Goal: Transaction & Acquisition: Purchase product/service

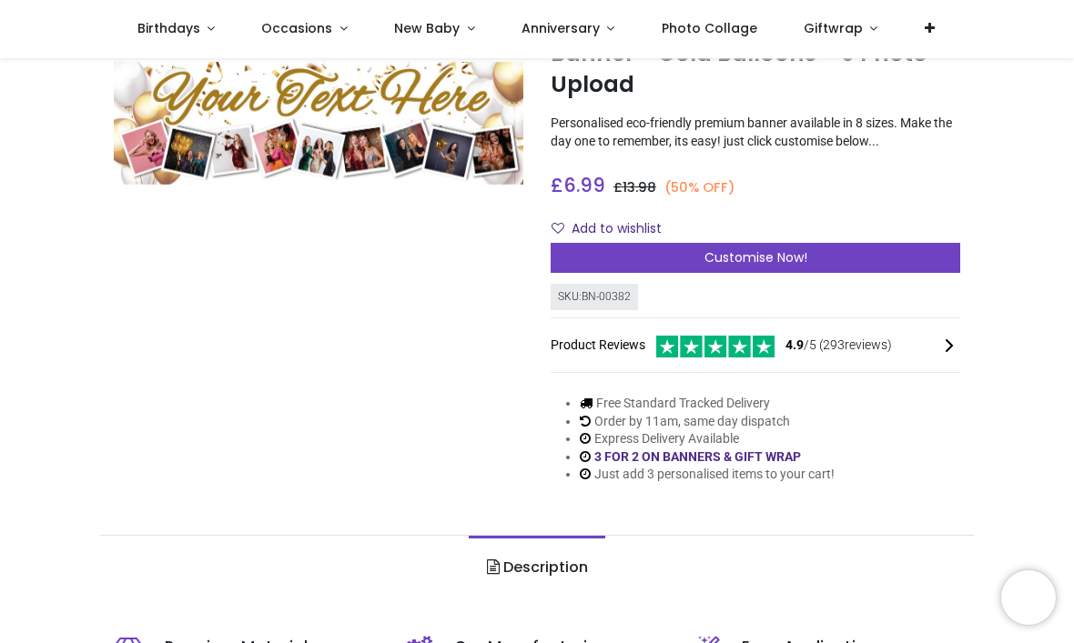
scroll to position [110, 0]
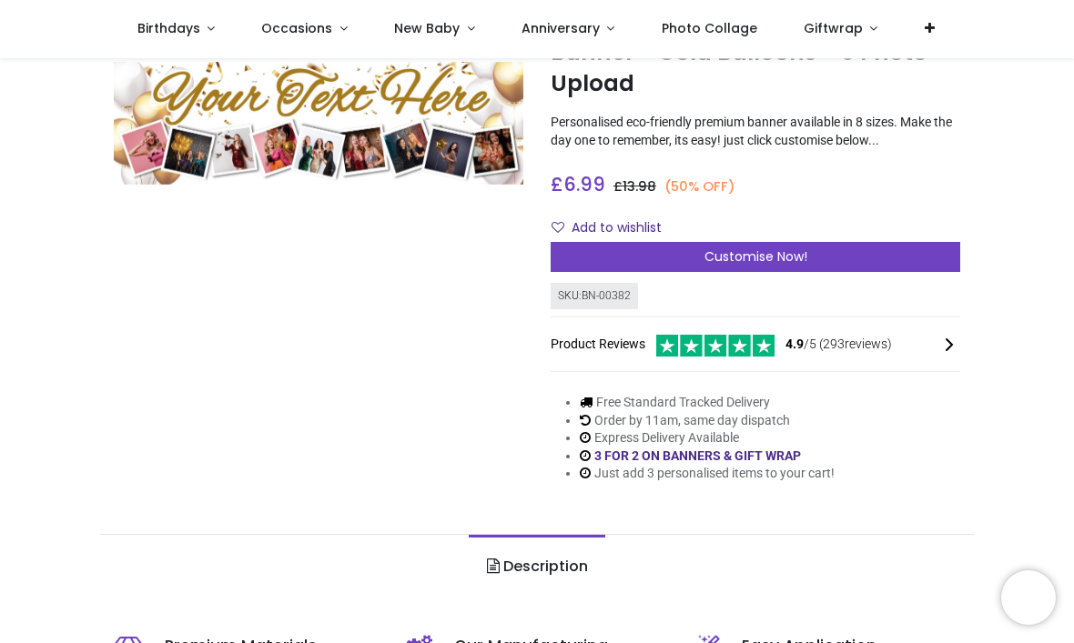
click at [779, 266] on span "Customise Now!" at bounding box center [755, 256] width 103 height 18
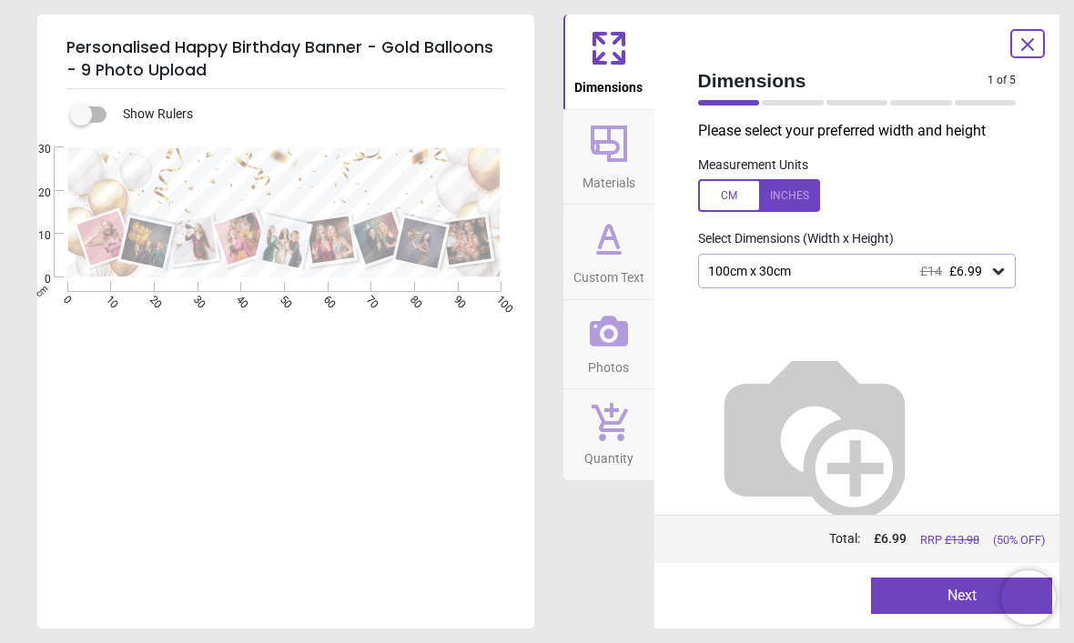
click at [1003, 274] on icon at bounding box center [998, 271] width 18 height 18
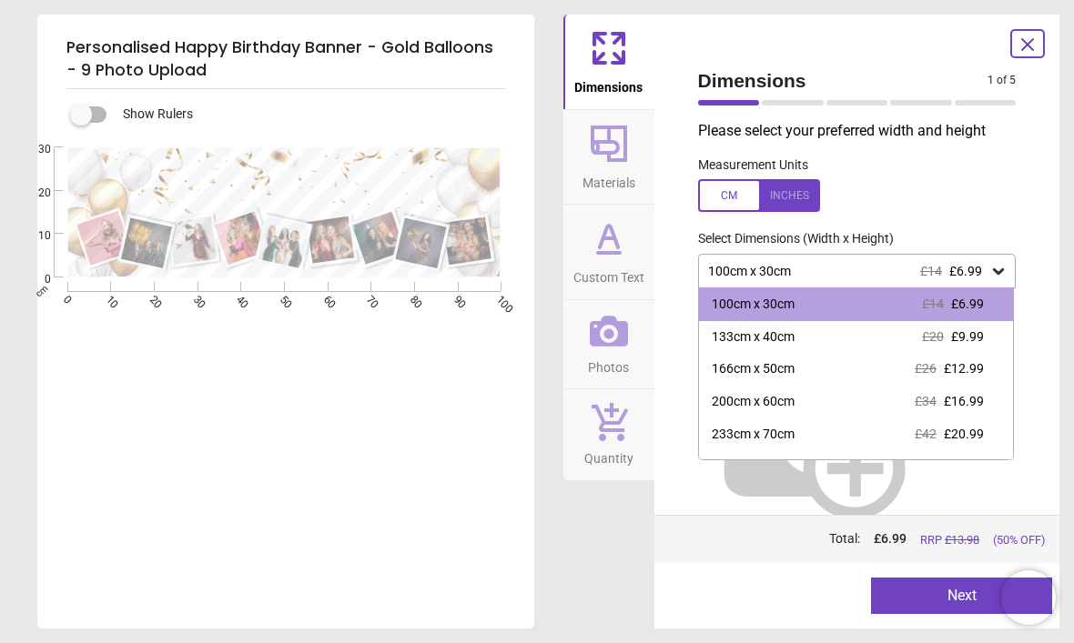
click at [794, 343] on div "133cm x 40cm" at bounding box center [753, 337] width 83 height 18
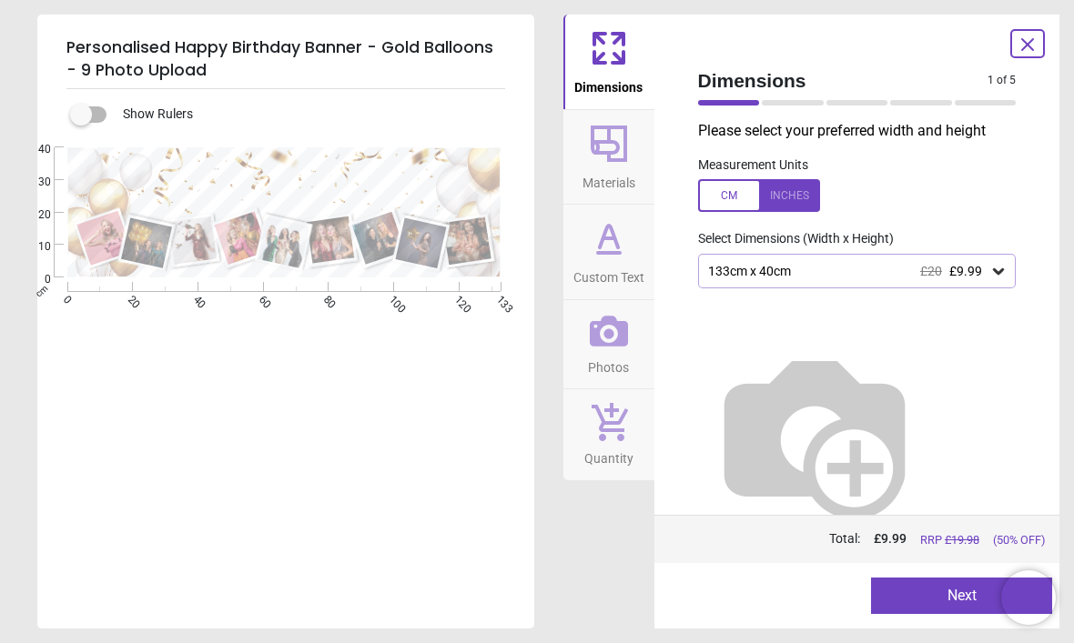
click at [982, 275] on div "133cm x 40cm £20 £9.99" at bounding box center [848, 271] width 284 height 15
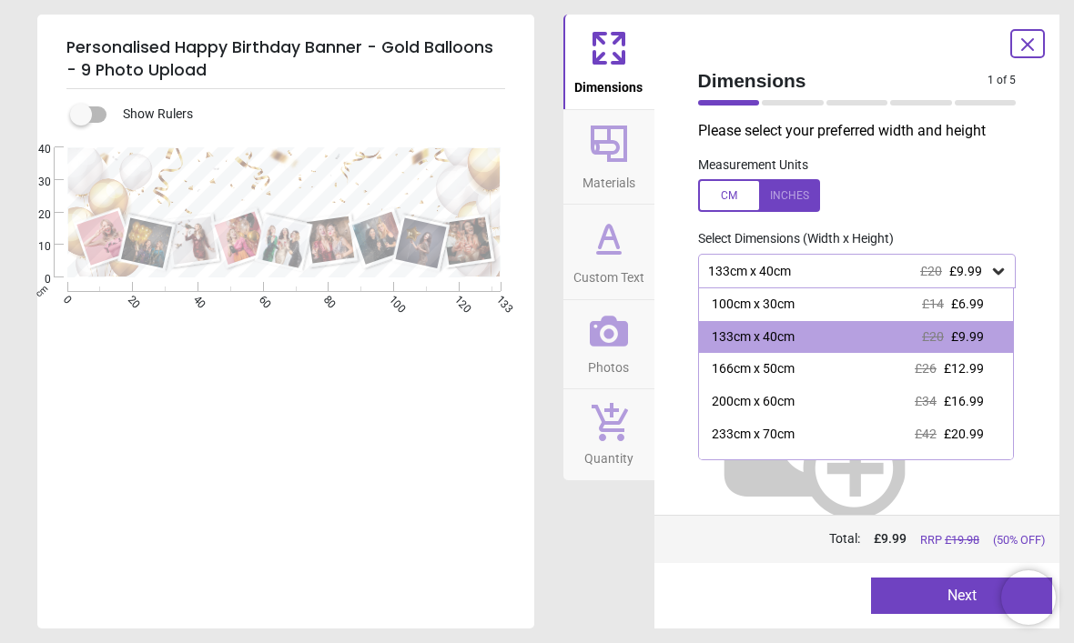
click at [770, 369] on div "166cm x 50cm" at bounding box center [753, 369] width 83 height 18
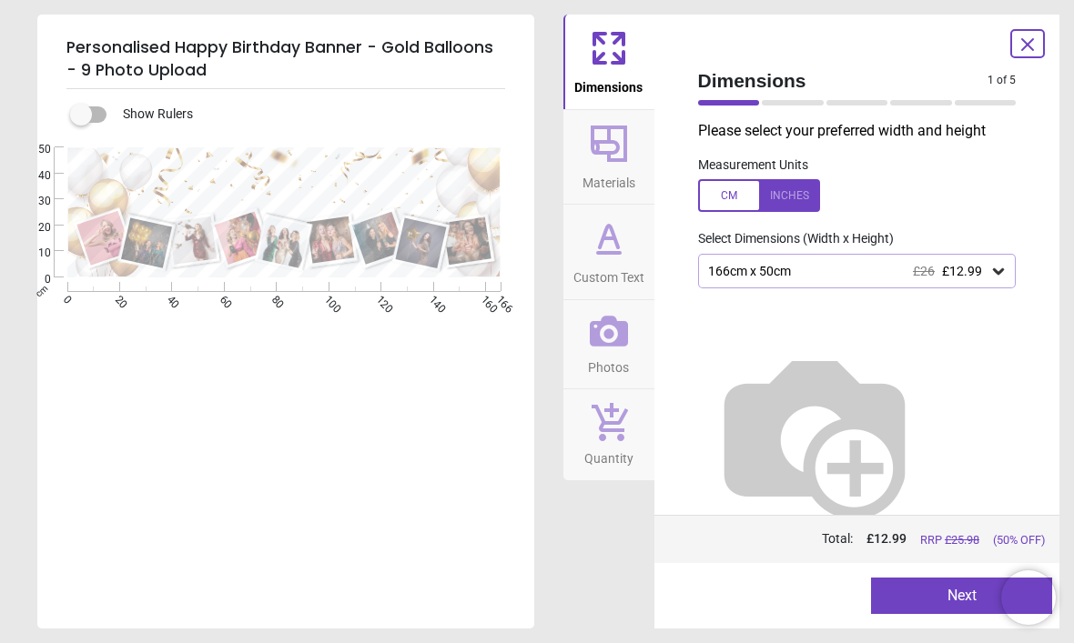
click at [929, 591] on button "Next" at bounding box center [961, 596] width 181 height 36
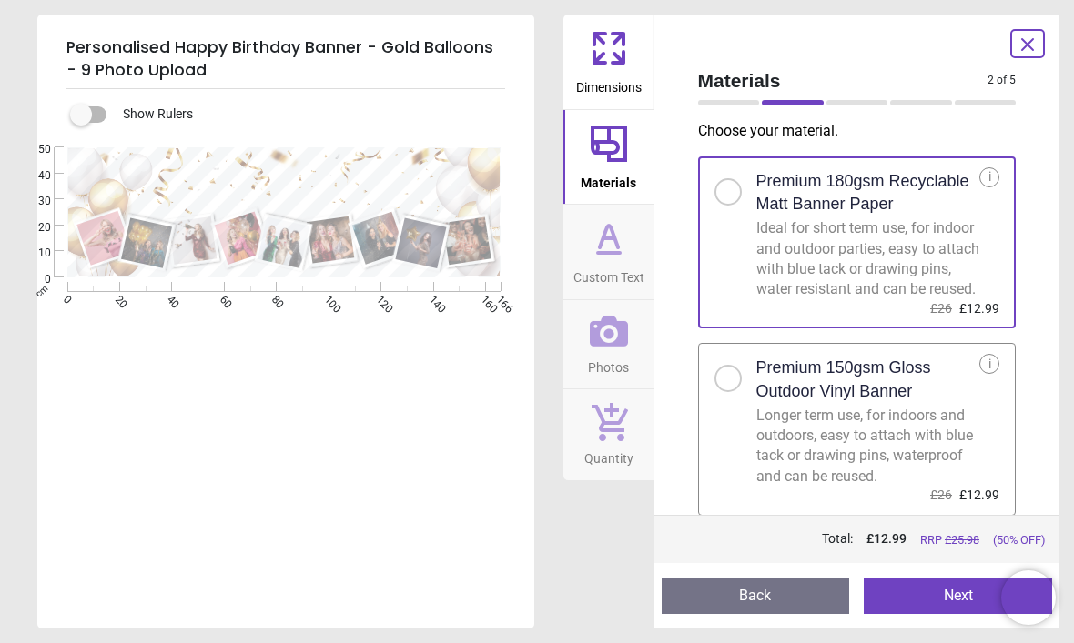
scroll to position [15, 0]
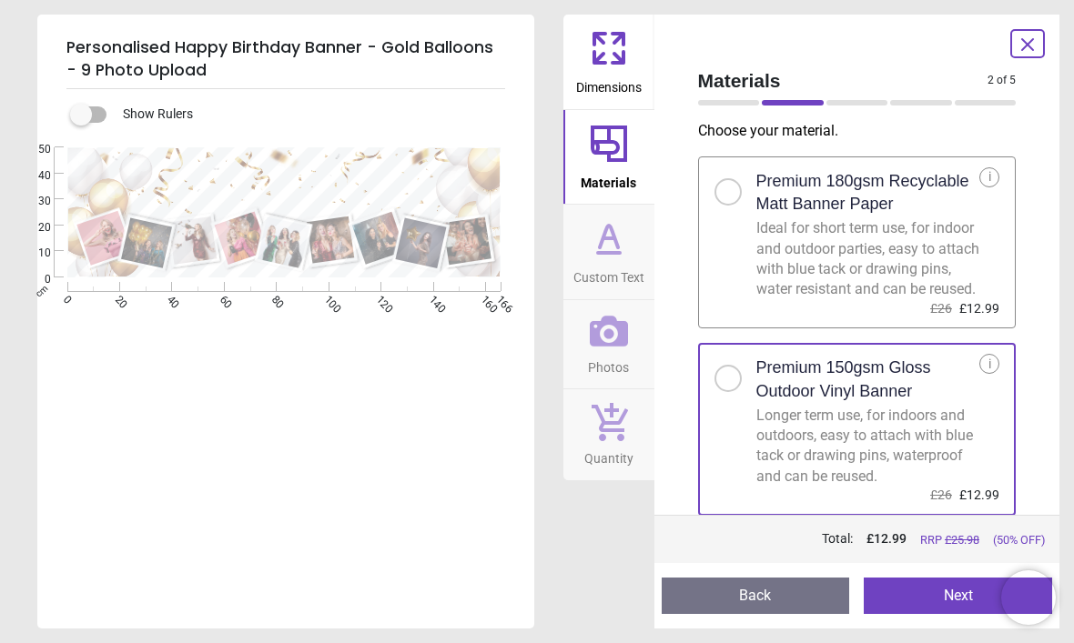
click at [944, 601] on button "Next" at bounding box center [957, 596] width 188 height 36
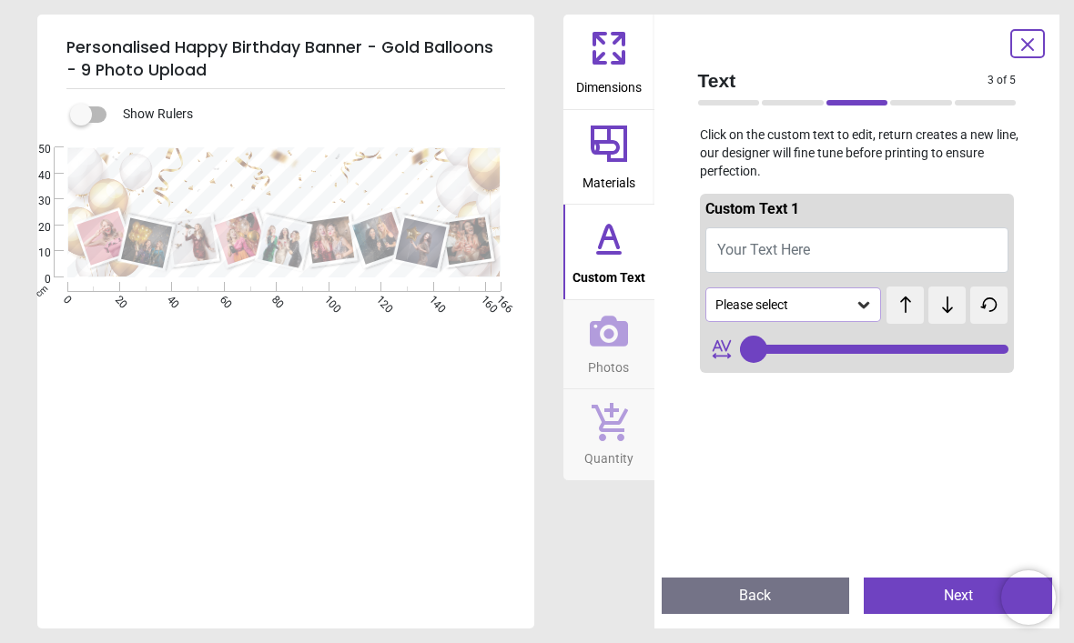
type input "**"
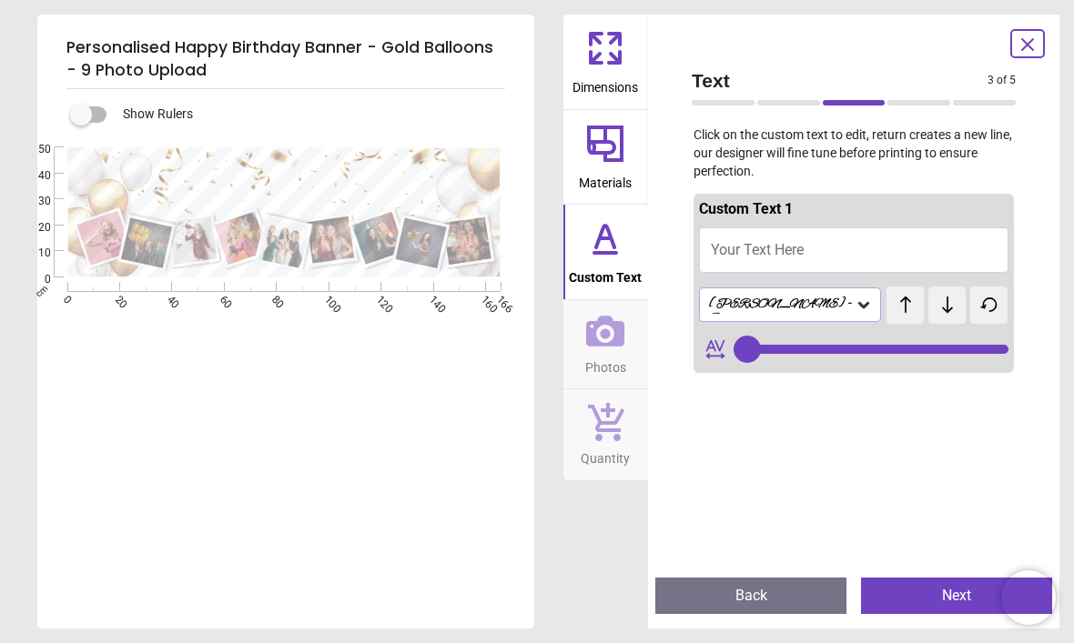
click at [727, 243] on span "Your Text Here" at bounding box center [757, 249] width 93 height 17
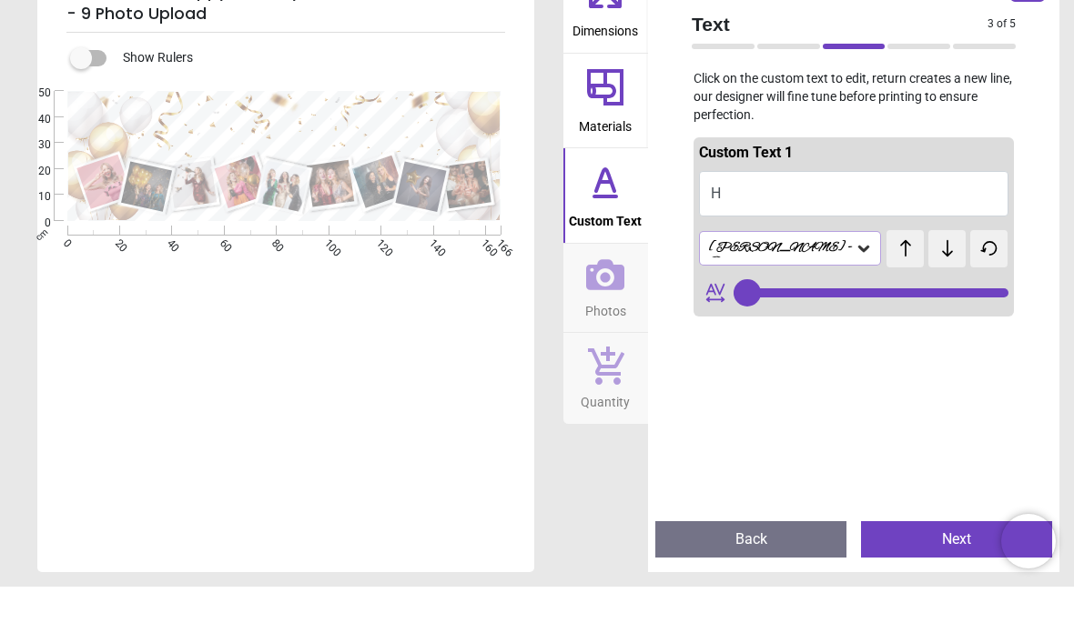
type textarea "**"
type input "**"
type textarea "**********"
type input "**"
type textarea "**********"
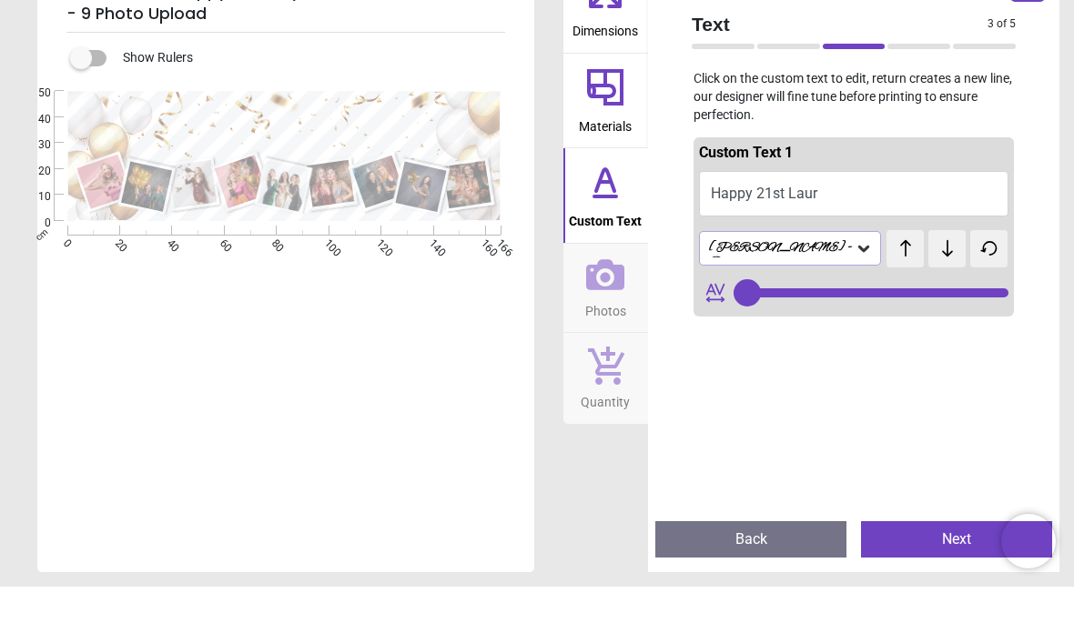
type input "**"
type textarea "**********"
type input "**"
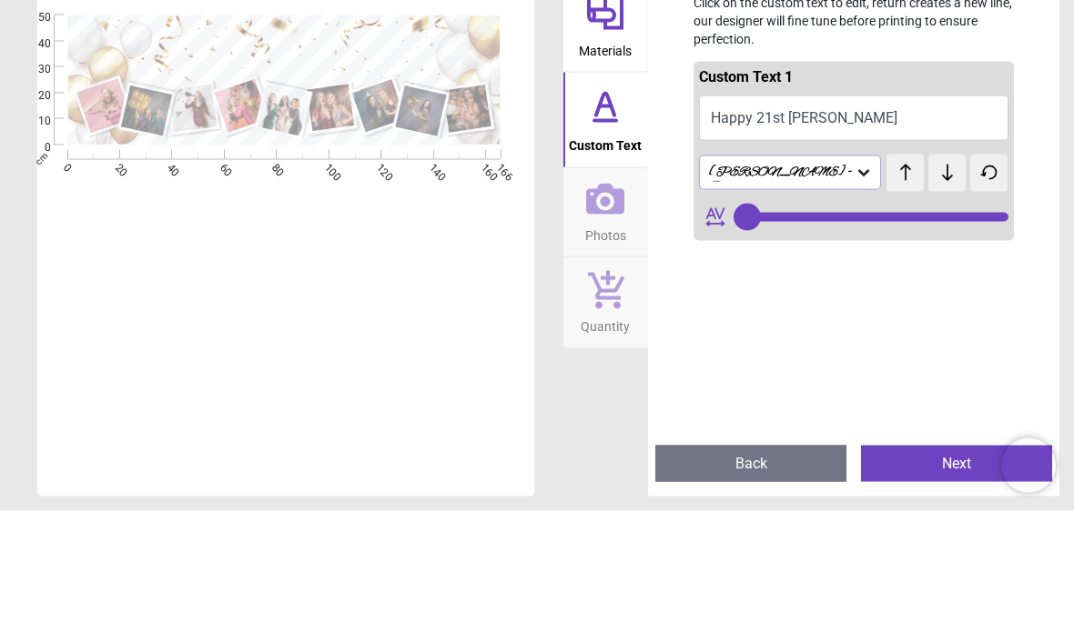
type textarea "**********"
click at [855, 288] on div "Alex Brush - Bold" at bounding box center [790, 305] width 182 height 35
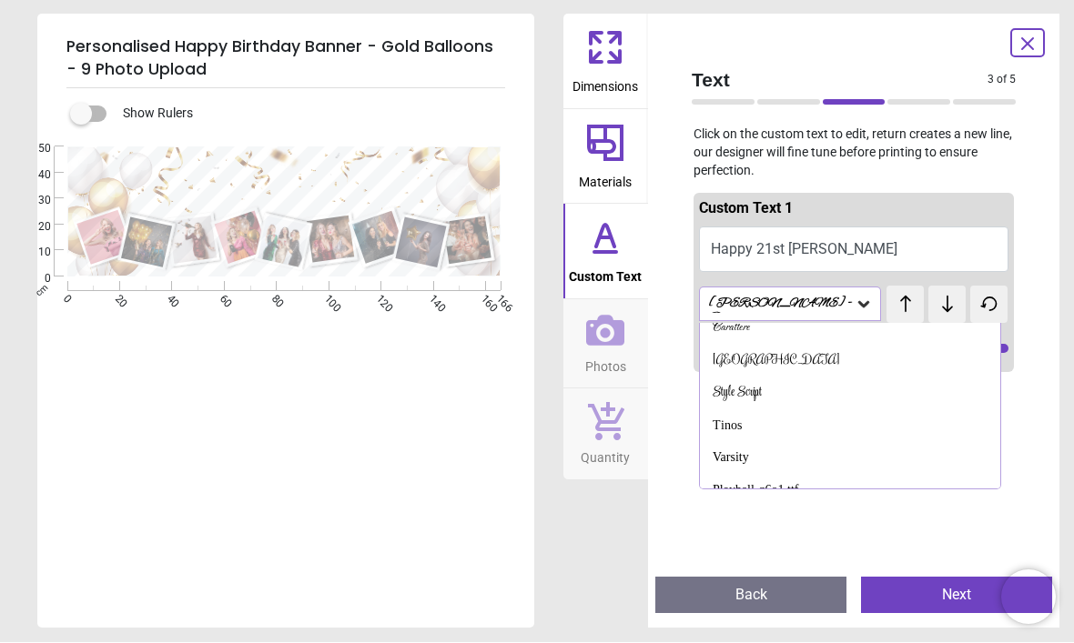
scroll to position [241, 0]
click at [741, 446] on div "Varsity" at bounding box center [730, 455] width 36 height 18
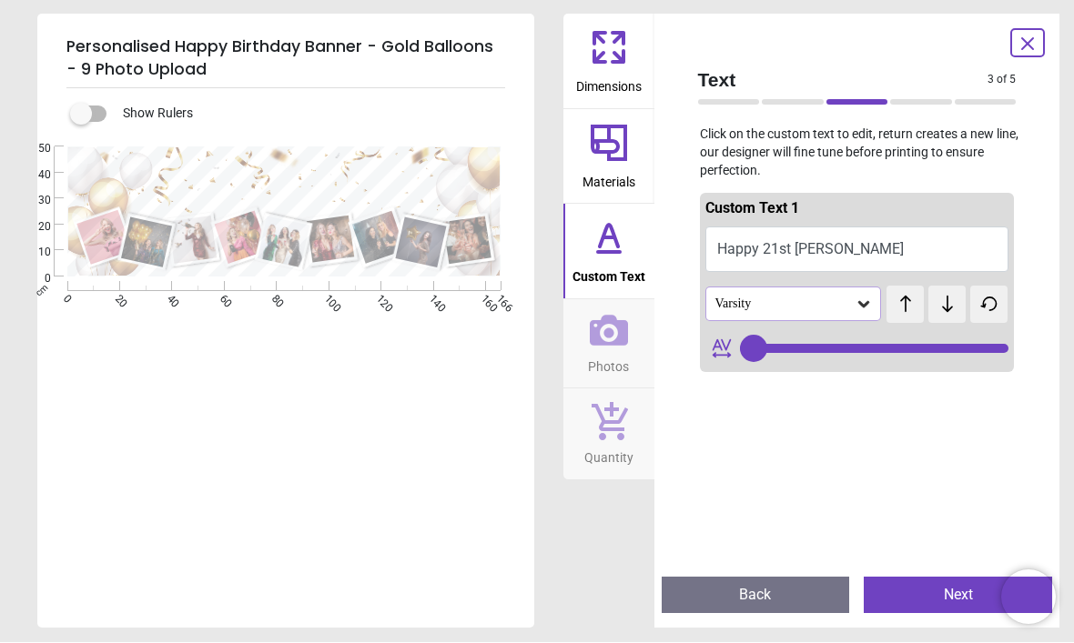
click at [863, 307] on icon at bounding box center [863, 305] width 18 height 18
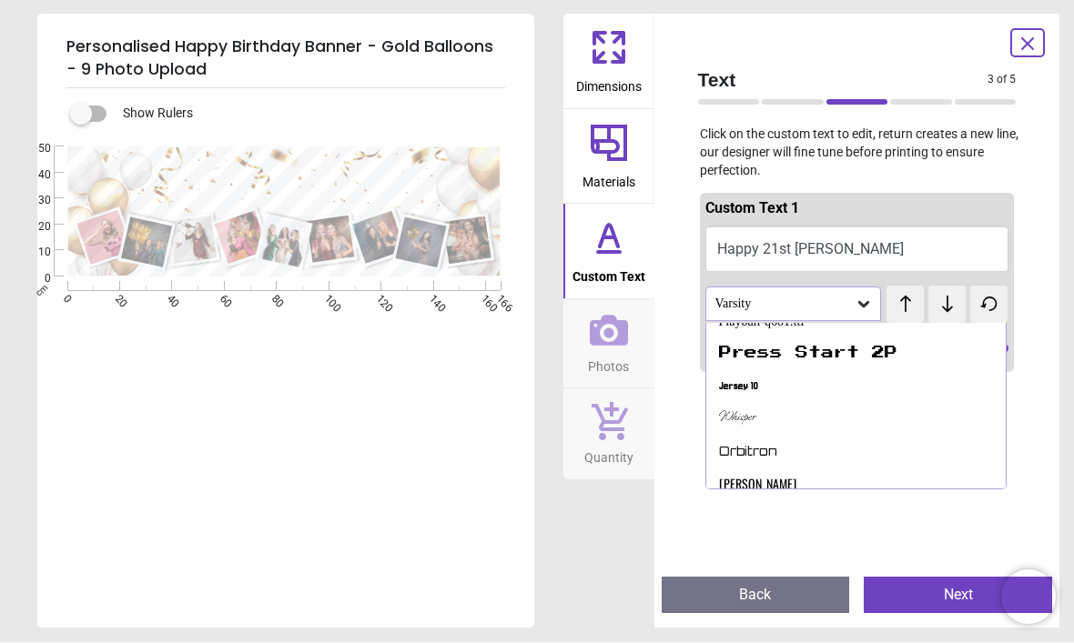
scroll to position [408, 0]
click at [737, 474] on div "Oswald" at bounding box center [757, 483] width 77 height 18
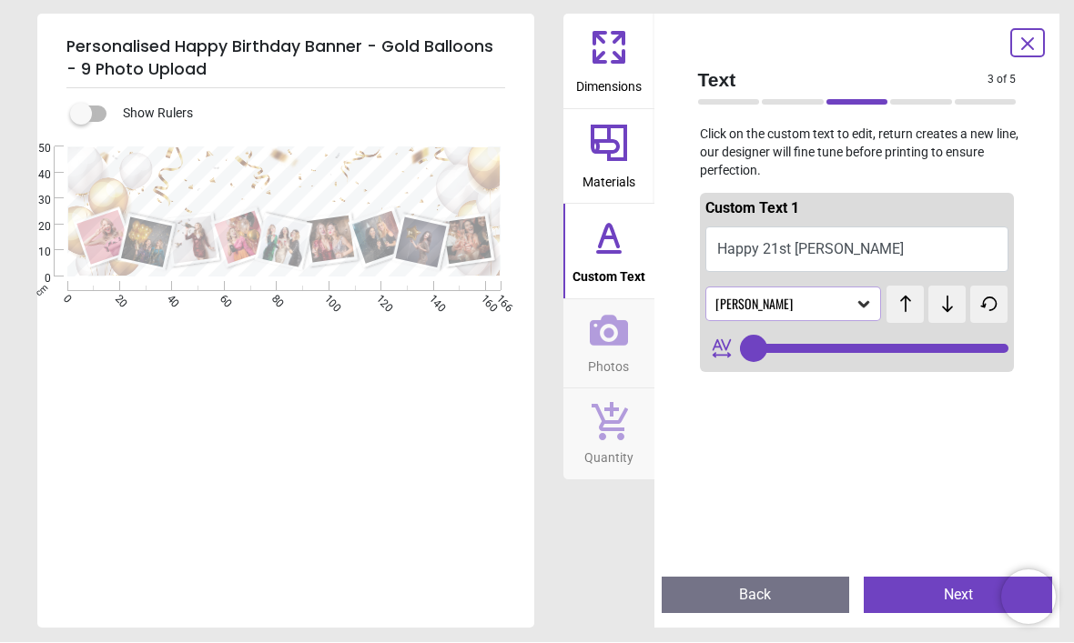
click at [859, 302] on icon at bounding box center [863, 305] width 11 height 6
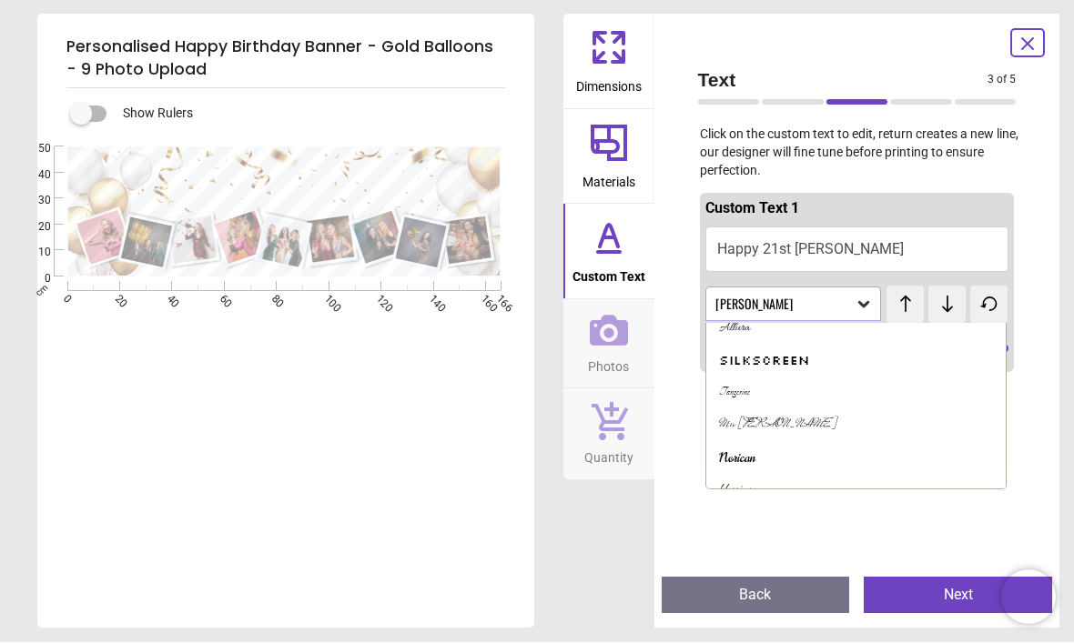
scroll to position [594, 0]
click at [764, 352] on div "Silkscreen" at bounding box center [764, 361] width 90 height 18
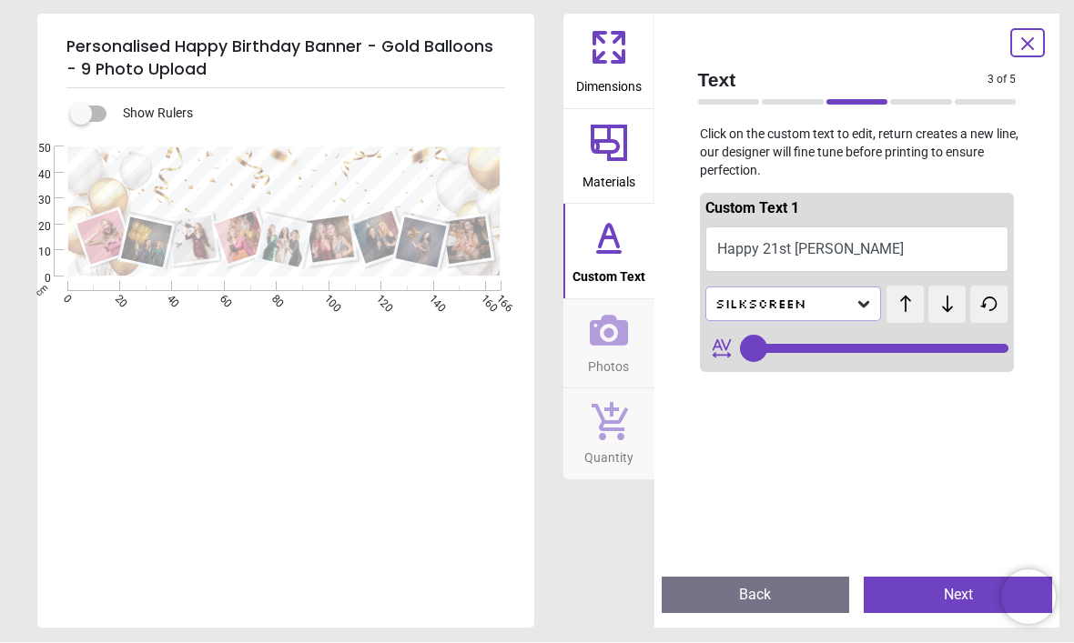
click at [853, 304] on div "Silkscreen" at bounding box center [784, 305] width 142 height 15
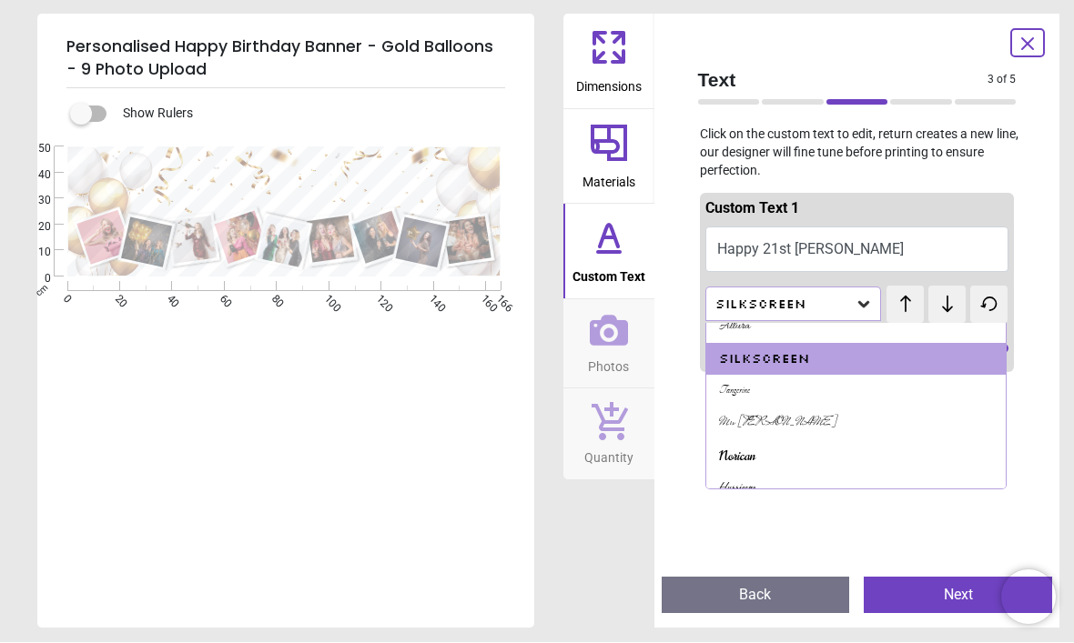
scroll to position [595, 0]
click at [744, 449] on div "Norican" at bounding box center [737, 458] width 36 height 18
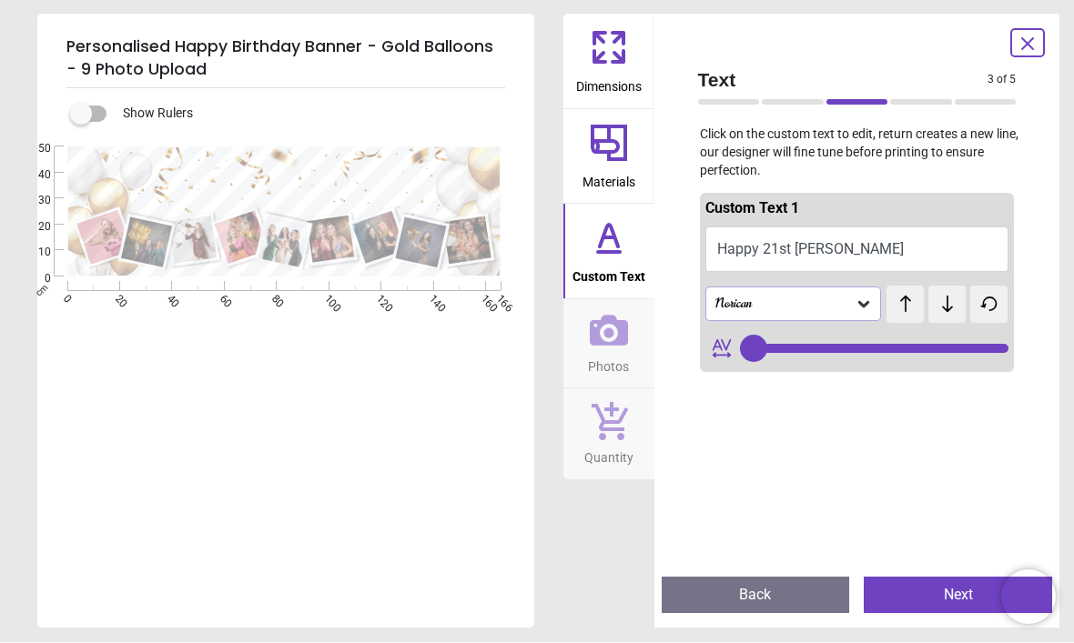
click at [854, 307] on icon at bounding box center [863, 305] width 18 height 18
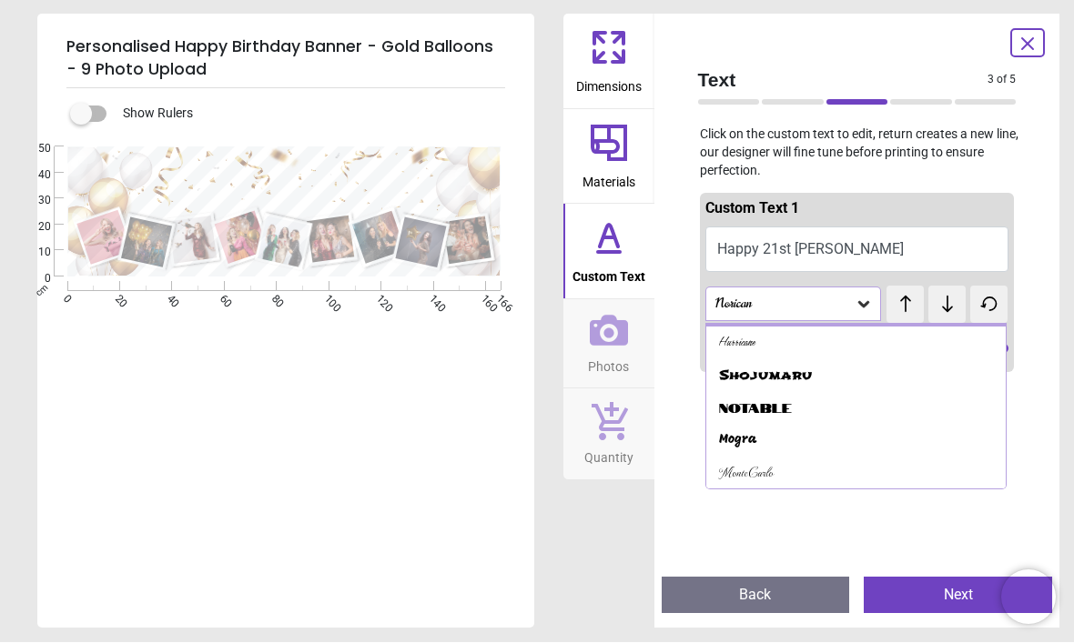
scroll to position [742, 0]
click at [732, 431] on div "Mogra" at bounding box center [738, 440] width 38 height 18
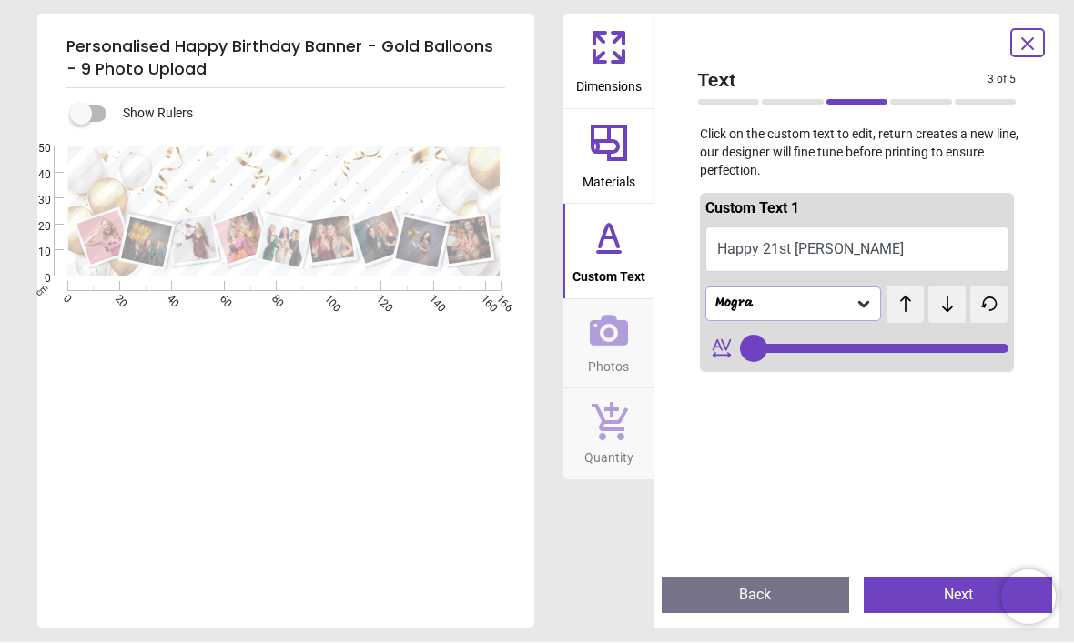
click at [863, 308] on icon at bounding box center [863, 305] width 18 height 18
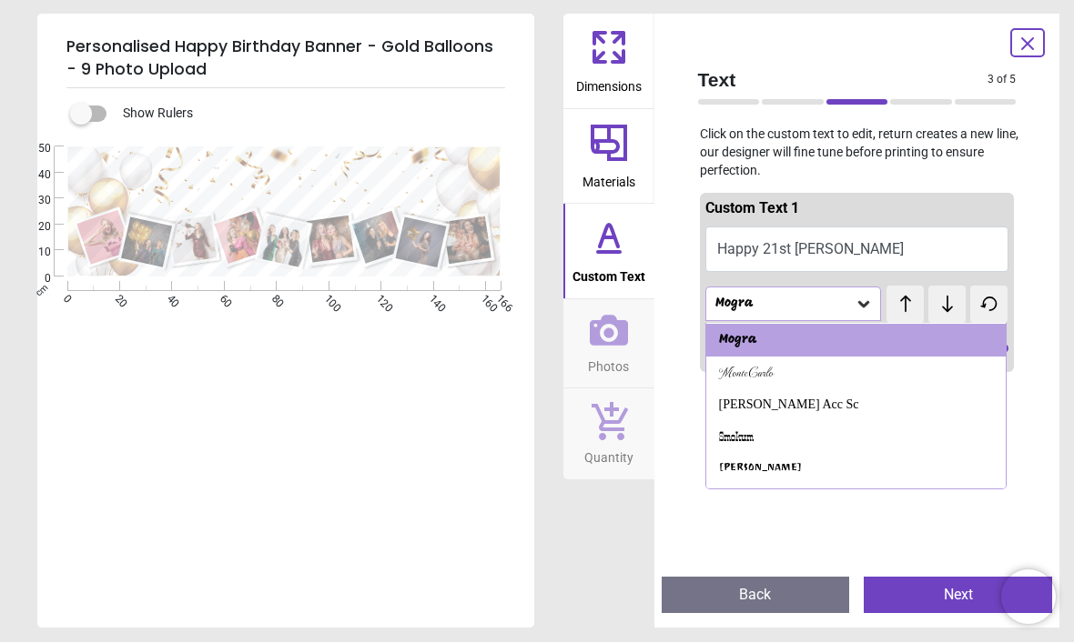
scroll to position [844, 0]
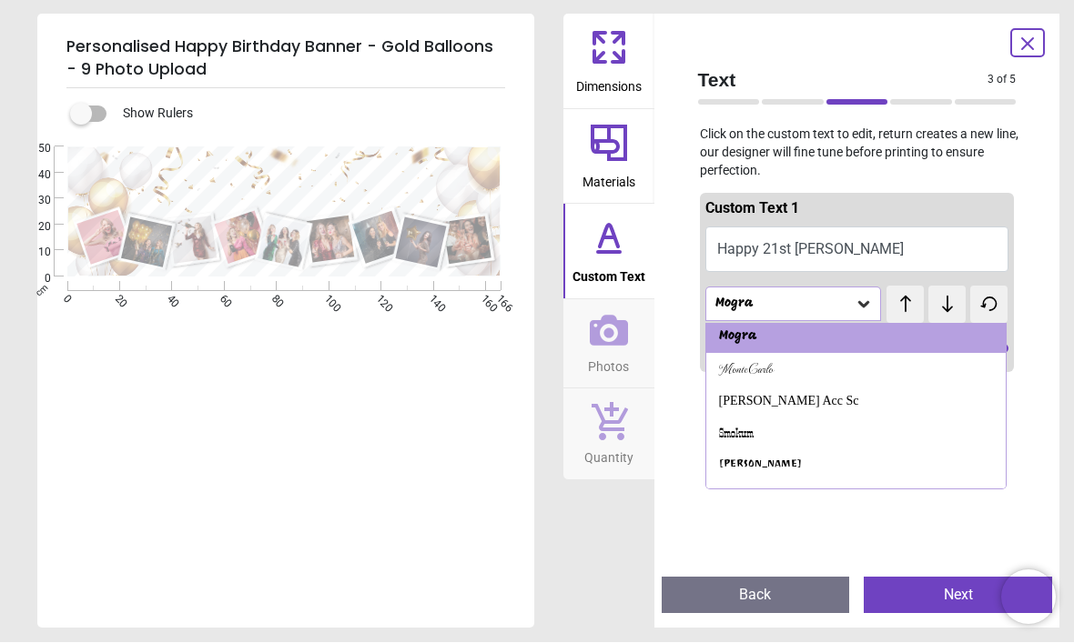
click at [757, 393] on div "Bruno Acc Sc" at bounding box center [789, 402] width 140 height 18
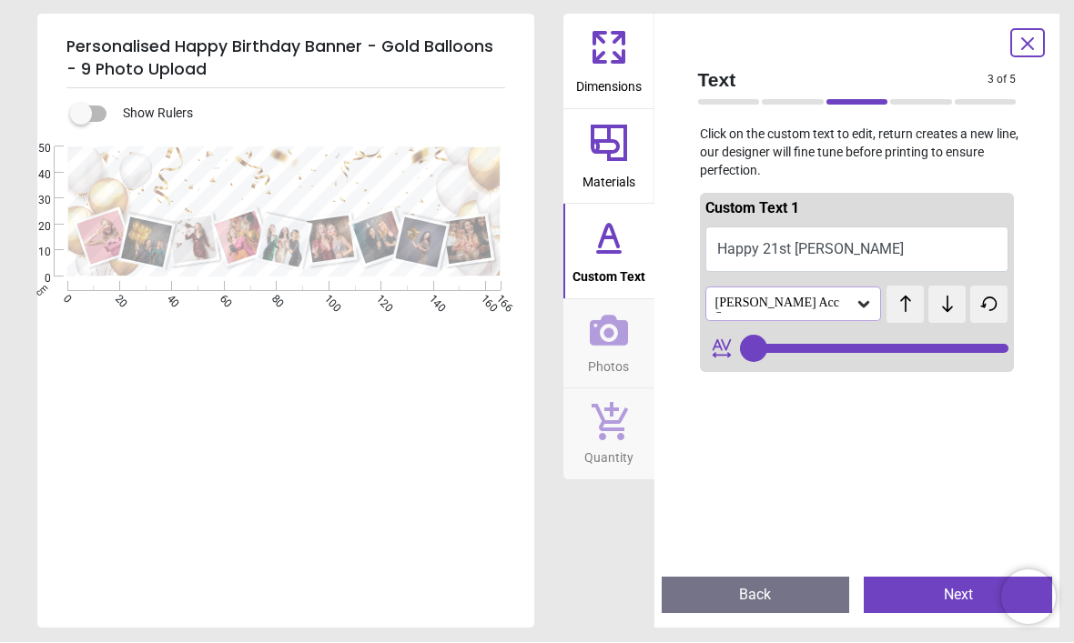
click at [843, 300] on div "Bruno Acc Sc" at bounding box center [784, 305] width 142 height 17
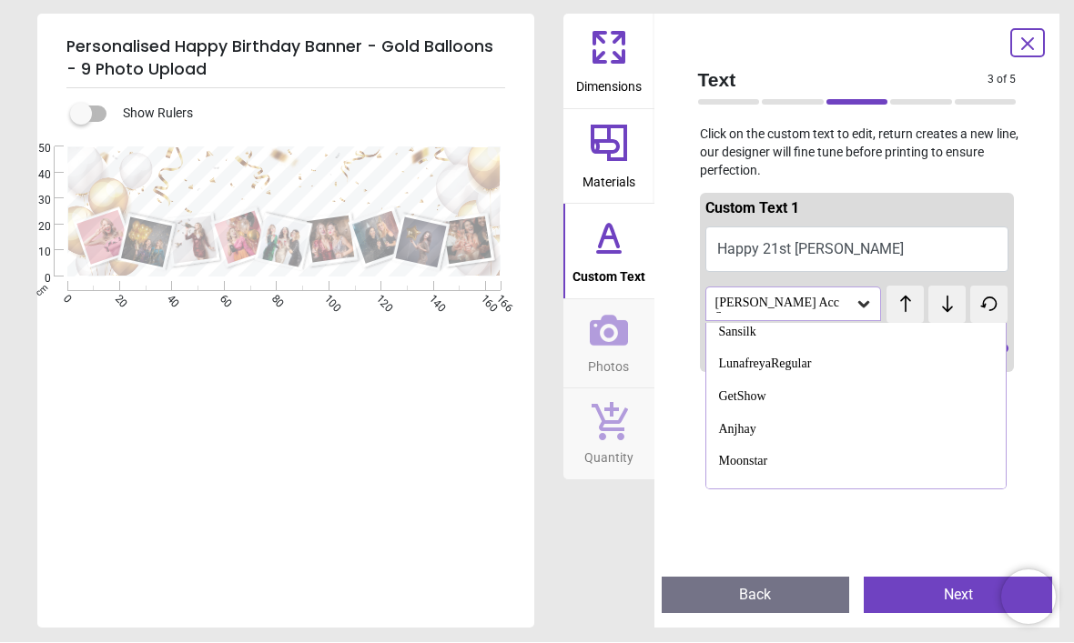
scroll to position [1107, 0]
click at [772, 487] on div "Montserrat" at bounding box center [747, 496] width 56 height 18
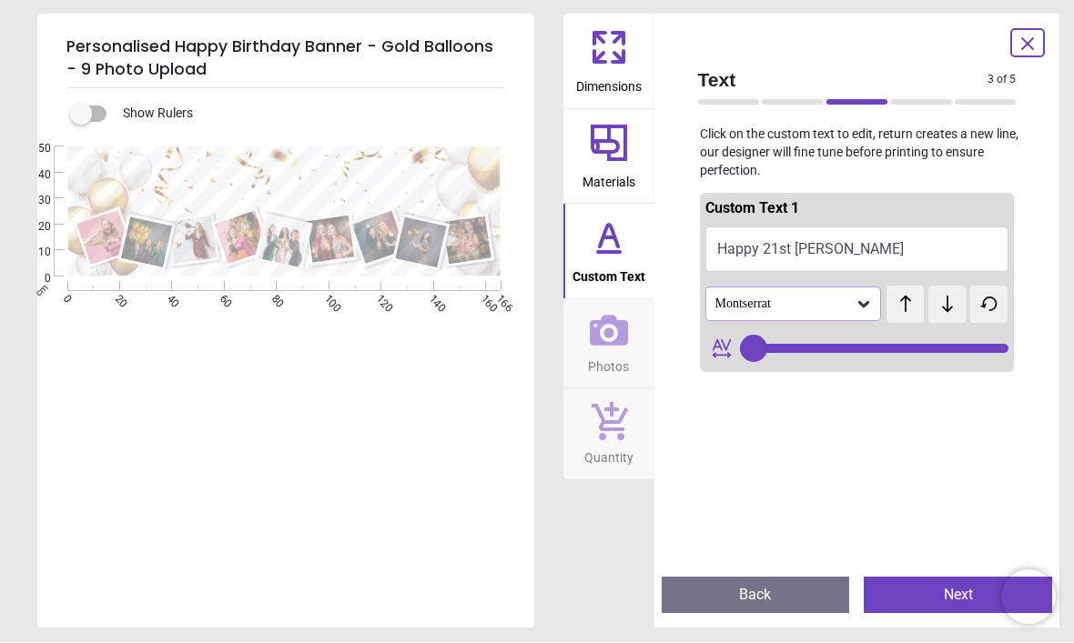
click at [855, 302] on icon at bounding box center [863, 305] width 18 height 18
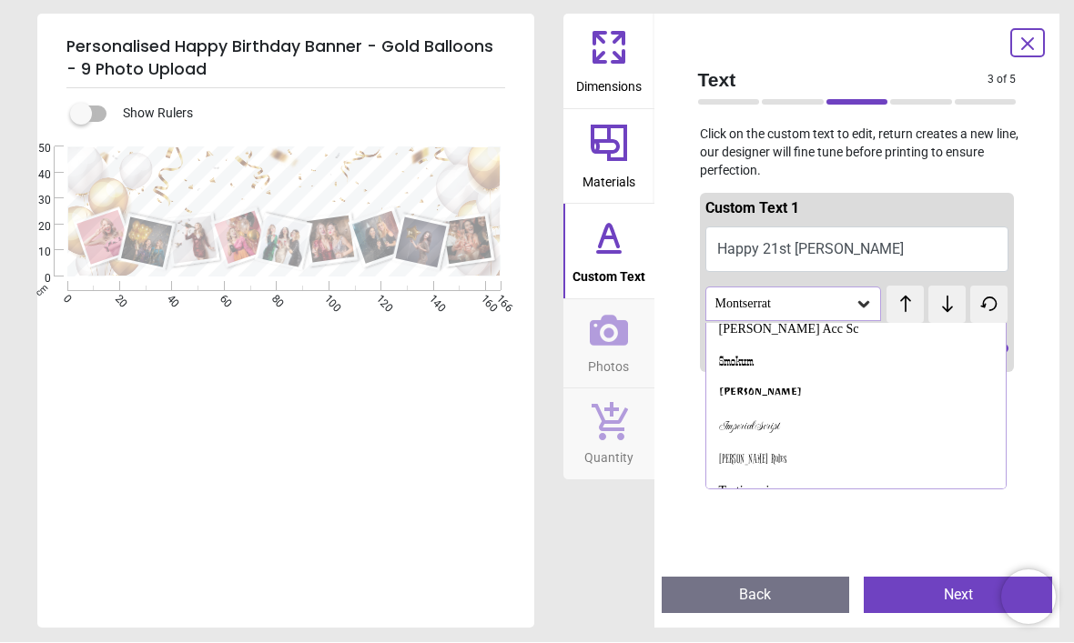
scroll to position [887, 0]
click at [758, 350] on div "Bruno Acc Sc" at bounding box center [789, 359] width 140 height 18
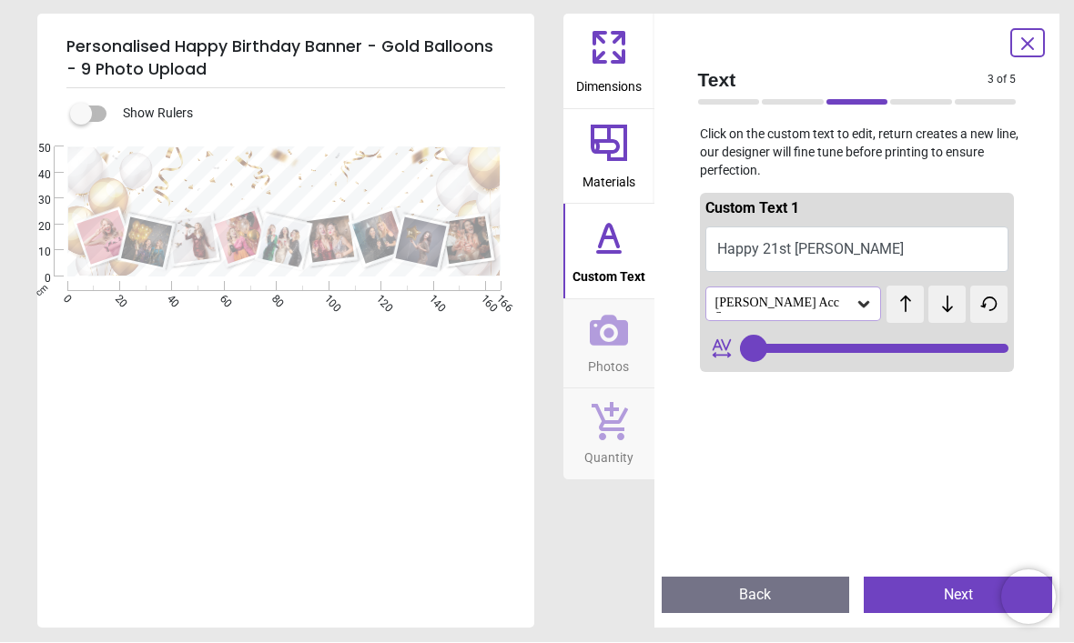
click at [845, 298] on div "Bruno Acc Sc" at bounding box center [784, 305] width 142 height 17
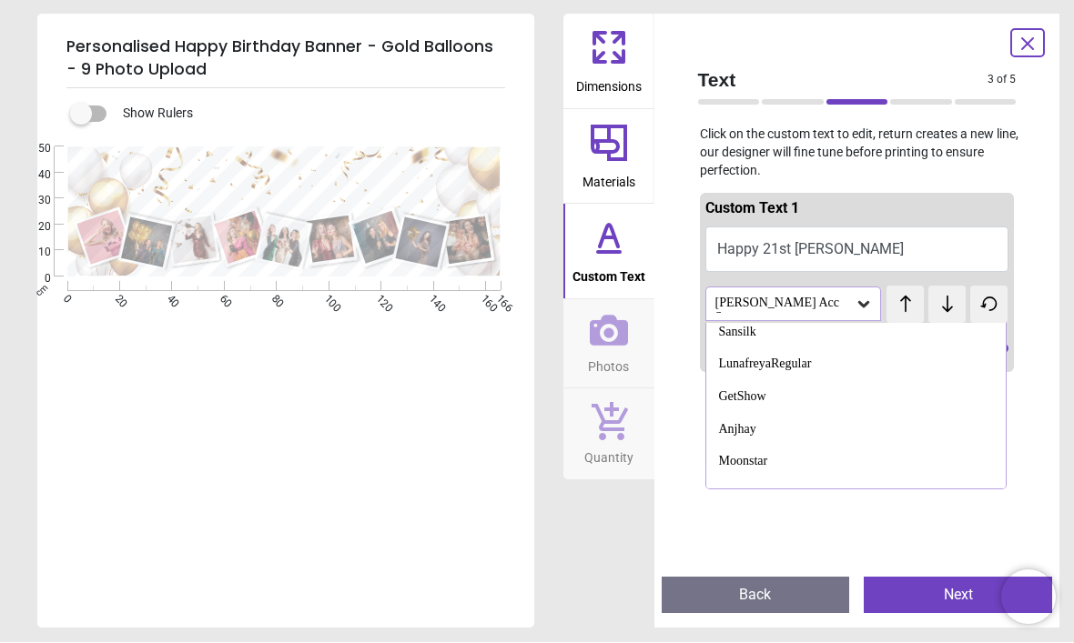
scroll to position [1107, 0]
click at [762, 454] on div "Moonstar" at bounding box center [743, 463] width 49 height 18
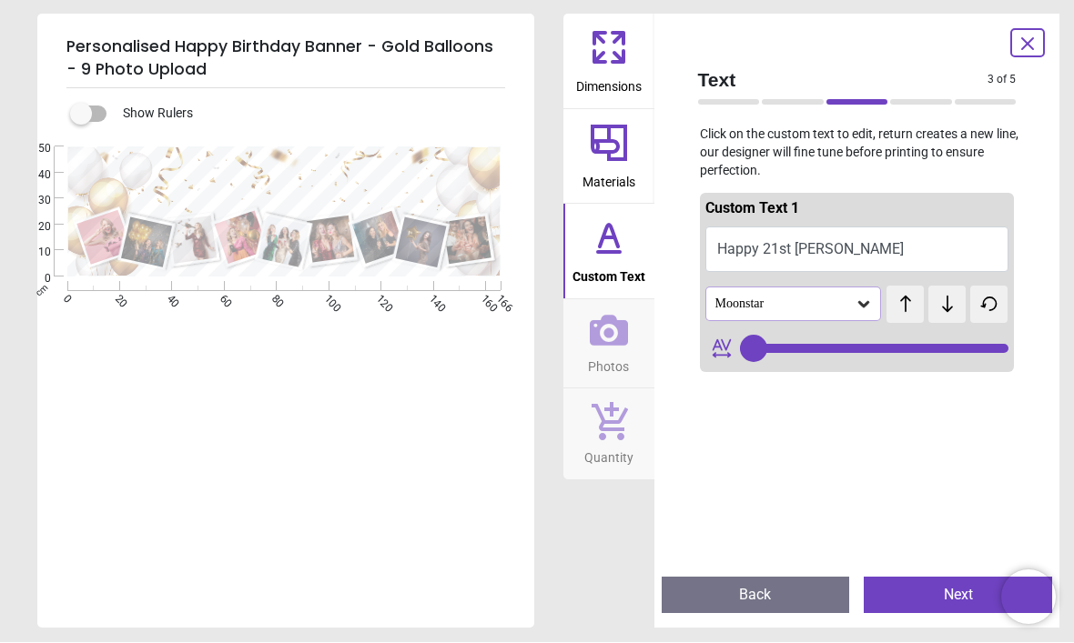
click at [863, 305] on icon at bounding box center [863, 305] width 11 height 6
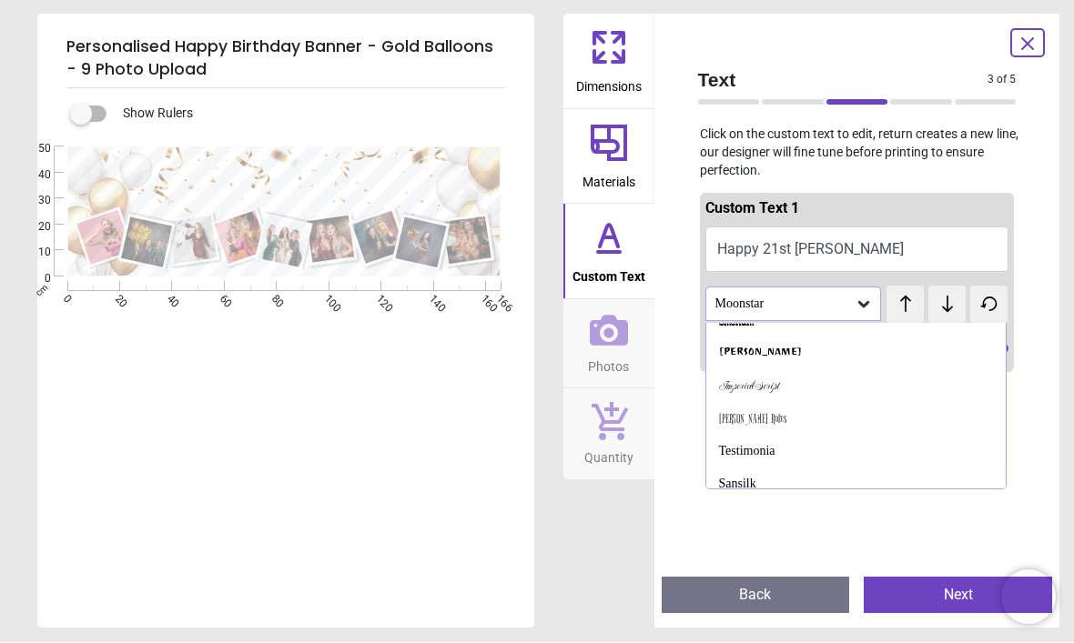
scroll to position [956, 0]
click at [742, 411] on div "Bigelow Rules" at bounding box center [752, 420] width 67 height 18
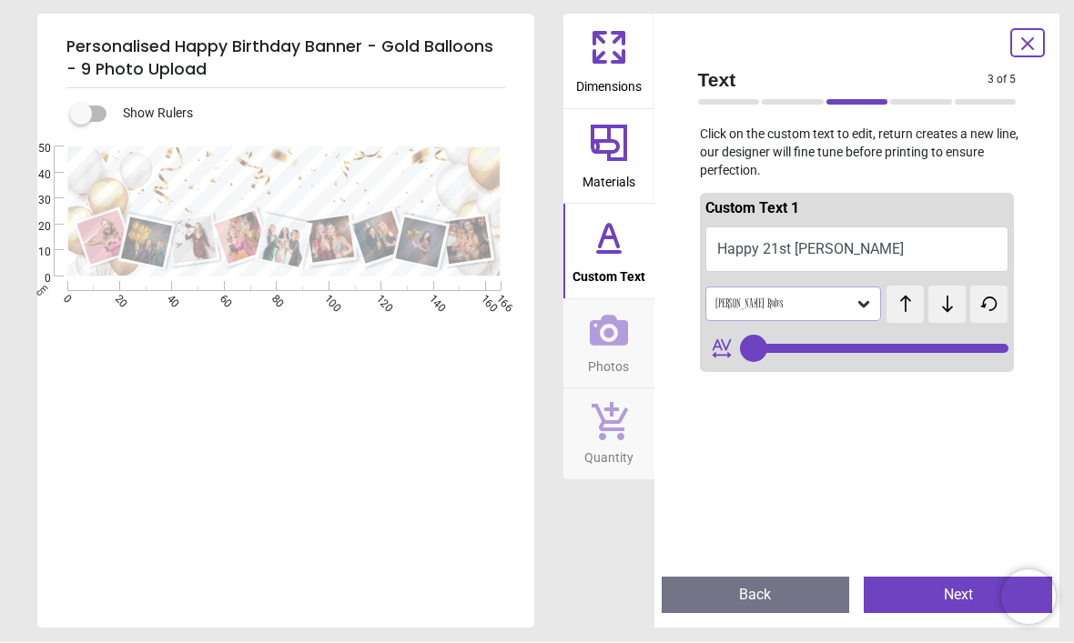
click at [848, 307] on div "Bigelow Rules" at bounding box center [784, 305] width 142 height 15
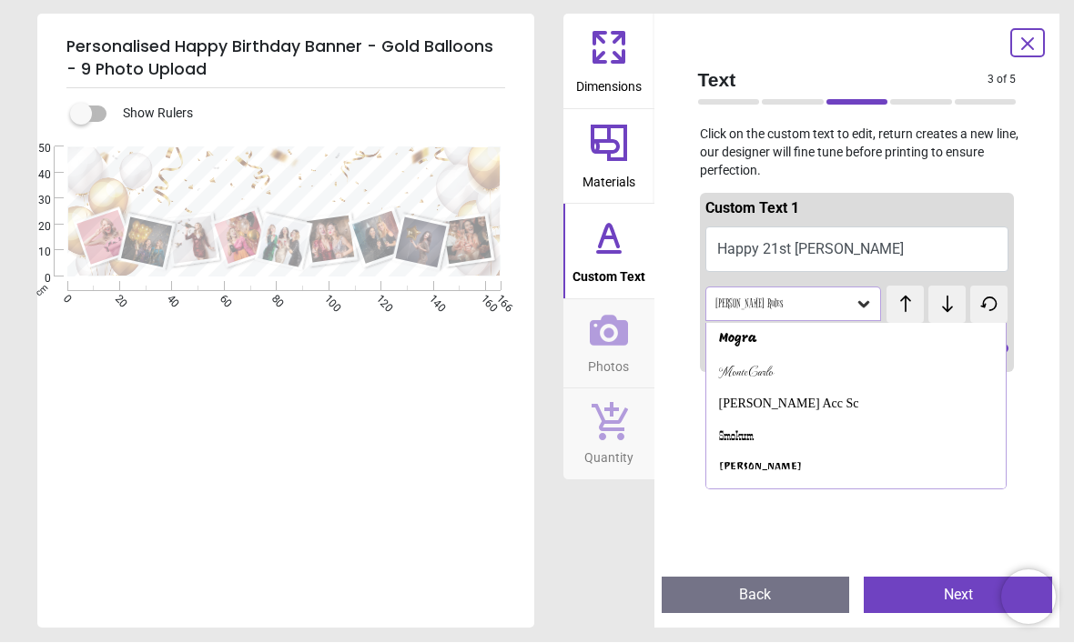
scroll to position [842, 0]
click at [767, 396] on div "Bruno Acc Sc" at bounding box center [789, 405] width 140 height 18
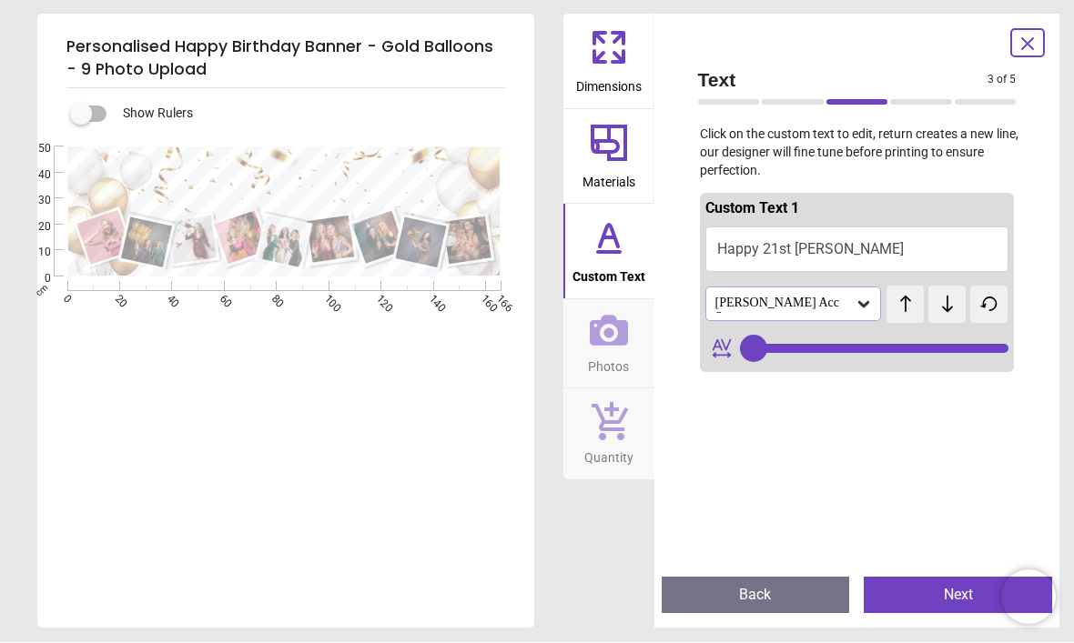
click at [866, 306] on icon at bounding box center [863, 305] width 18 height 18
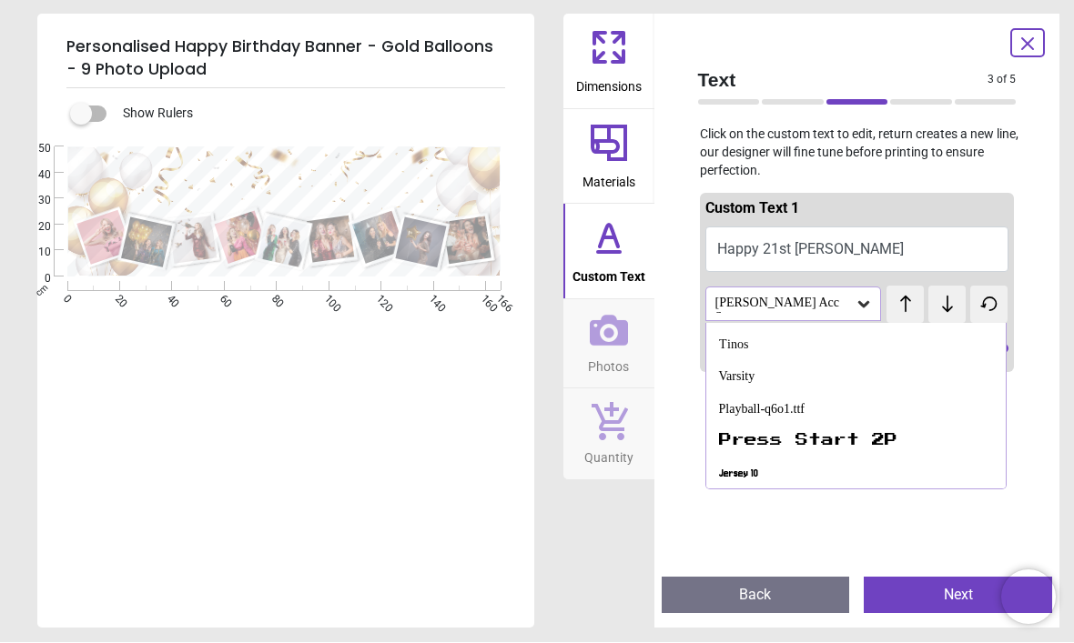
scroll to position [318, 0]
click at [791, 409] on div "Playball-q6o1.ttf" at bounding box center [856, 411] width 300 height 33
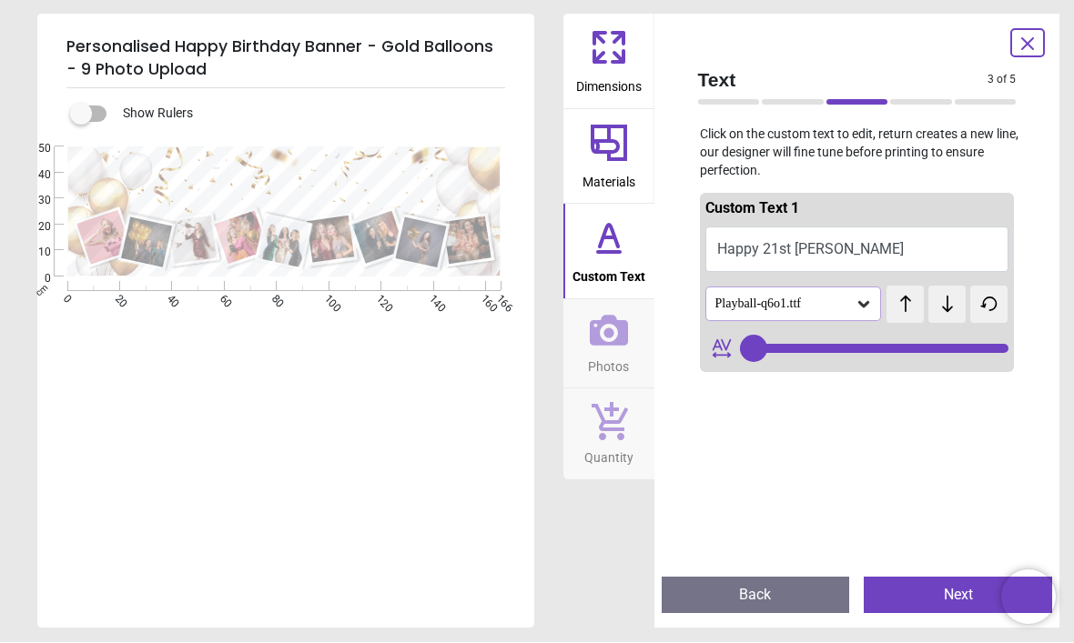
click at [858, 302] on icon at bounding box center [863, 305] width 18 height 18
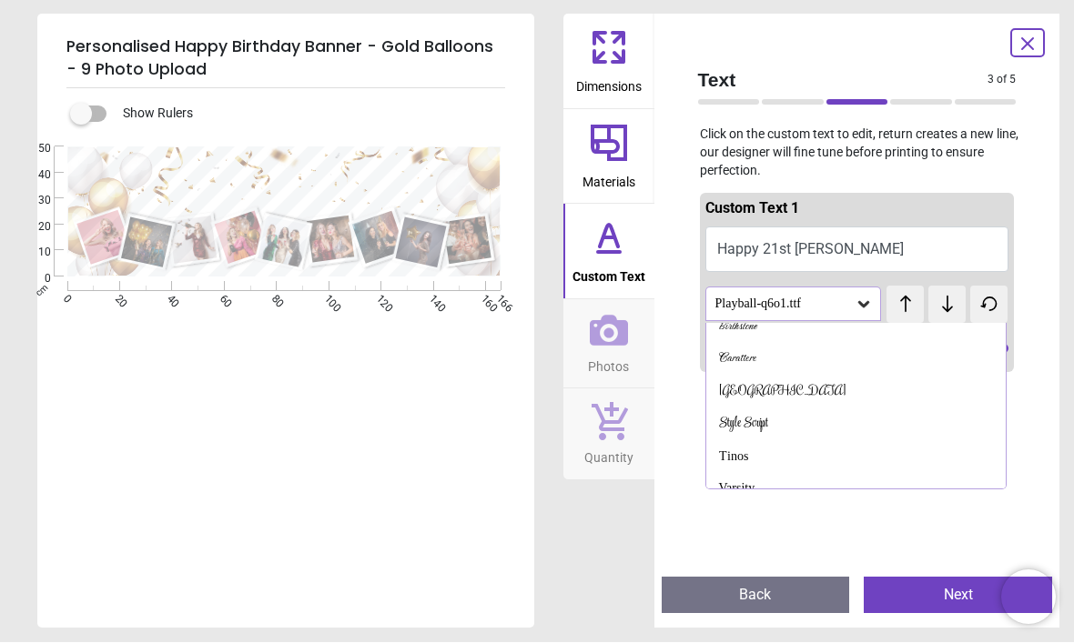
scroll to position [197, 0]
click at [740, 459] on div "Tinos" at bounding box center [733, 467] width 29 height 18
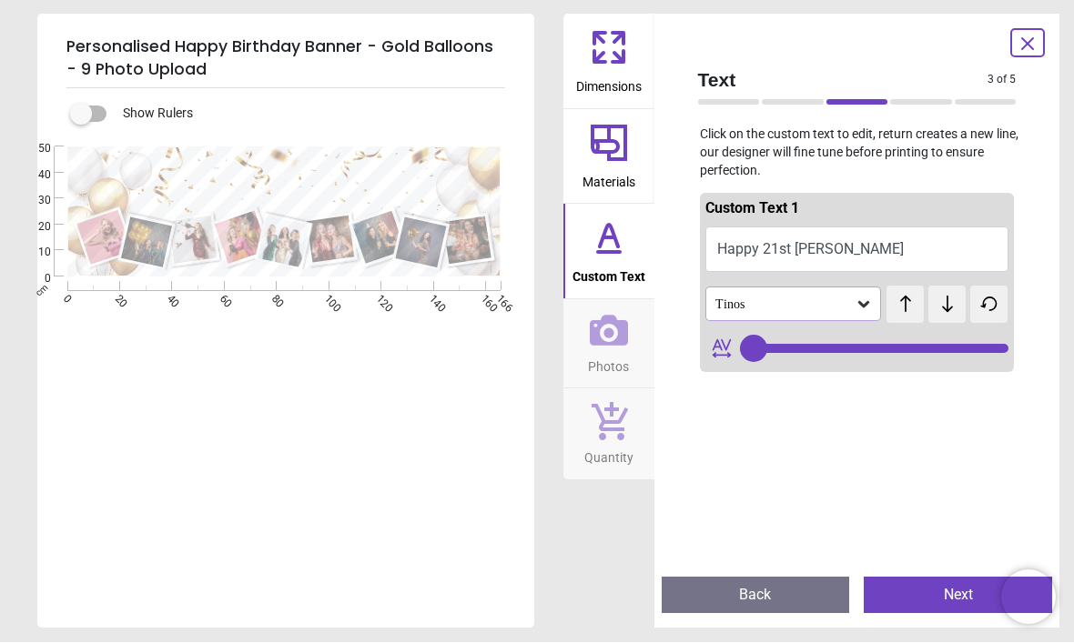
click at [865, 305] on icon at bounding box center [863, 305] width 18 height 18
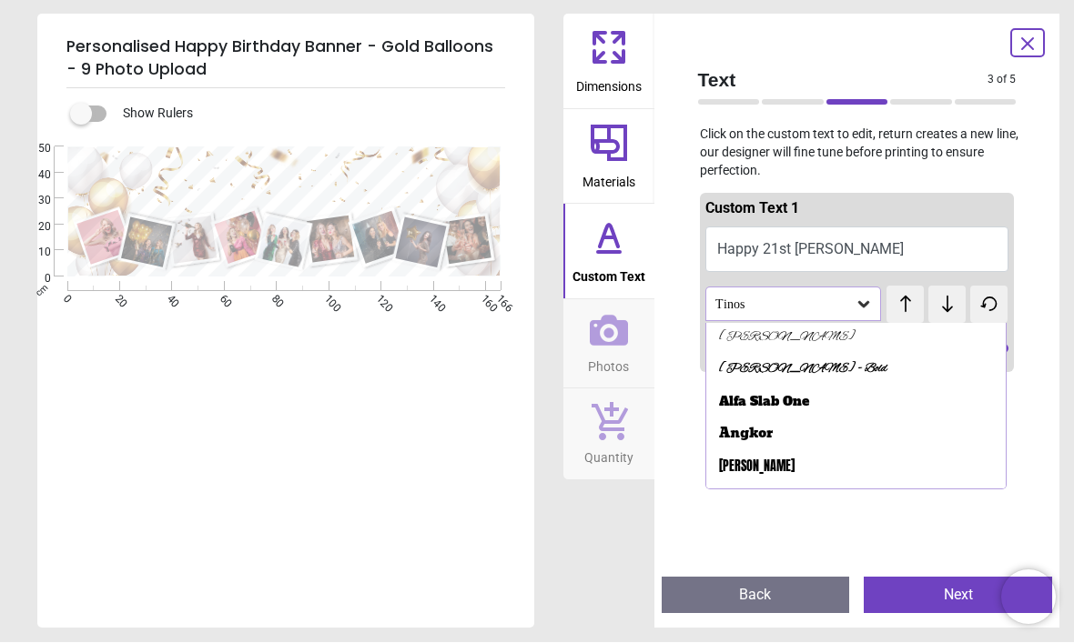
scroll to position [4, 0]
click at [761, 432] on div "Angkor" at bounding box center [746, 433] width 54 height 18
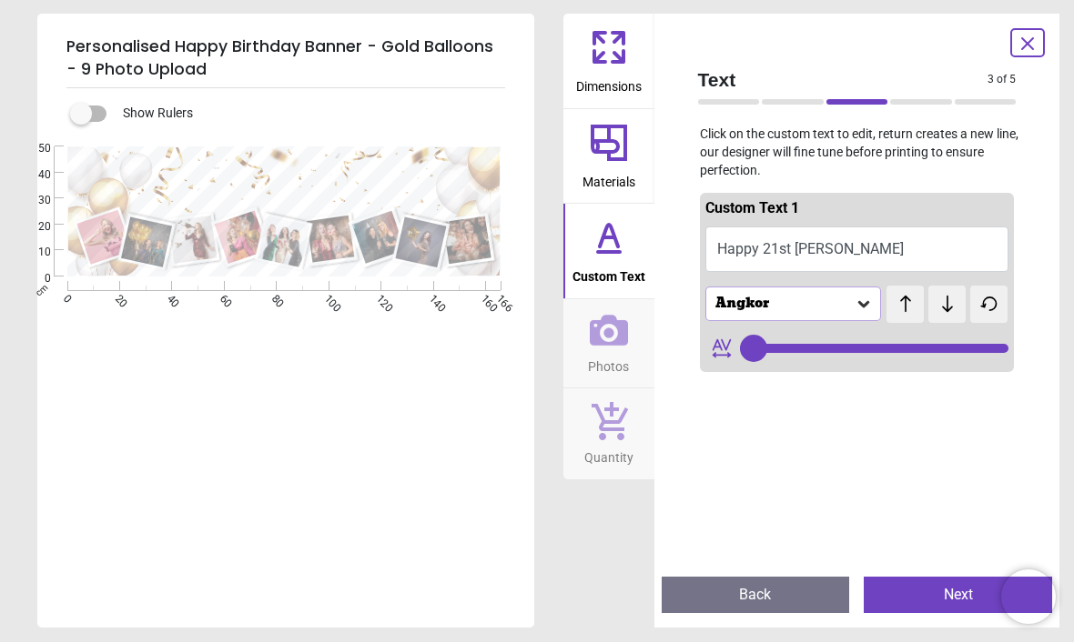
click at [863, 302] on icon at bounding box center [863, 305] width 11 height 6
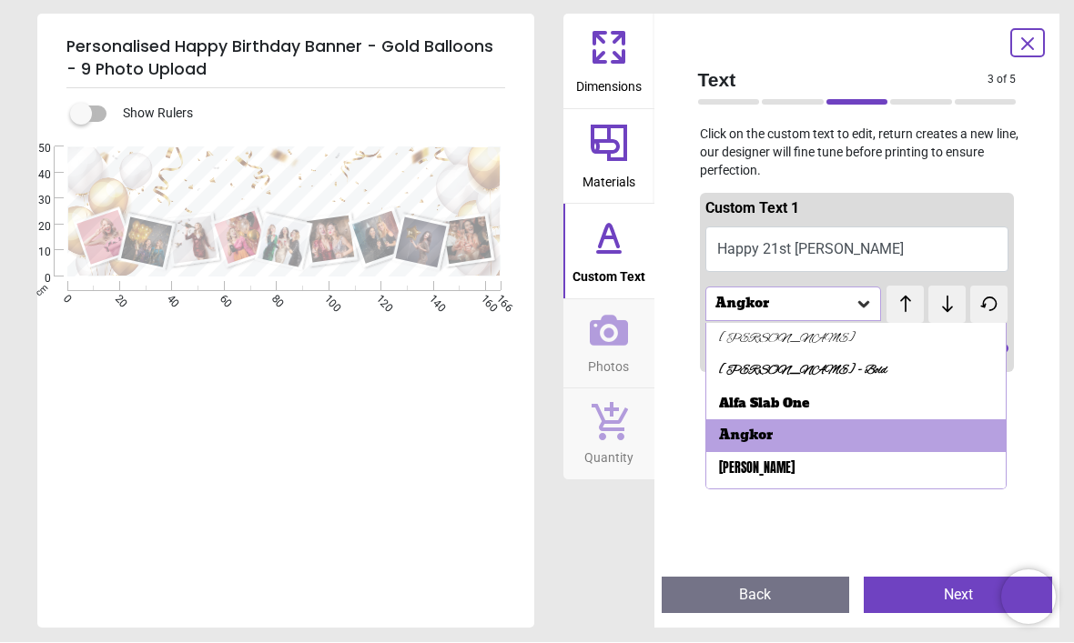
click at [864, 308] on icon at bounding box center [863, 305] width 18 height 18
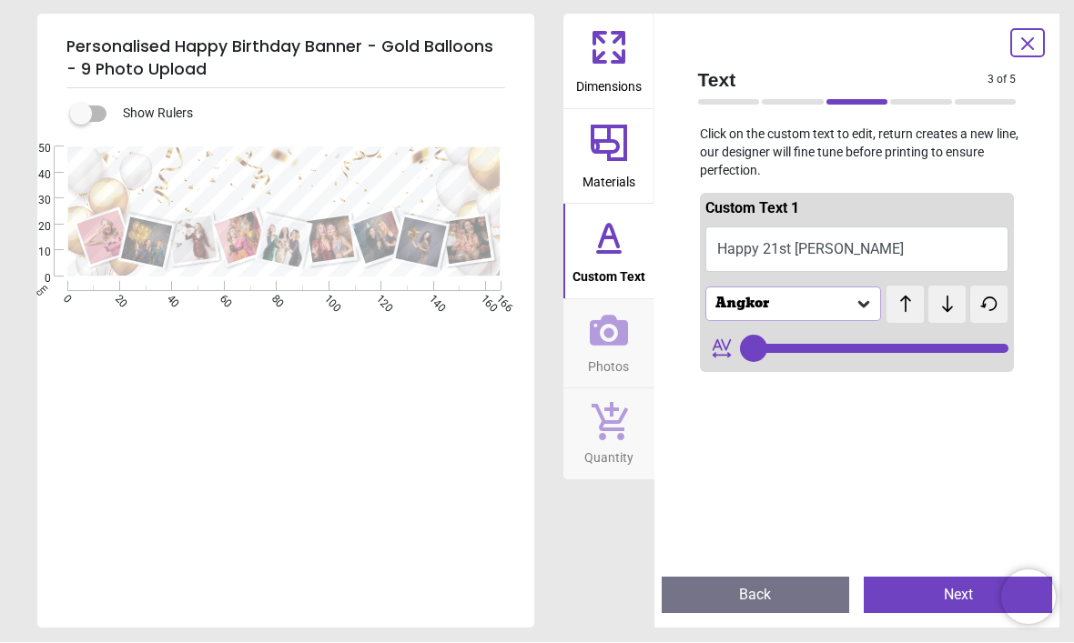
click at [850, 298] on div "Angkor" at bounding box center [784, 305] width 142 height 15
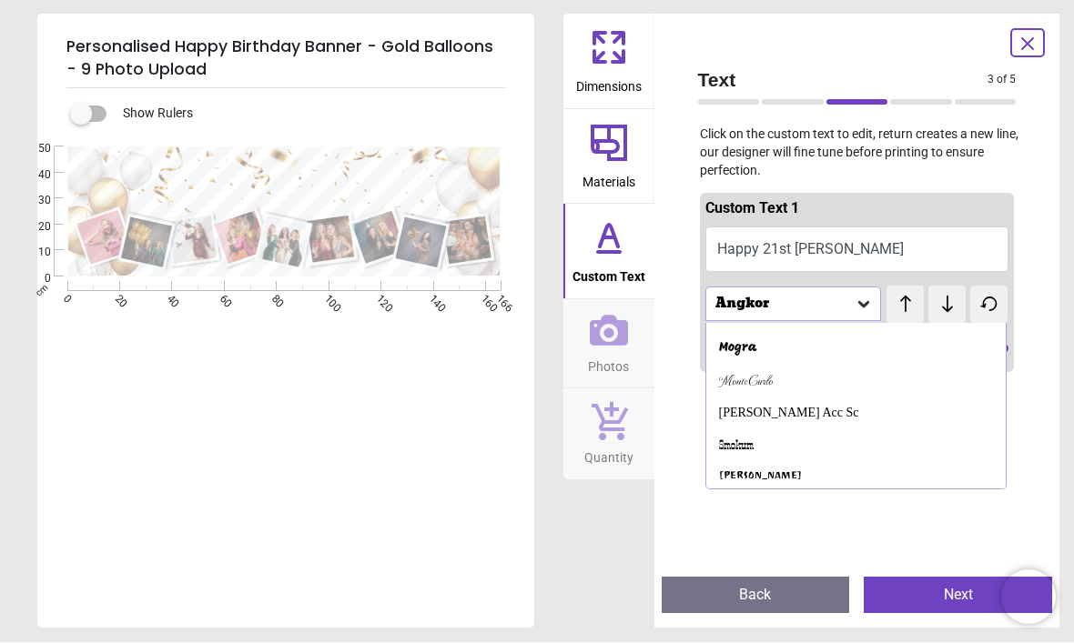
scroll to position [833, 0]
click at [755, 405] on div "Bruno Acc Sc" at bounding box center [789, 414] width 140 height 18
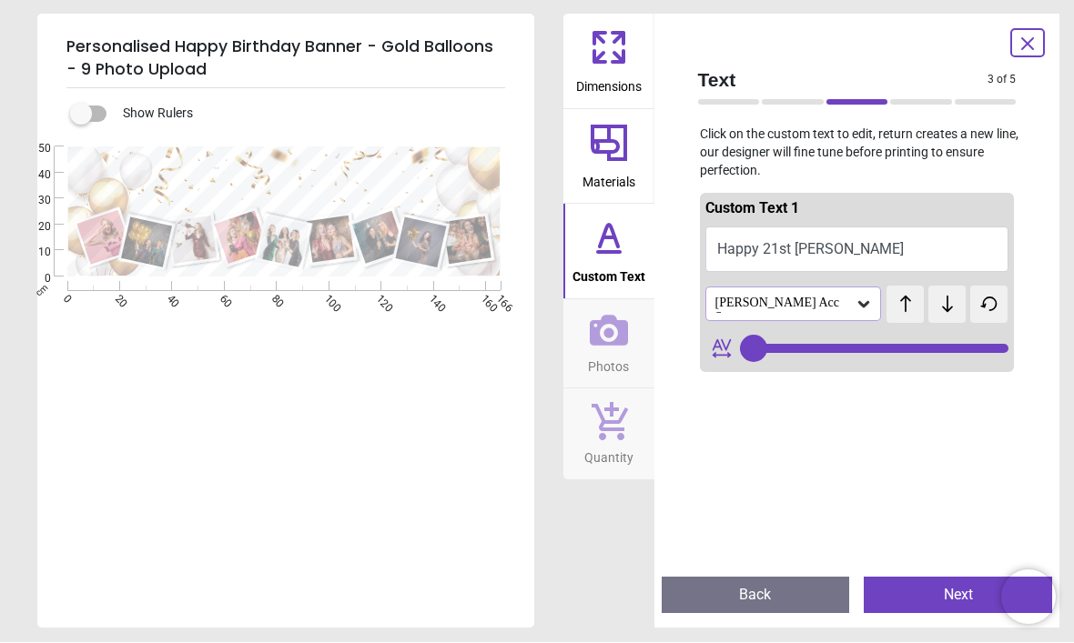
click at [870, 303] on icon at bounding box center [863, 305] width 18 height 18
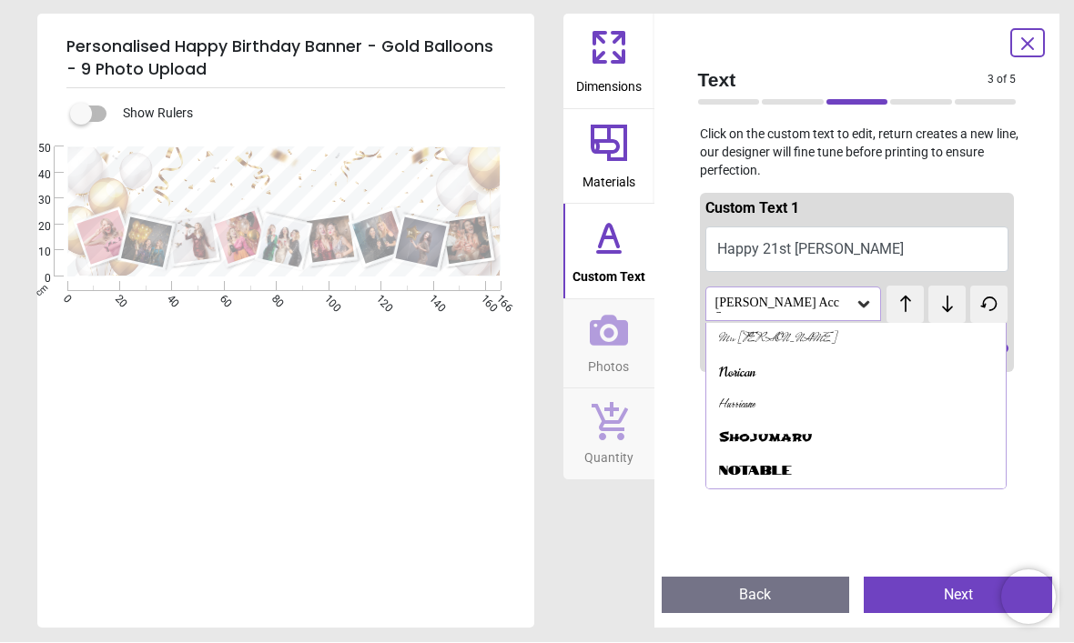
scroll to position [680, 0]
click at [742, 364] on div "Norican" at bounding box center [737, 373] width 36 height 18
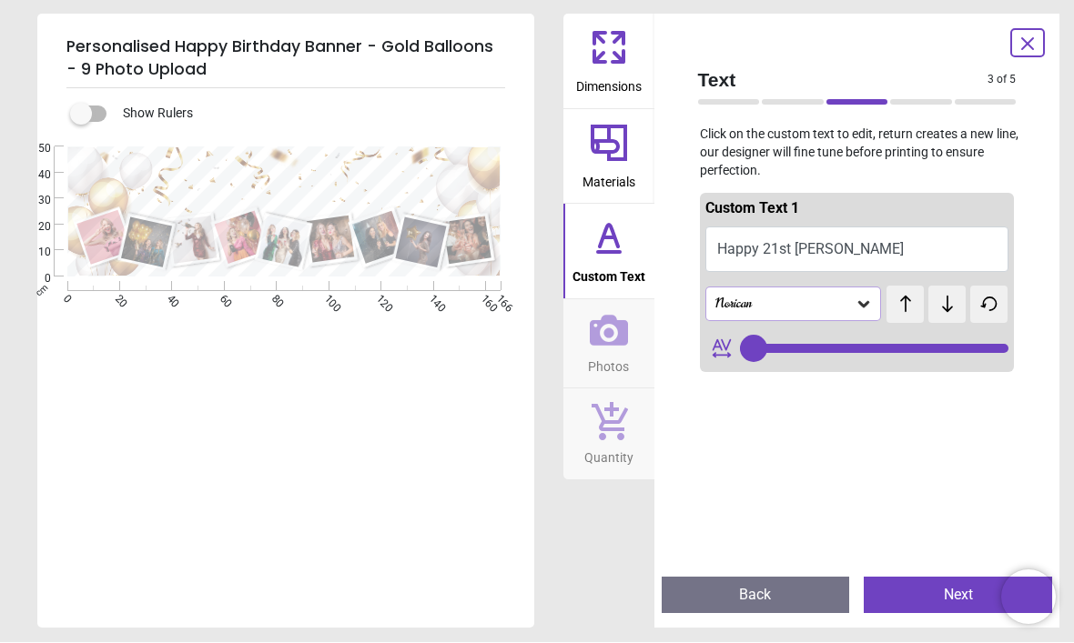
click at [859, 302] on icon at bounding box center [863, 305] width 11 height 6
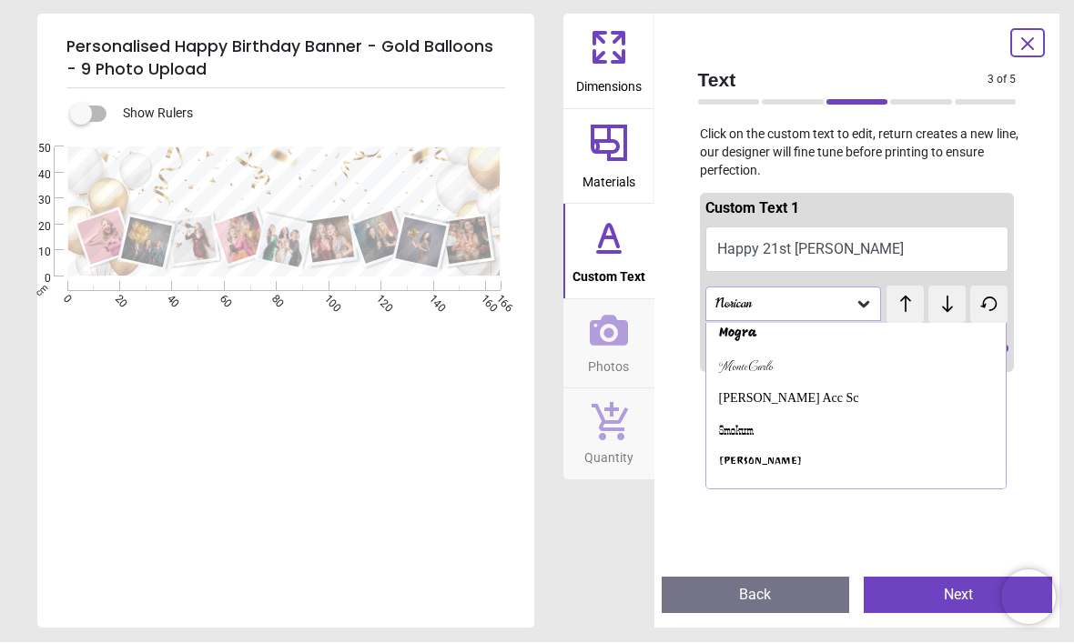
scroll to position [847, 0]
click at [760, 390] on div "Bruno Acc Sc" at bounding box center [789, 399] width 140 height 18
type input "**"
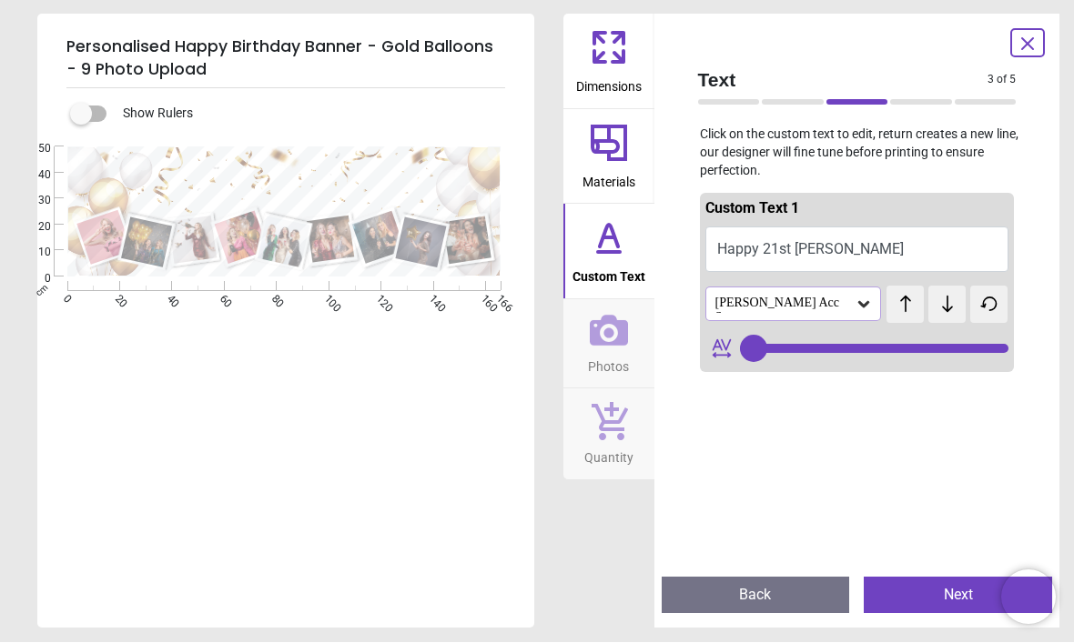
click at [922, 585] on button "Next" at bounding box center [957, 596] width 188 height 36
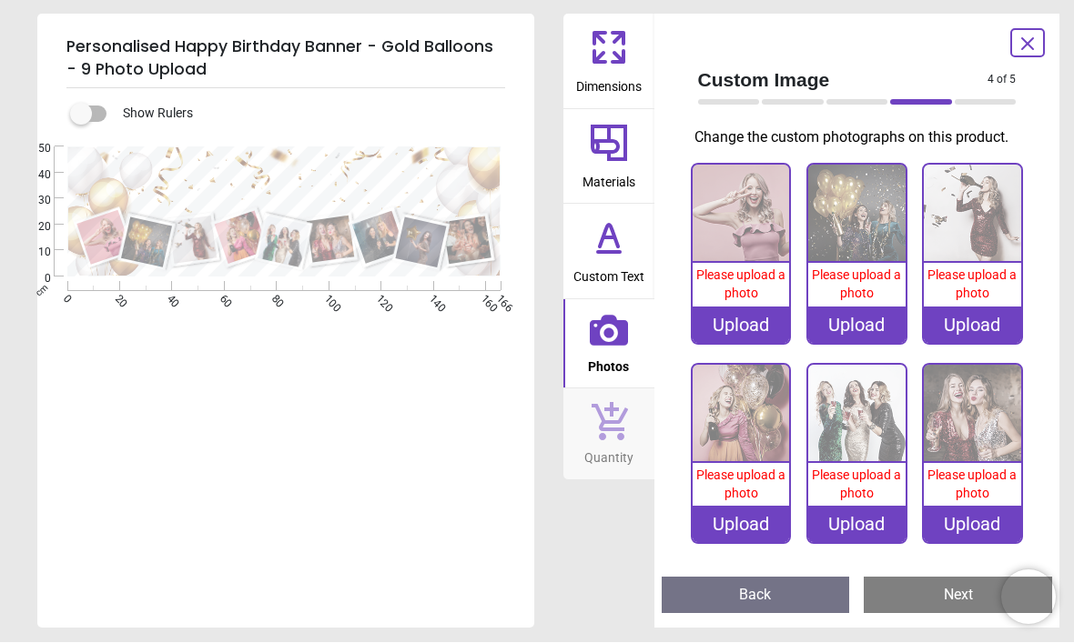
click at [744, 307] on div "Please upload a photo" at bounding box center [740, 285] width 97 height 43
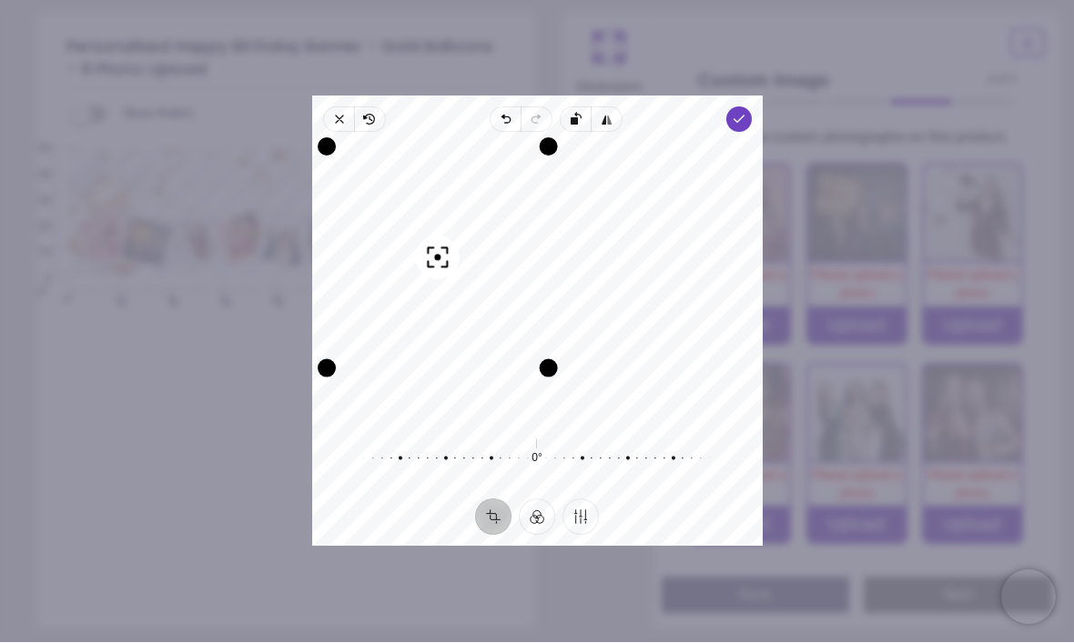
click at [745, 113] on icon "button" at bounding box center [738, 120] width 15 height 15
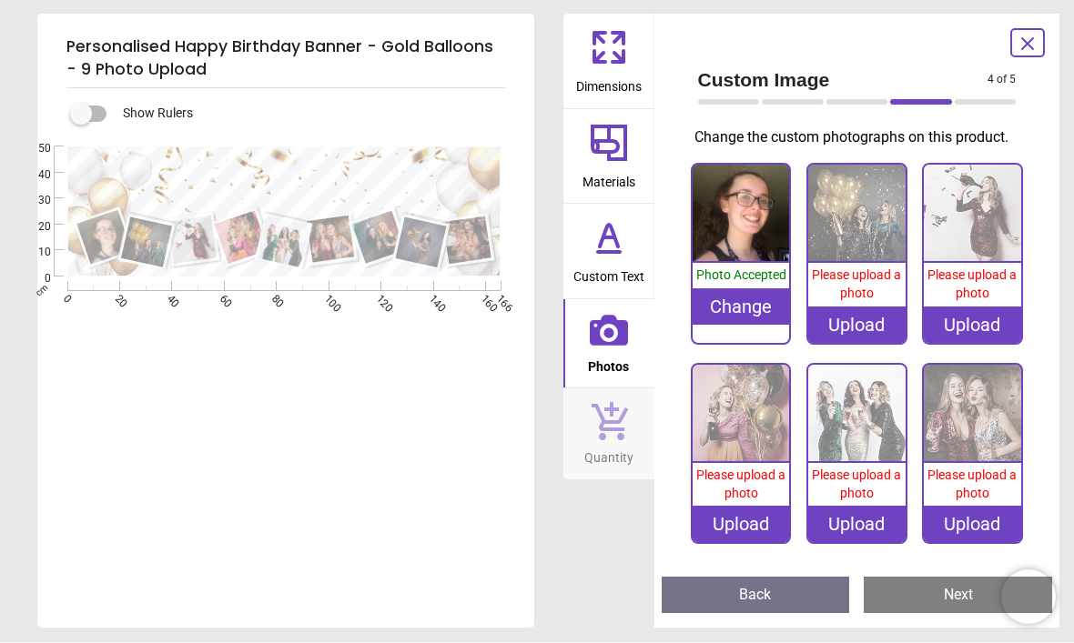
click at [850, 263] on img at bounding box center [856, 214] width 97 height 97
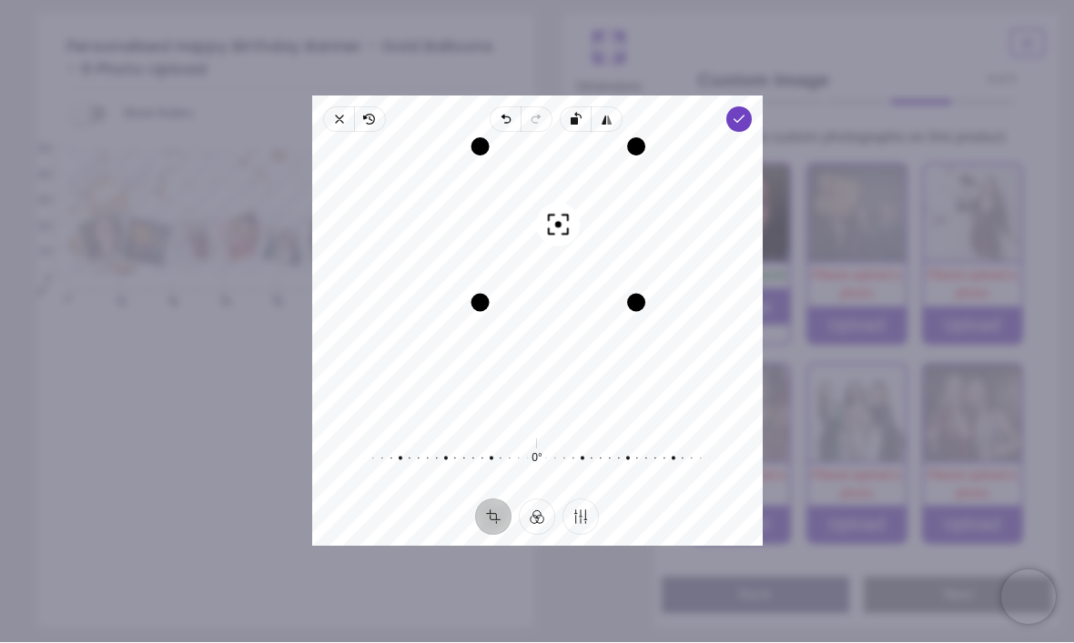
click at [751, 110] on span "Done" at bounding box center [737, 119] width 25 height 25
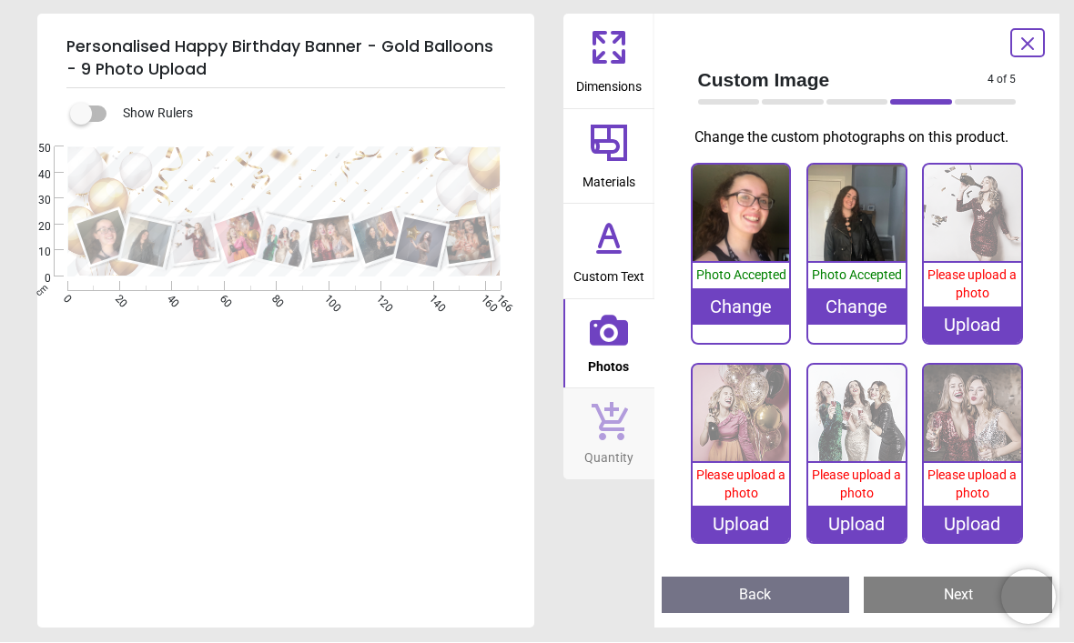
click at [954, 307] on div "Please upload a photo" at bounding box center [972, 285] width 97 height 43
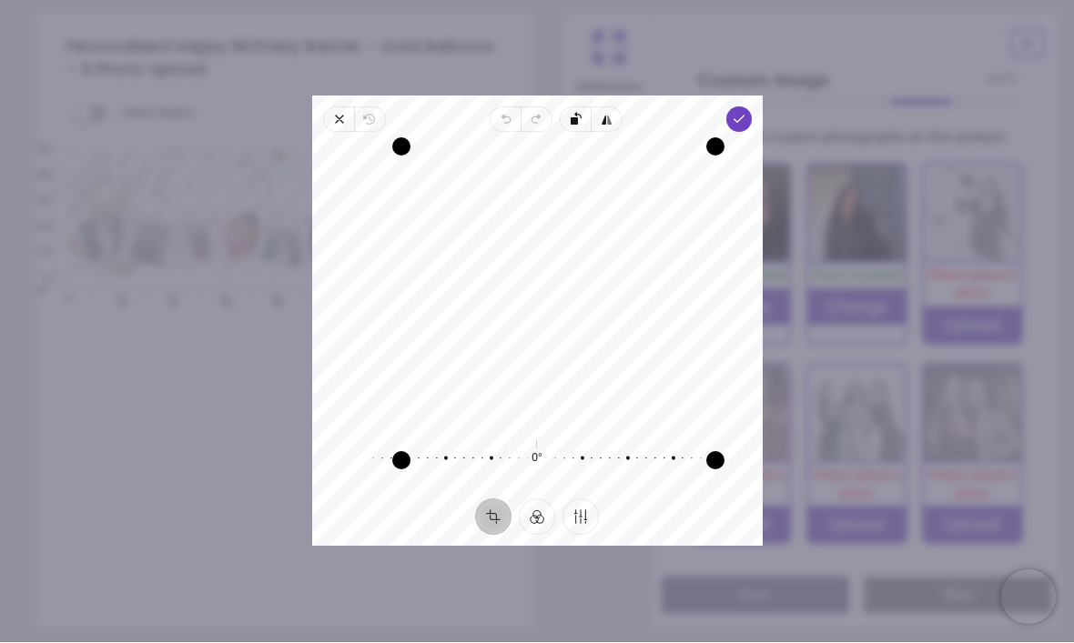
click at [745, 113] on icon "button" at bounding box center [738, 120] width 15 height 15
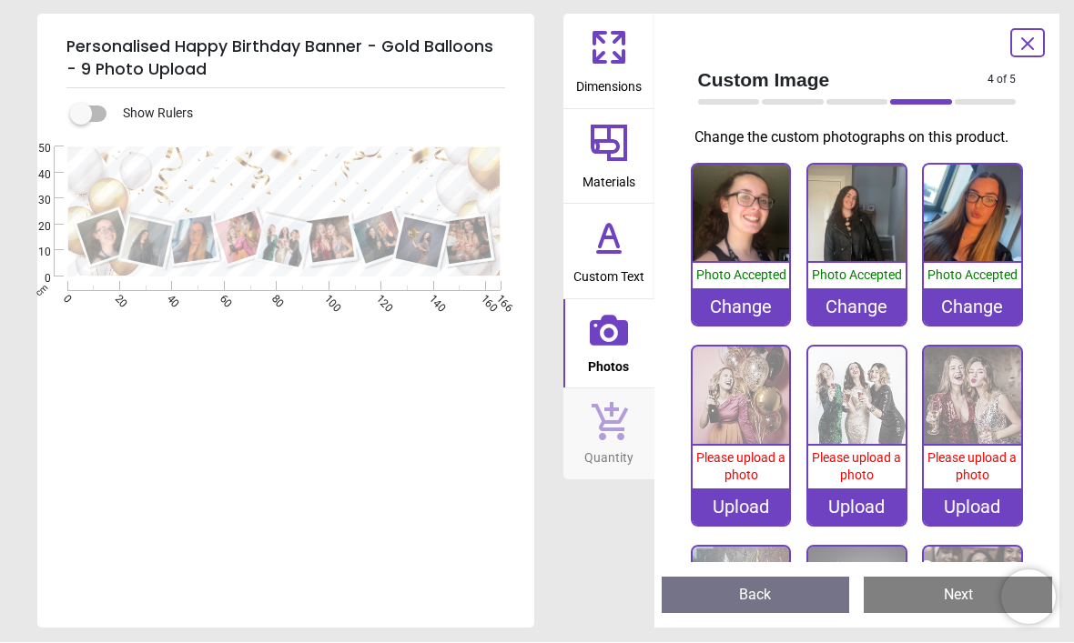
click at [727, 484] on span "Please upload a photo" at bounding box center [740, 467] width 89 height 33
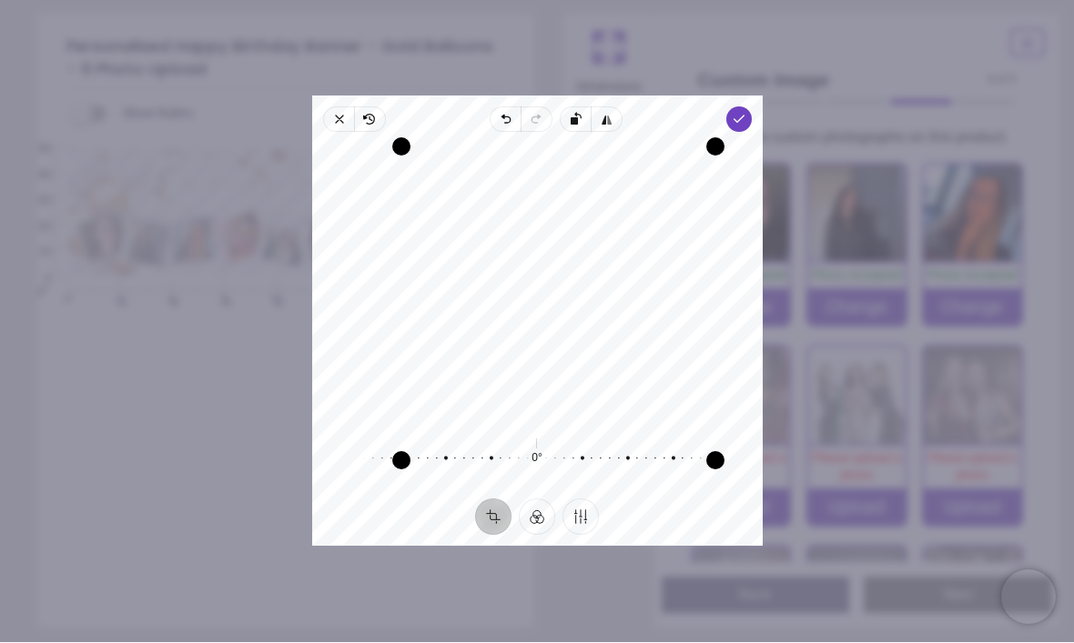
click at [745, 113] on icon "button" at bounding box center [738, 120] width 15 height 15
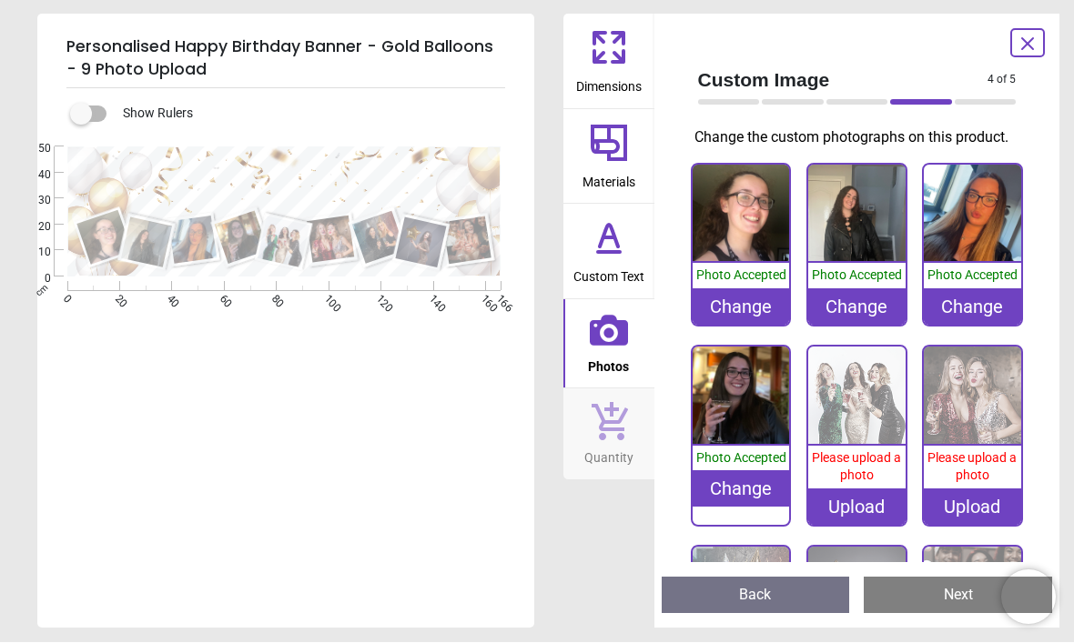
click at [852, 484] on span "Please upload a photo" at bounding box center [856, 467] width 89 height 33
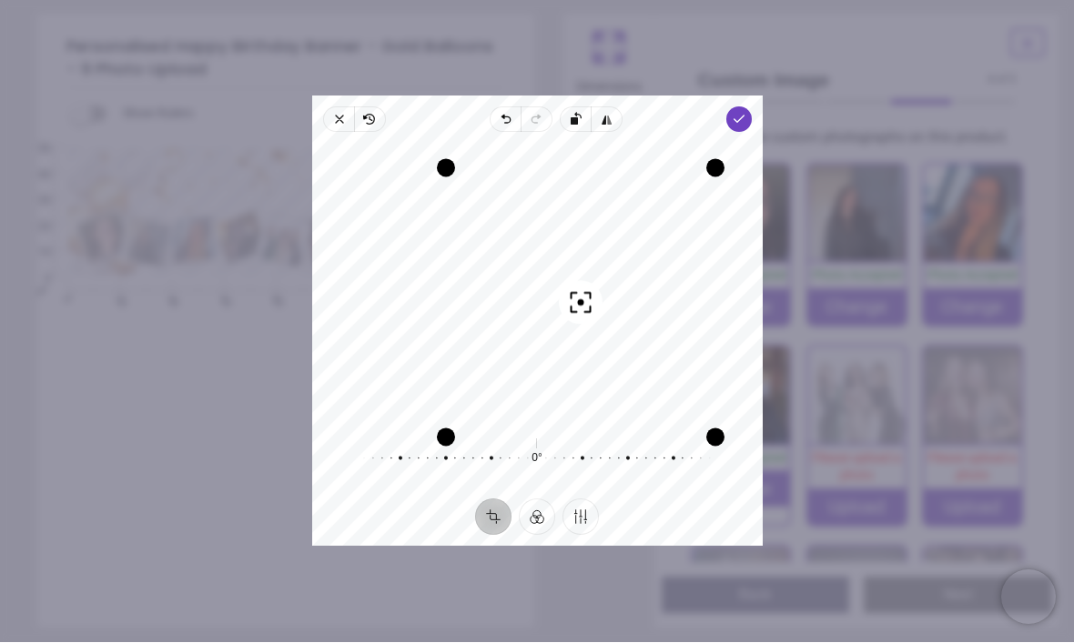
click at [745, 113] on icon "button" at bounding box center [738, 120] width 15 height 15
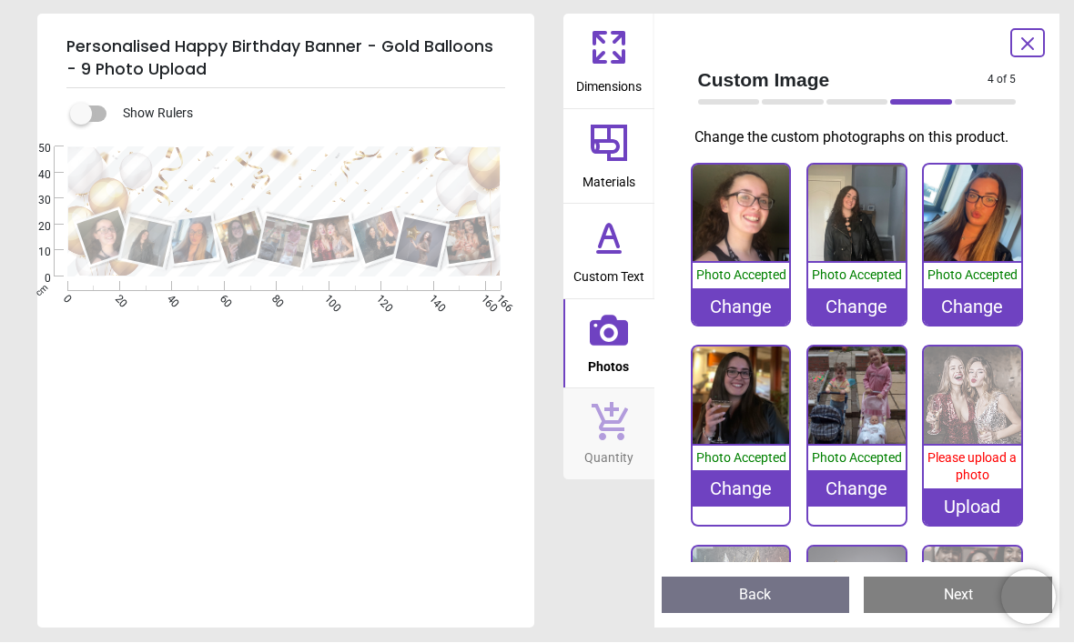
click at [962, 445] on img at bounding box center [972, 396] width 97 height 97
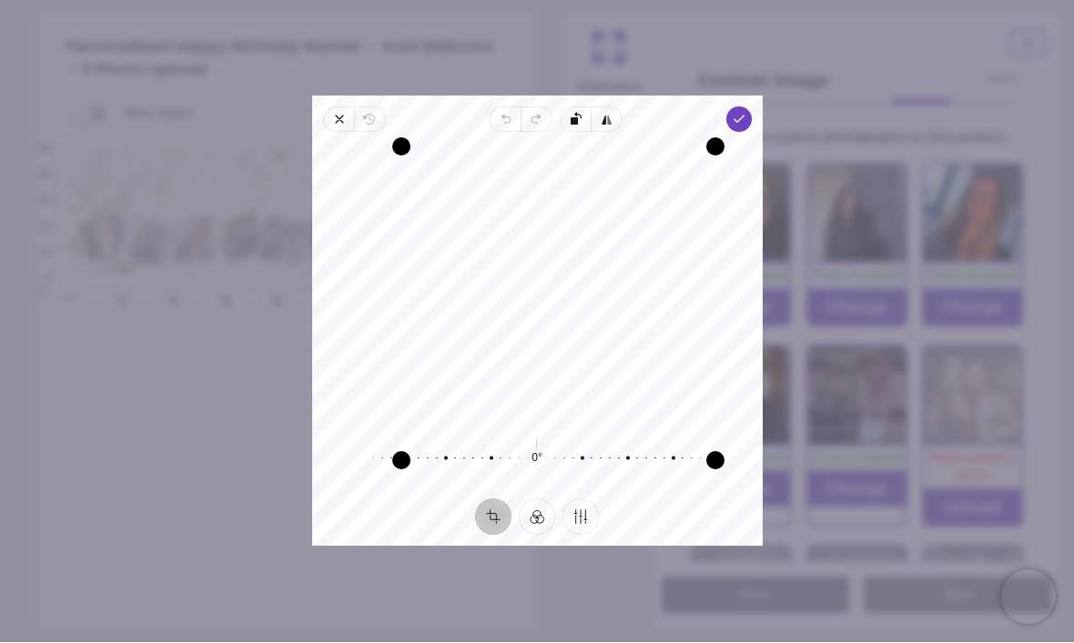
click at [745, 113] on icon "button" at bounding box center [738, 120] width 15 height 15
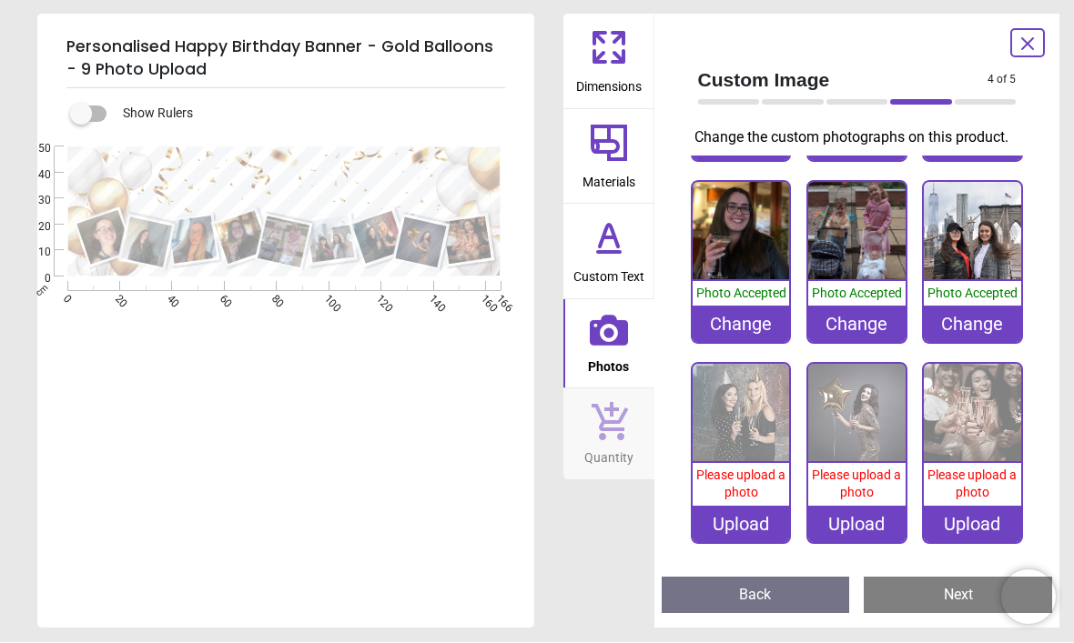
scroll to position [217, 0]
click at [744, 424] on img at bounding box center [740, 413] width 97 height 97
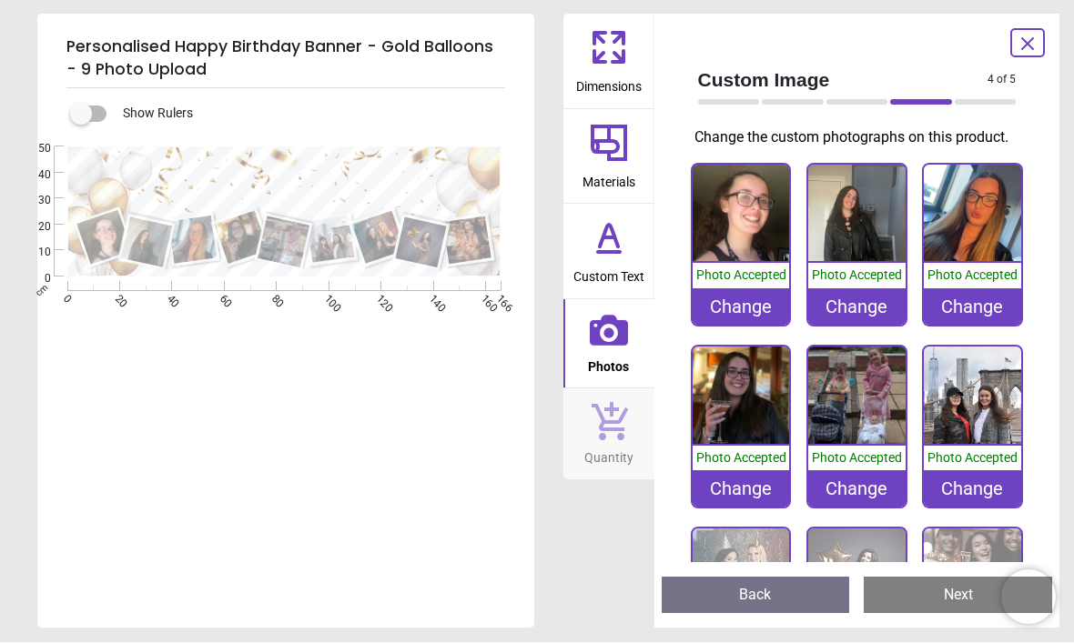
scroll to position [217, 0]
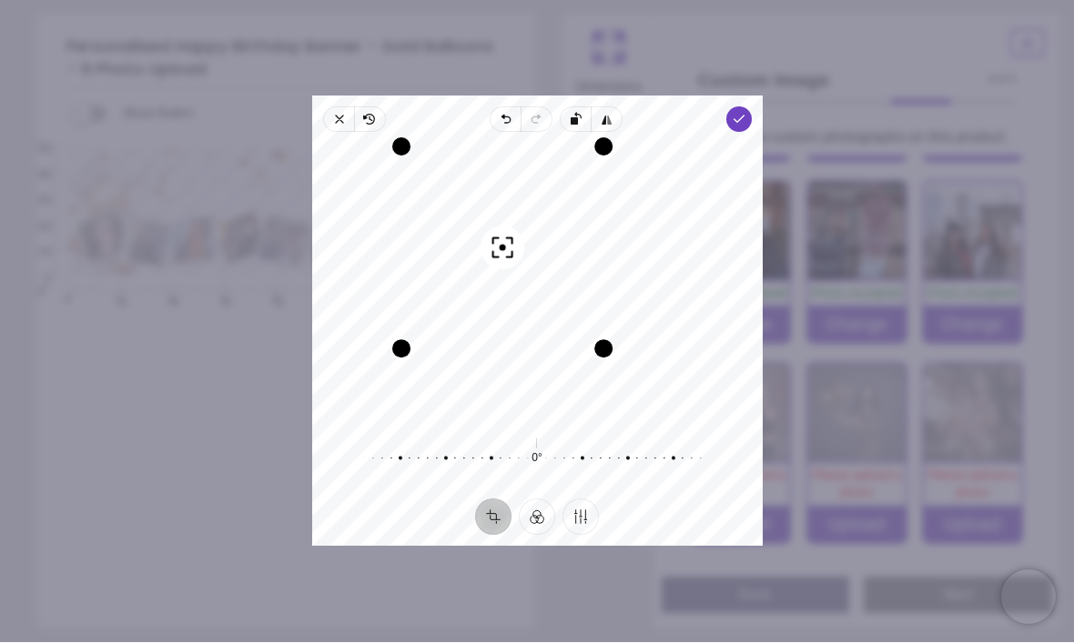
click at [751, 108] on span "Done" at bounding box center [737, 119] width 25 height 25
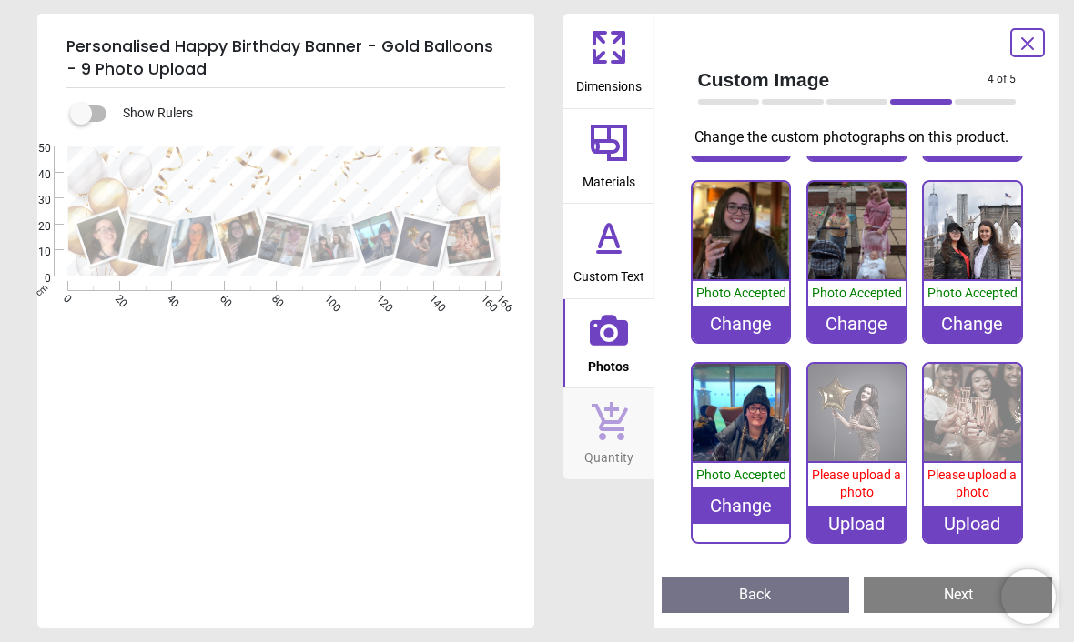
click at [850, 480] on span "Please upload a photo" at bounding box center [856, 485] width 89 height 33
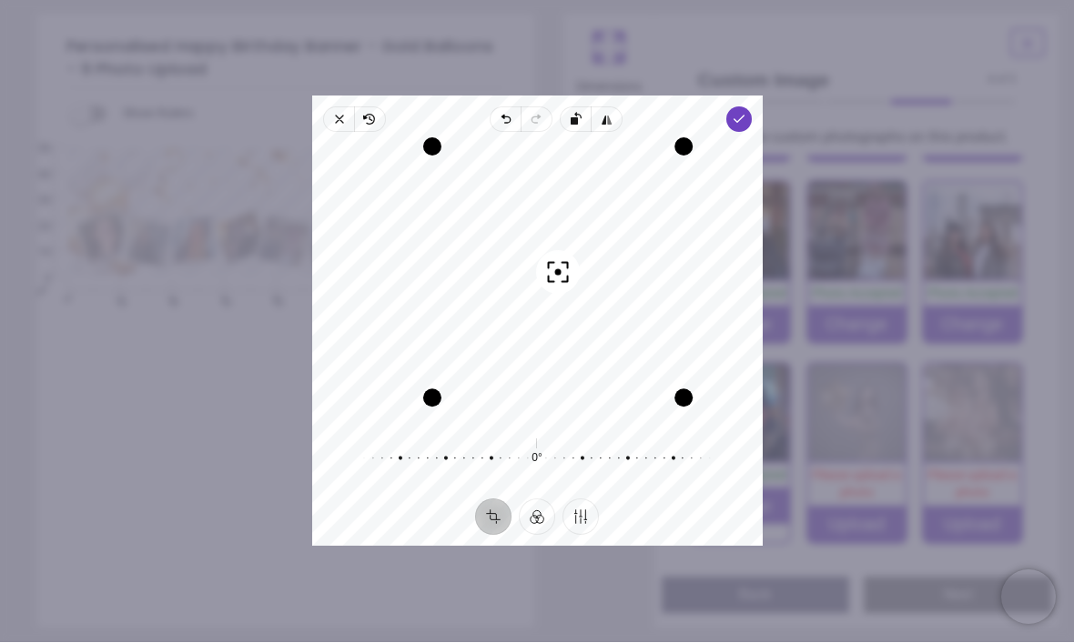
click at [751, 107] on span "Done" at bounding box center [737, 119] width 25 height 25
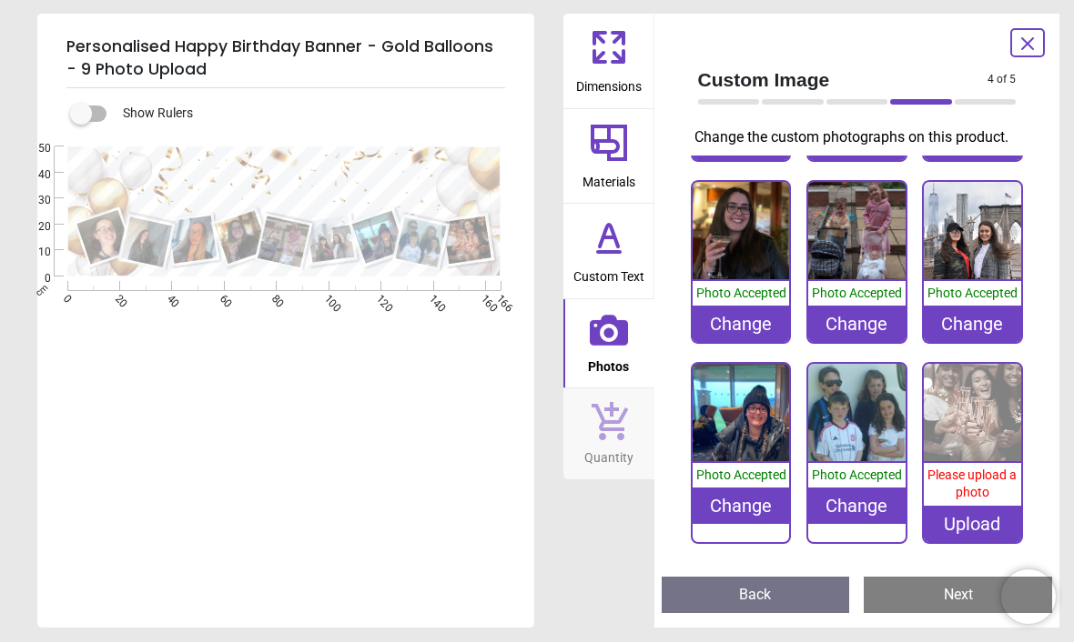
click at [968, 429] on img at bounding box center [972, 413] width 97 height 97
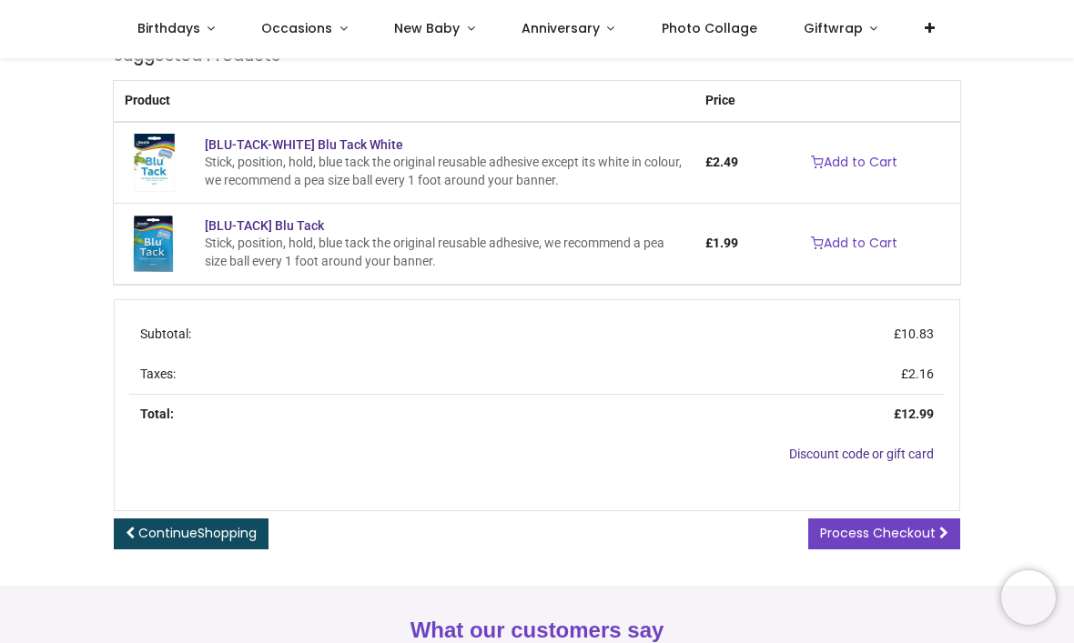
scroll to position [337, 0]
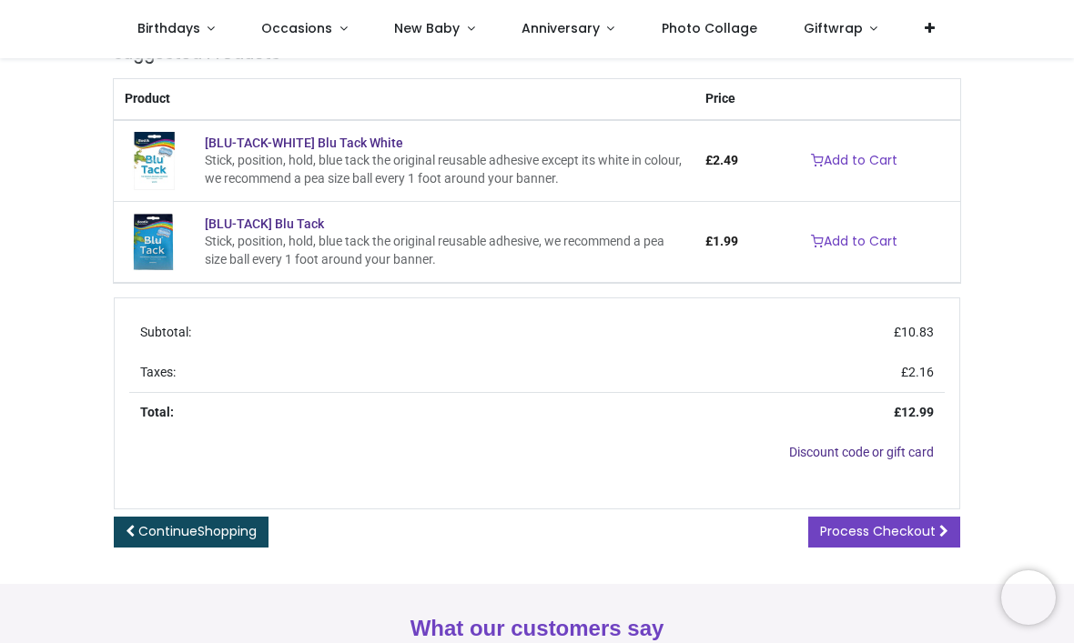
click at [862, 540] on span "Process Checkout" at bounding box center [878, 531] width 116 height 18
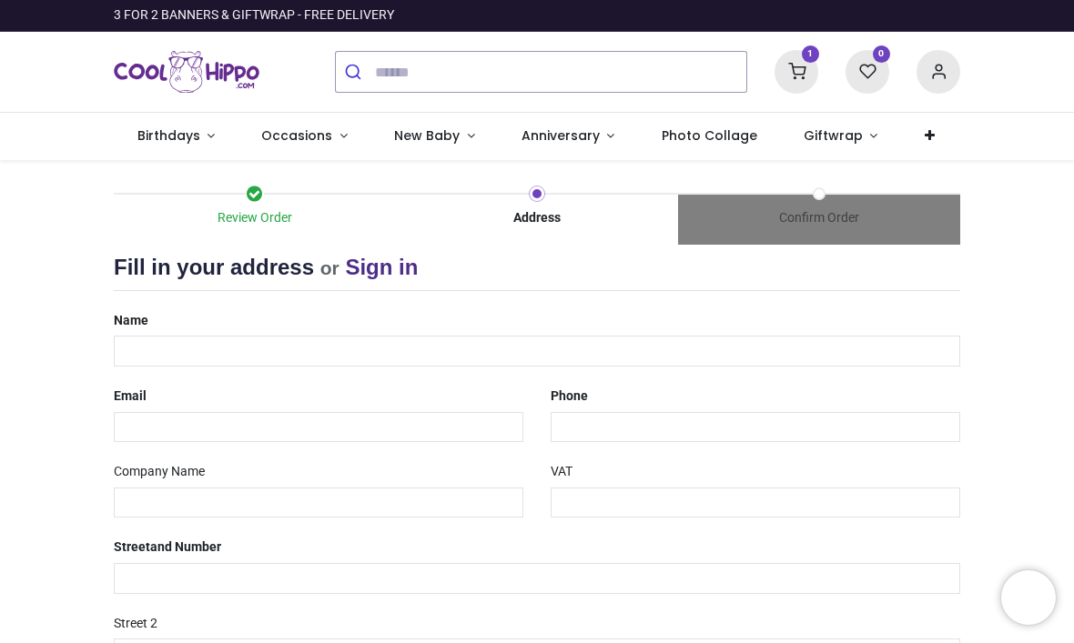
select select "***"
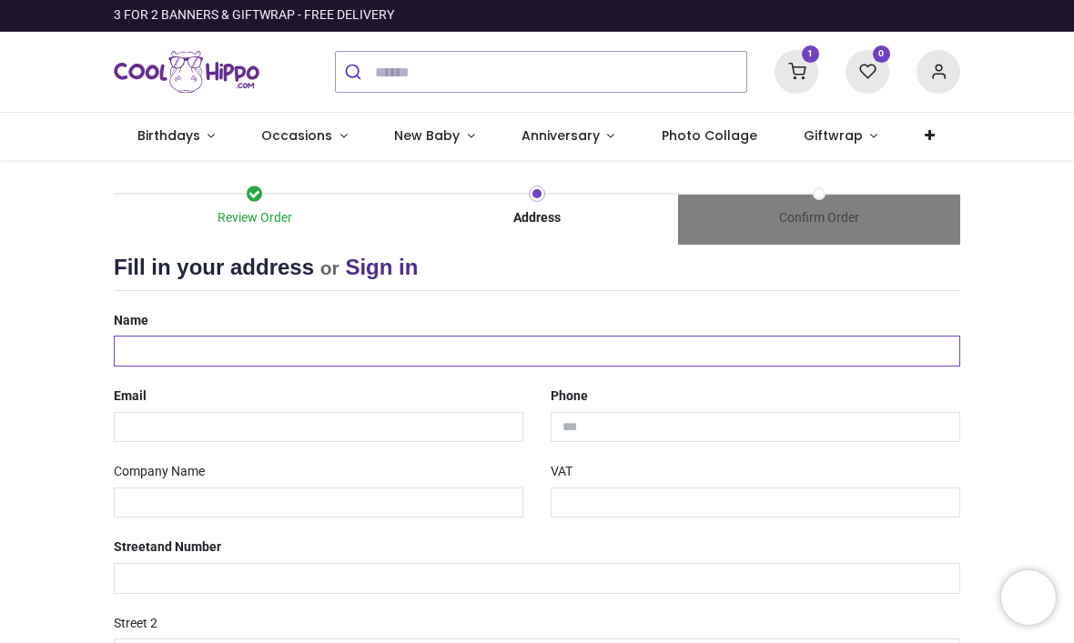
click at [209, 352] on input "text" at bounding box center [537, 351] width 846 height 31
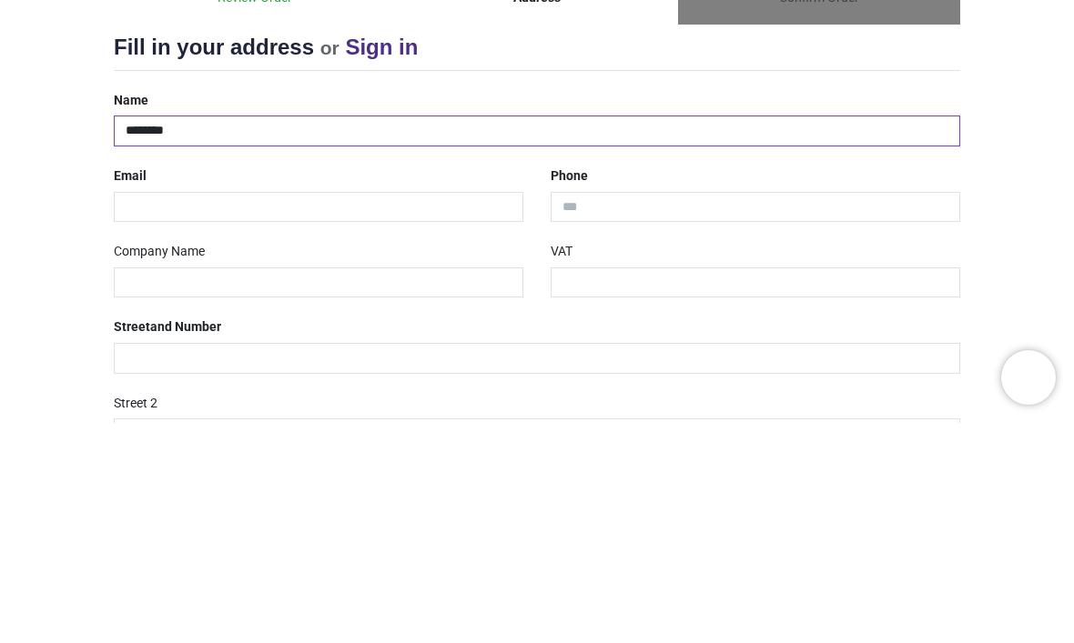
click at [245, 336] on input "********" at bounding box center [537, 351] width 846 height 31
type input "**********"
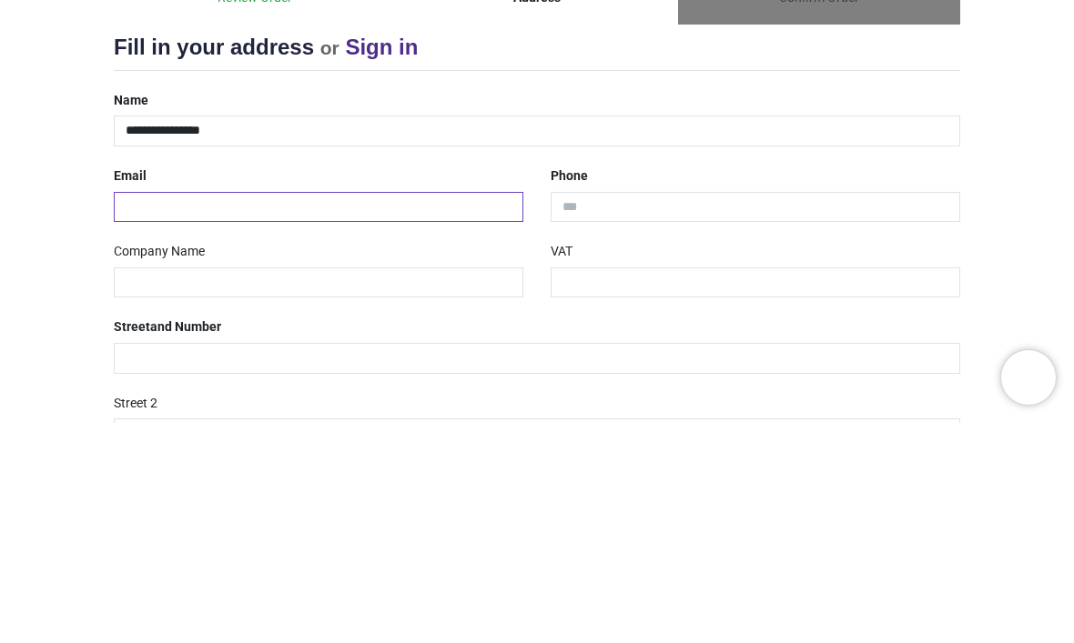
click at [222, 412] on input "email" at bounding box center [318, 427] width 409 height 31
type input "**********"
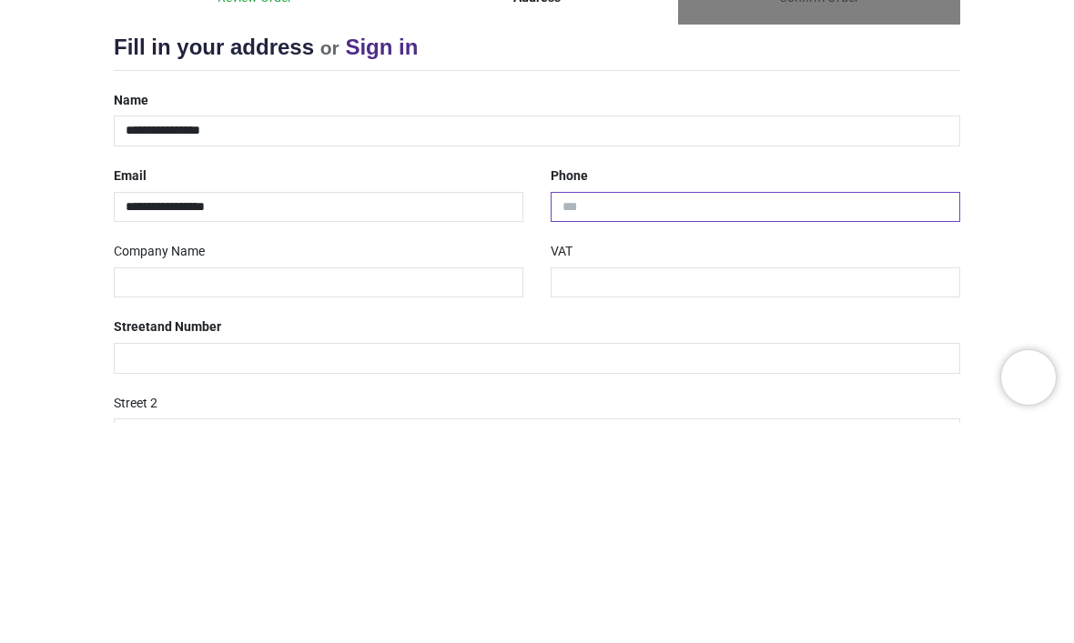
click at [641, 412] on input "tel" at bounding box center [754, 427] width 409 height 31
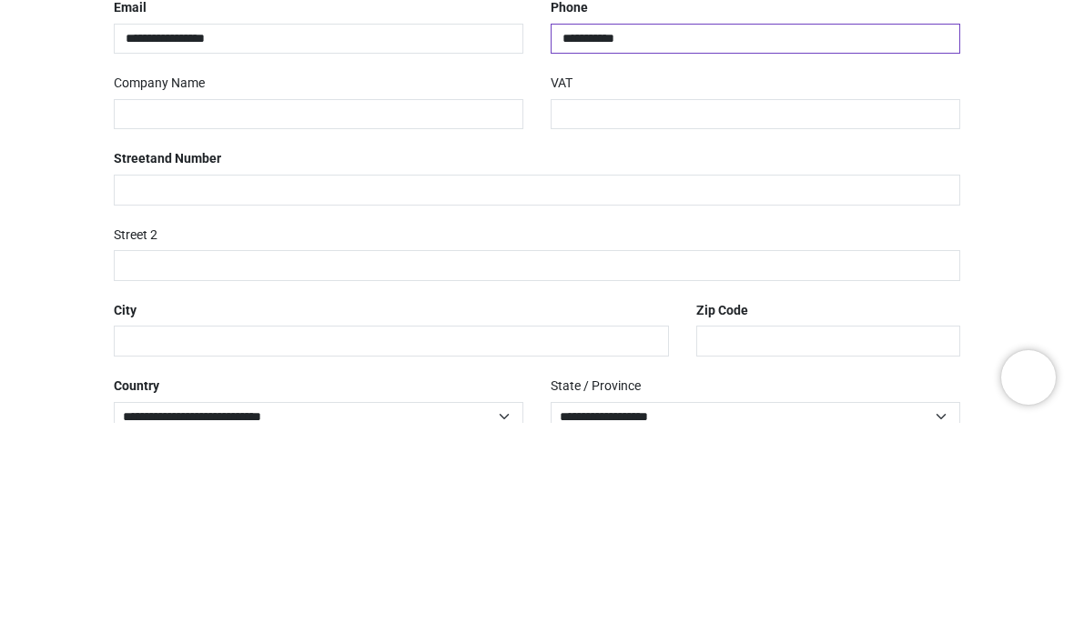
scroll to position [164, 0]
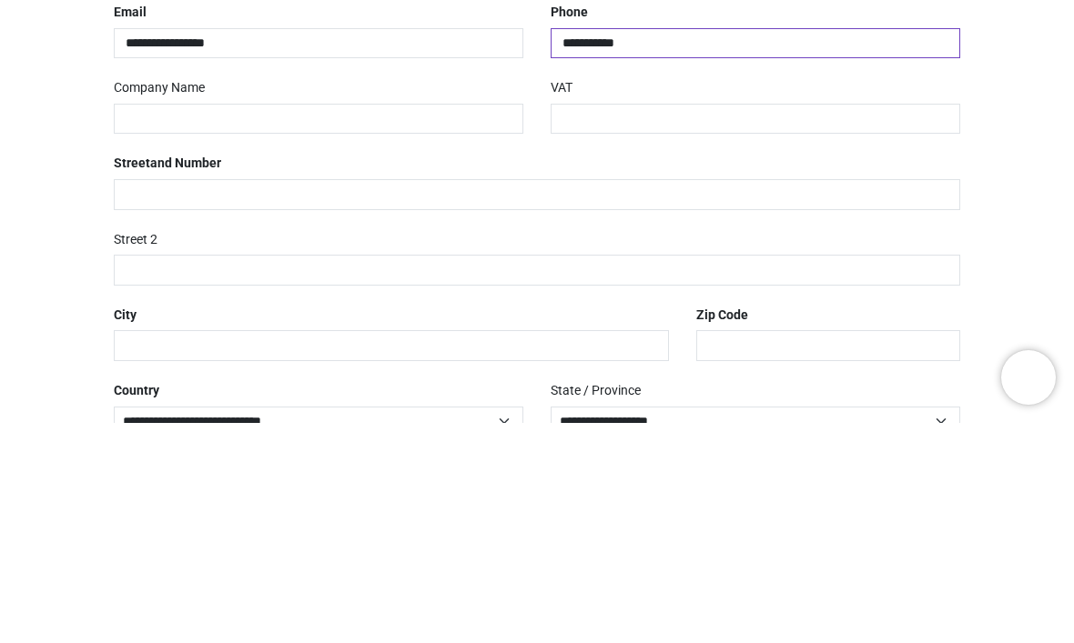
type input "**********"
click at [285, 399] on input "text" at bounding box center [537, 414] width 846 height 31
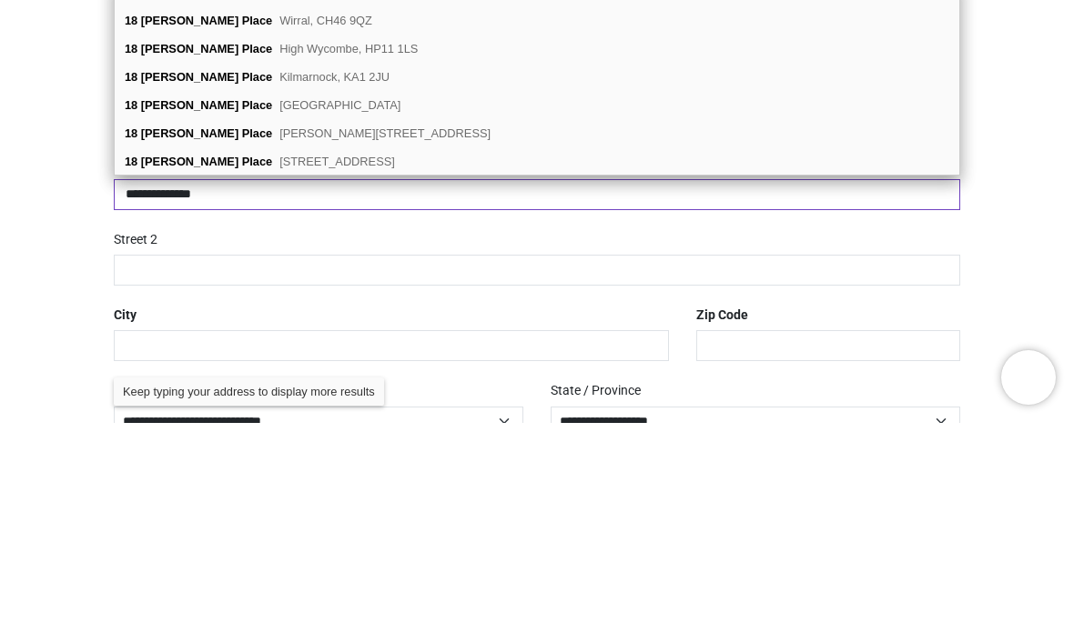
type input "**********"
click at [313, 283] on div "18 Holly Place Kilmarnock, KA1 2JU" at bounding box center [537, 297] width 844 height 28
type input "*******"
select select "***"
type input "**********"
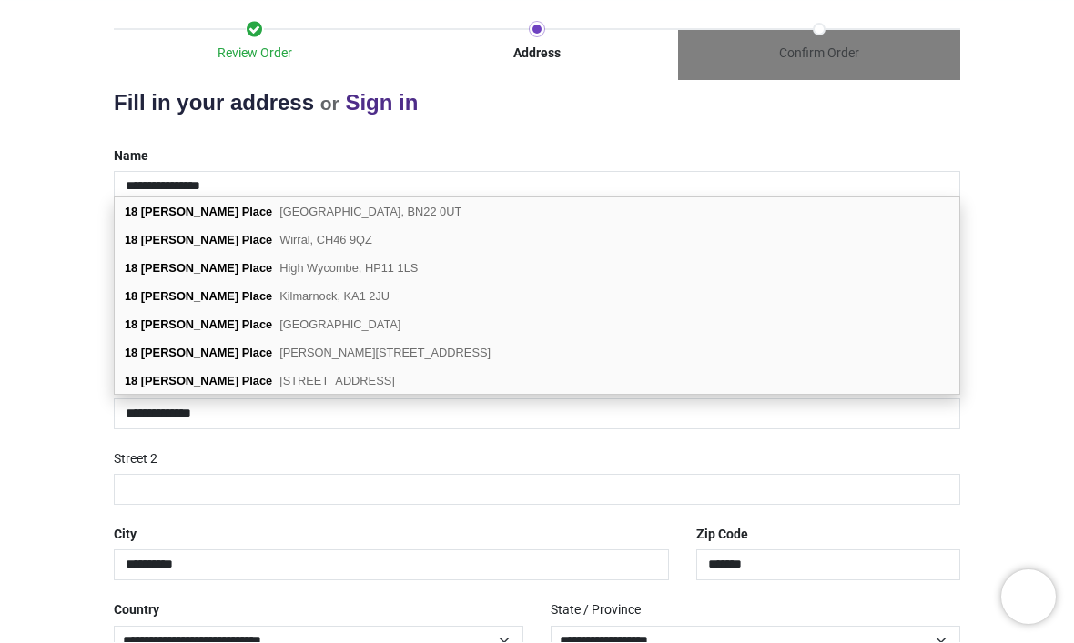
click at [279, 298] on span "Kilmarnock, KA1 2JU" at bounding box center [334, 297] width 110 height 14
select select "***"
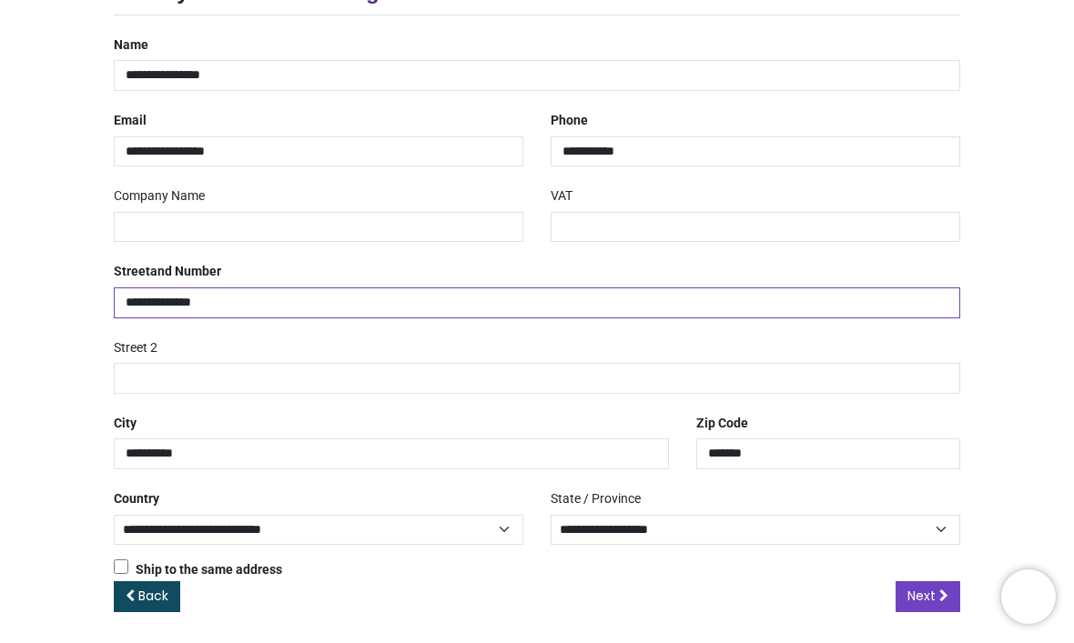
scroll to position [275, 0]
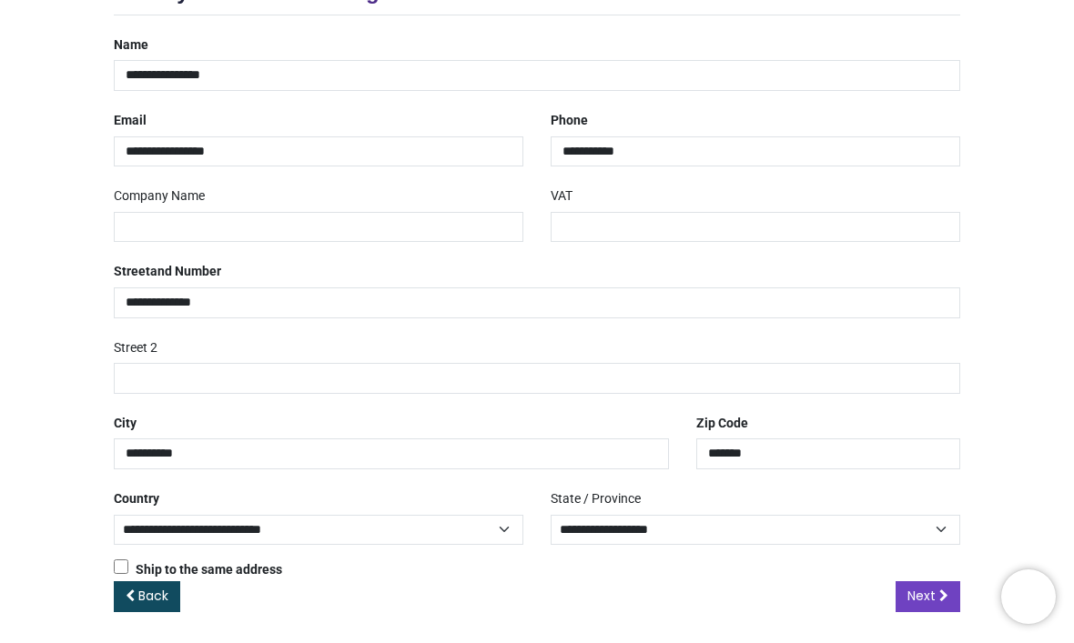
click at [934, 591] on span "Next" at bounding box center [921, 597] width 28 height 18
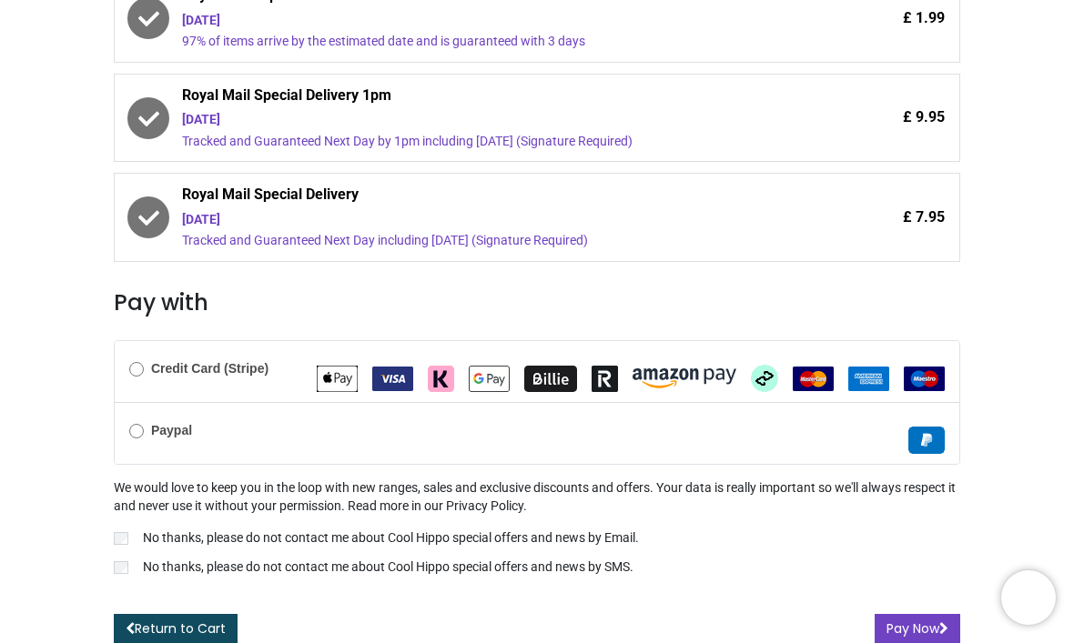
scroll to position [480, 0]
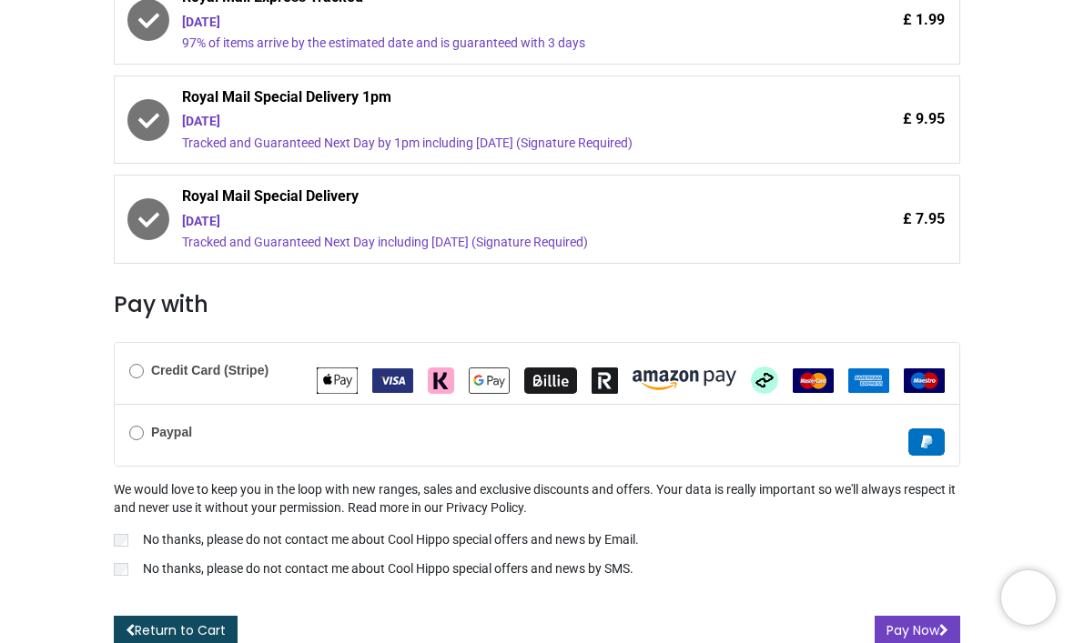
click at [107, 536] on div "Edit Billing & Shipping: [STREET_ADDRESS][PERSON_NAME] Choose a delivery method…" at bounding box center [536, 230] width 873 height 832
click at [892, 616] on button "Pay Now" at bounding box center [917, 631] width 86 height 31
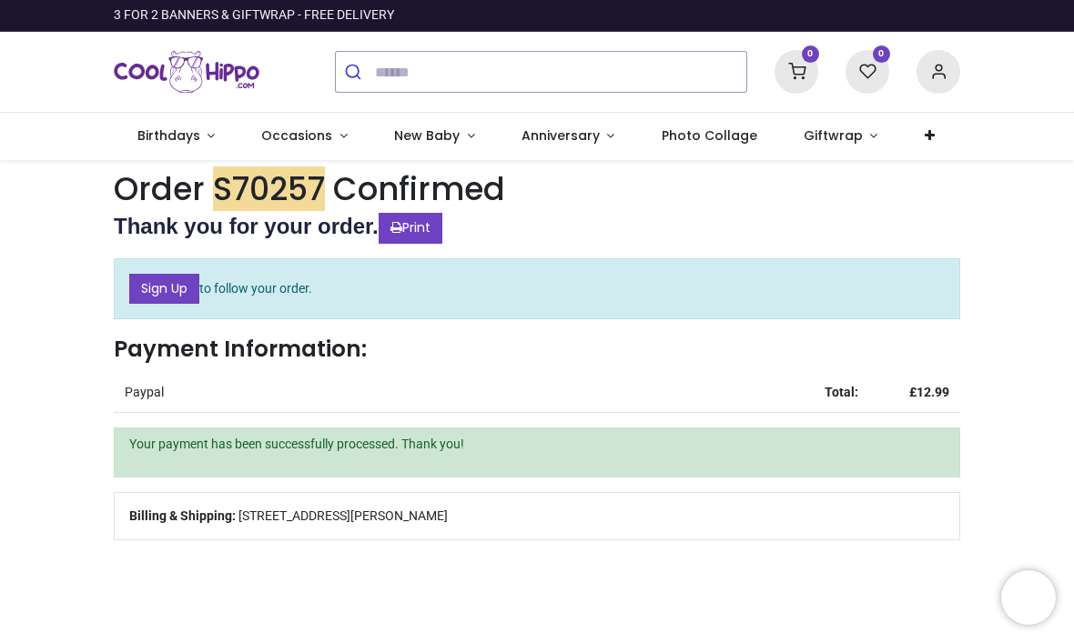
click at [162, 145] on link "Birthdays" at bounding box center [176, 136] width 125 height 47
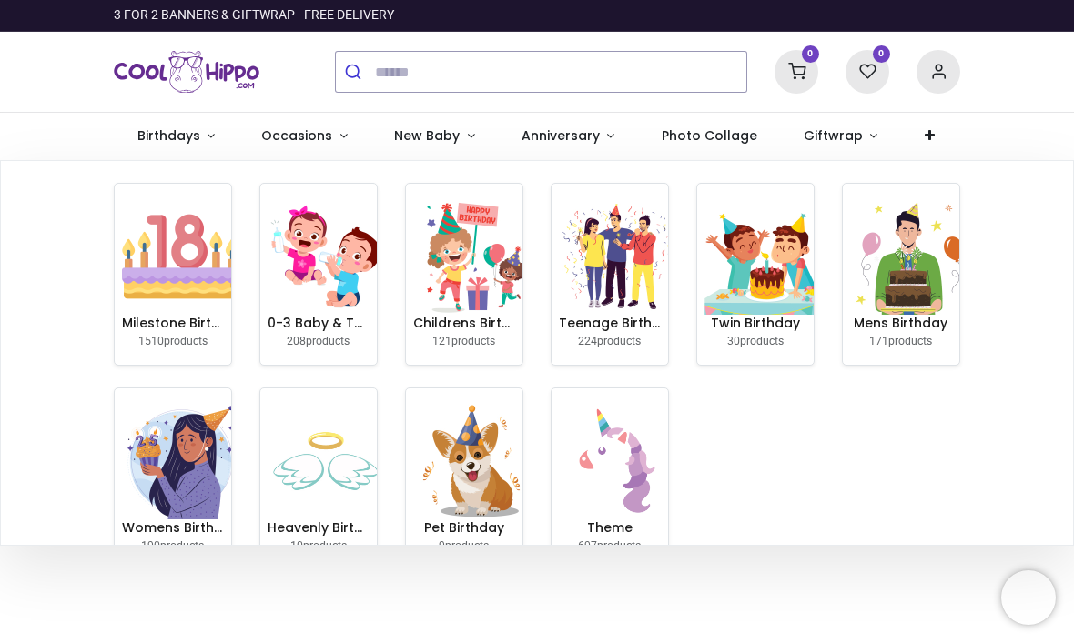
click at [185, 266] on img at bounding box center [180, 256] width 116 height 116
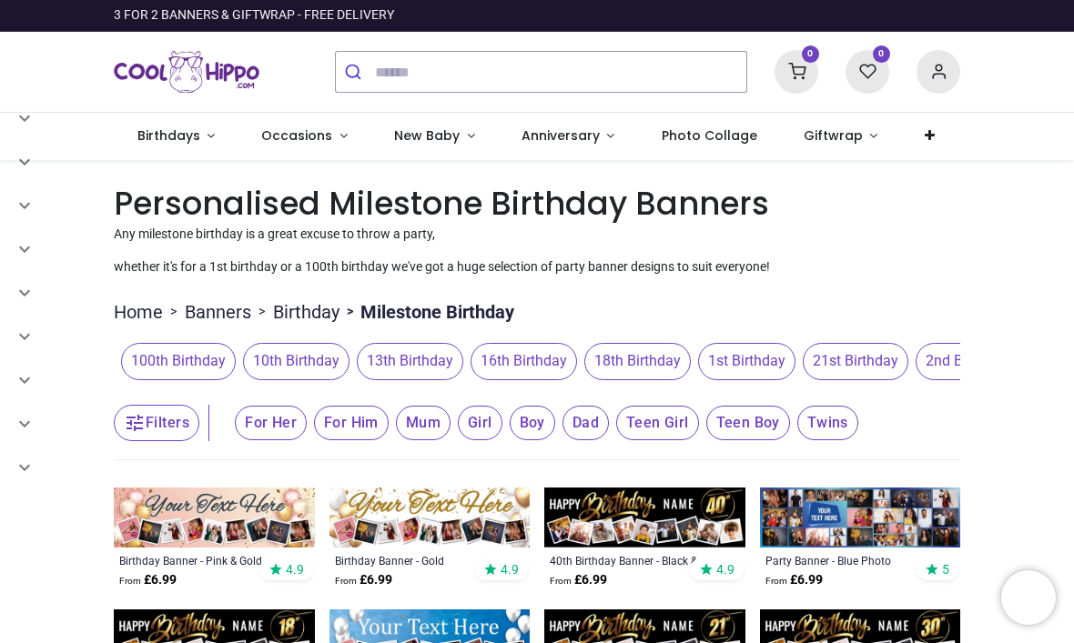
click at [338, 424] on span "For Him" at bounding box center [351, 423] width 75 height 35
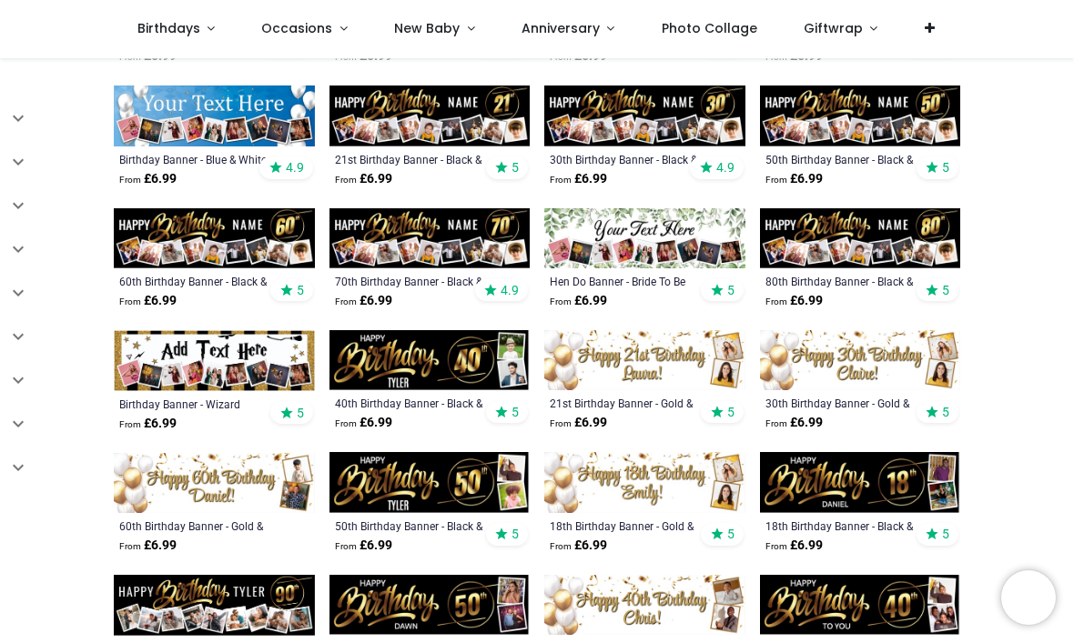
scroll to position [429, 0]
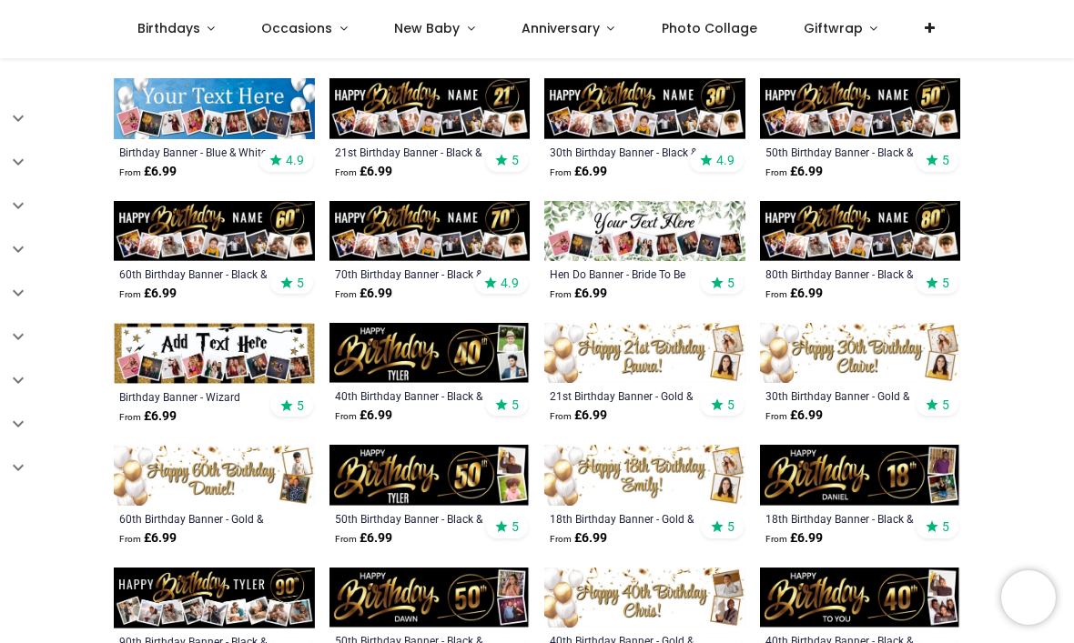
click at [259, 489] on img at bounding box center [214, 476] width 201 height 60
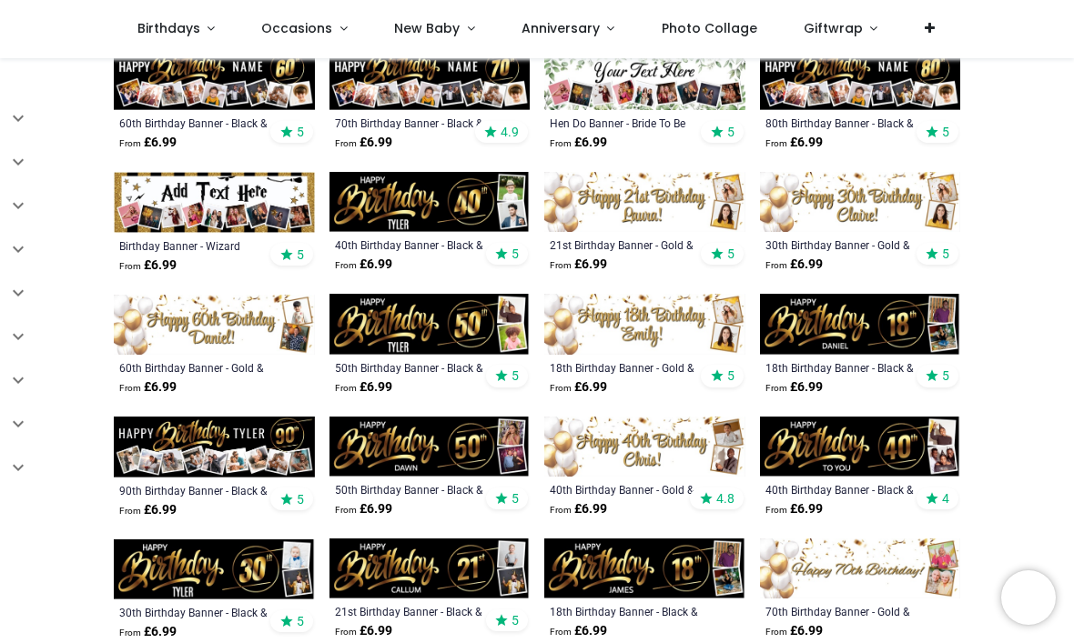
scroll to position [580, 0]
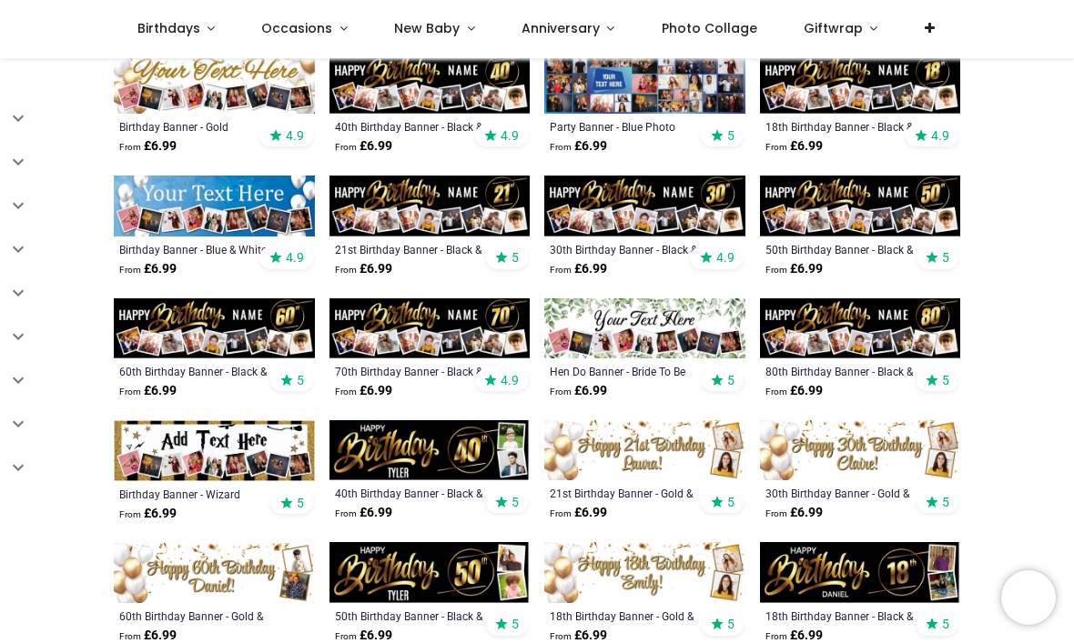
scroll to position [393, 0]
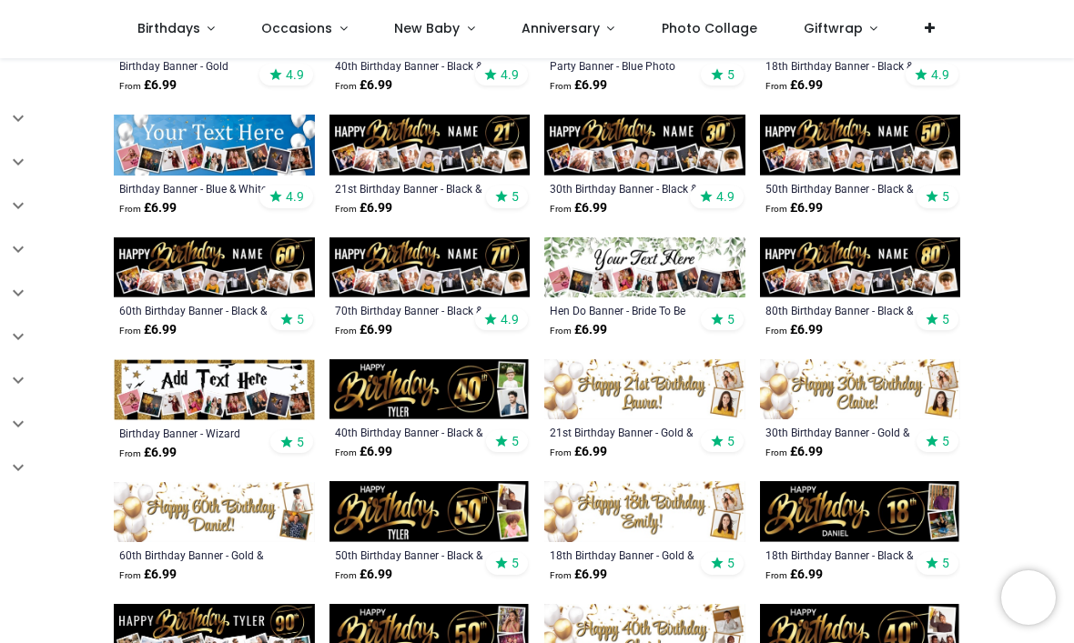
click at [234, 510] on img at bounding box center [214, 512] width 201 height 60
click at [223, 516] on img at bounding box center [214, 512] width 201 height 60
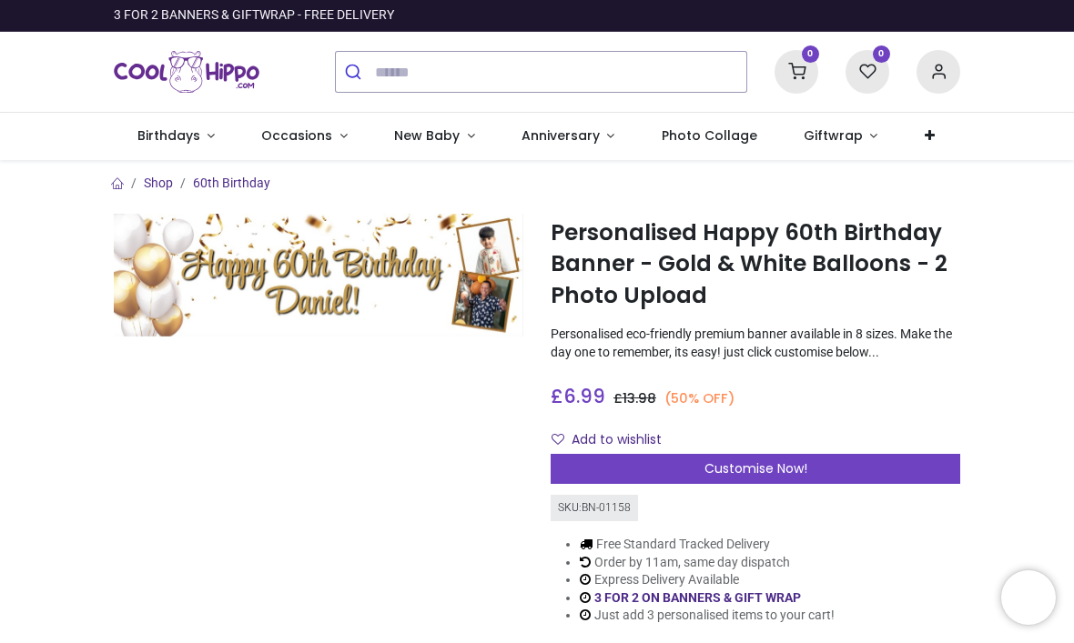
click at [763, 485] on div "Customise Now!" at bounding box center [754, 469] width 409 height 31
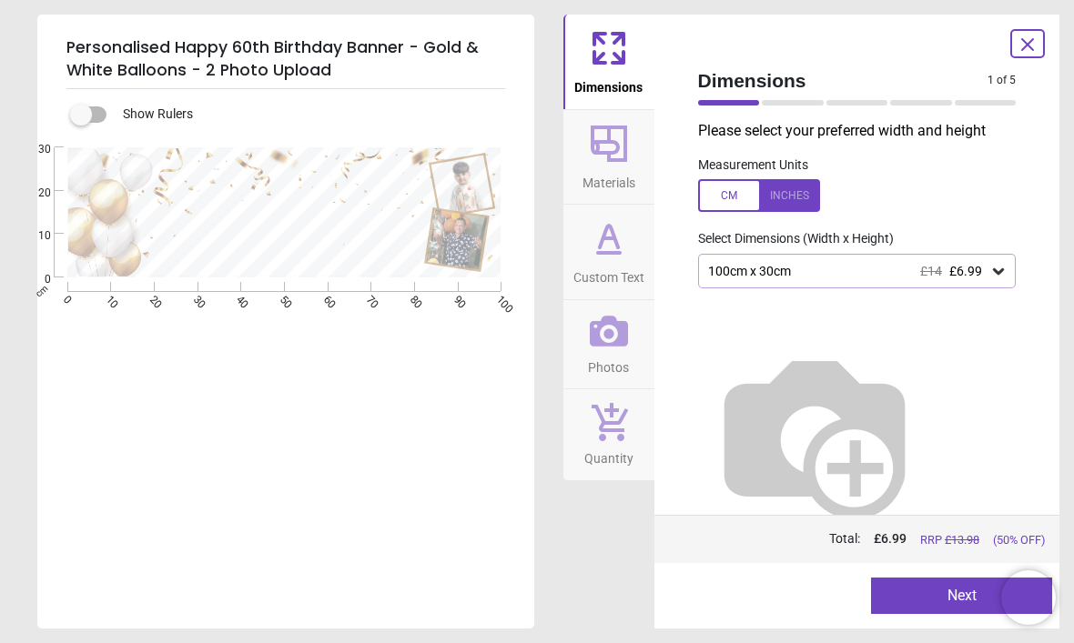
click at [1000, 278] on icon at bounding box center [998, 271] width 18 height 18
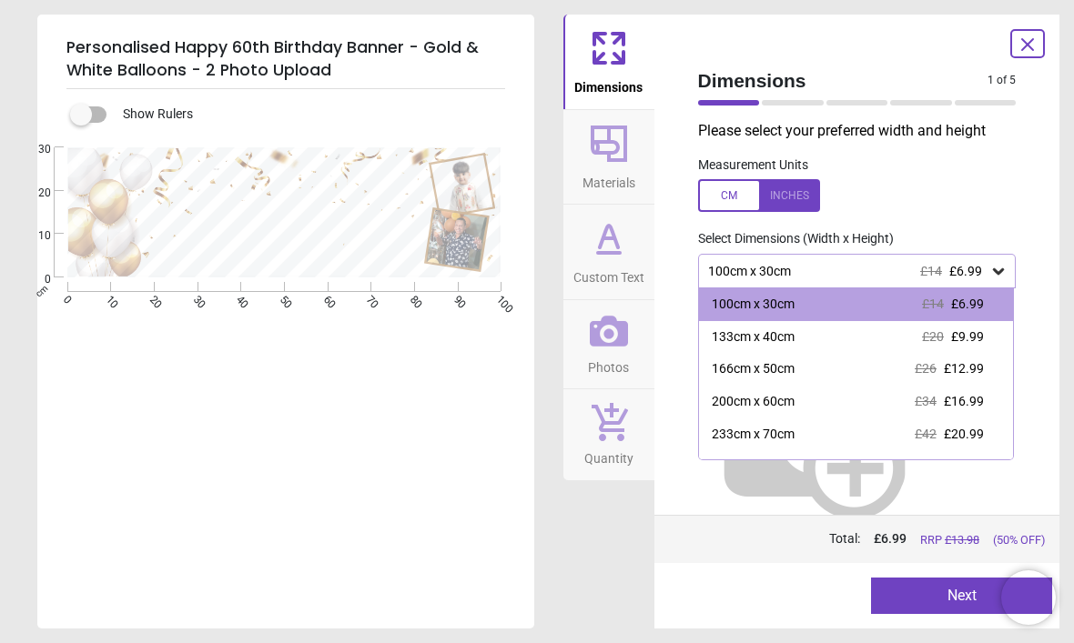
click at [751, 372] on div "166cm x 50cm" at bounding box center [753, 369] width 83 height 18
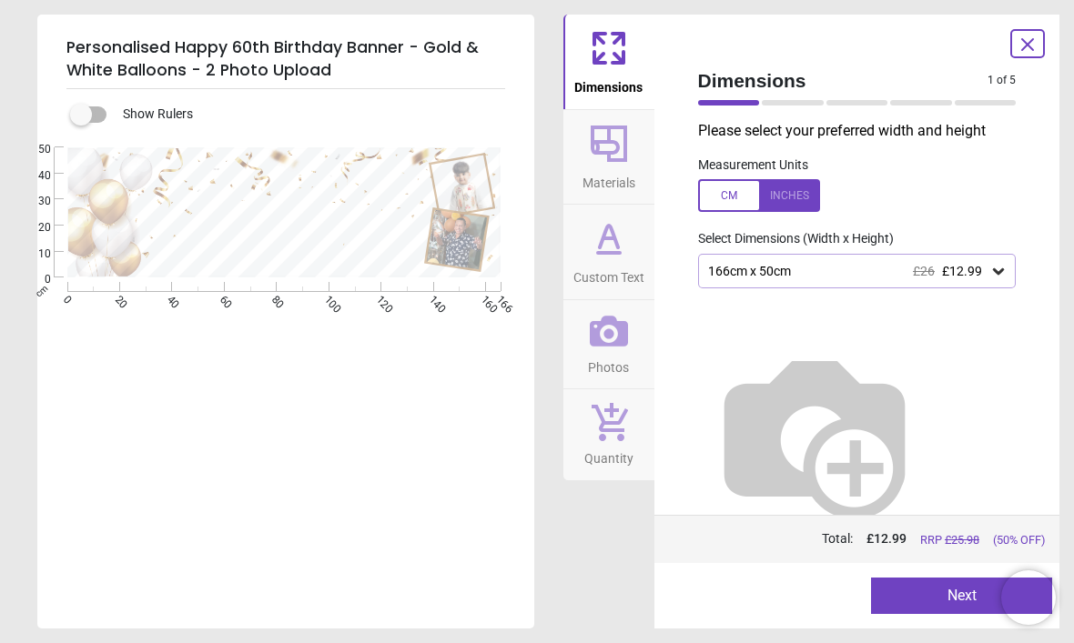
click at [937, 596] on button "Next" at bounding box center [961, 596] width 181 height 36
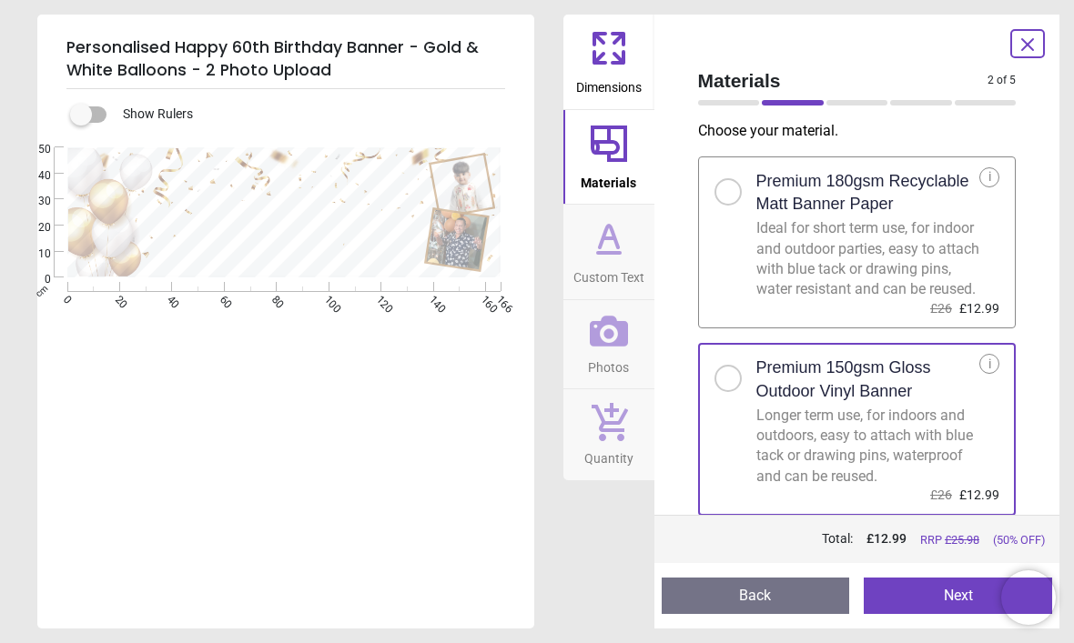
click at [927, 581] on button "Next" at bounding box center [957, 596] width 188 height 36
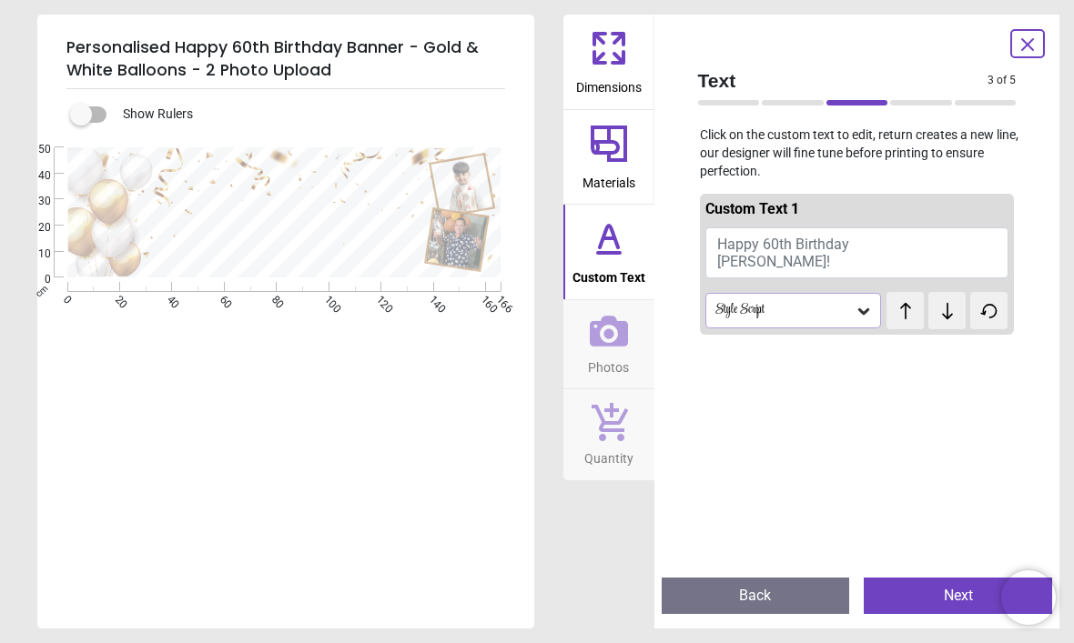
click at [767, 260] on button "Happy 60th Birthday Daniel!" at bounding box center [857, 252] width 304 height 51
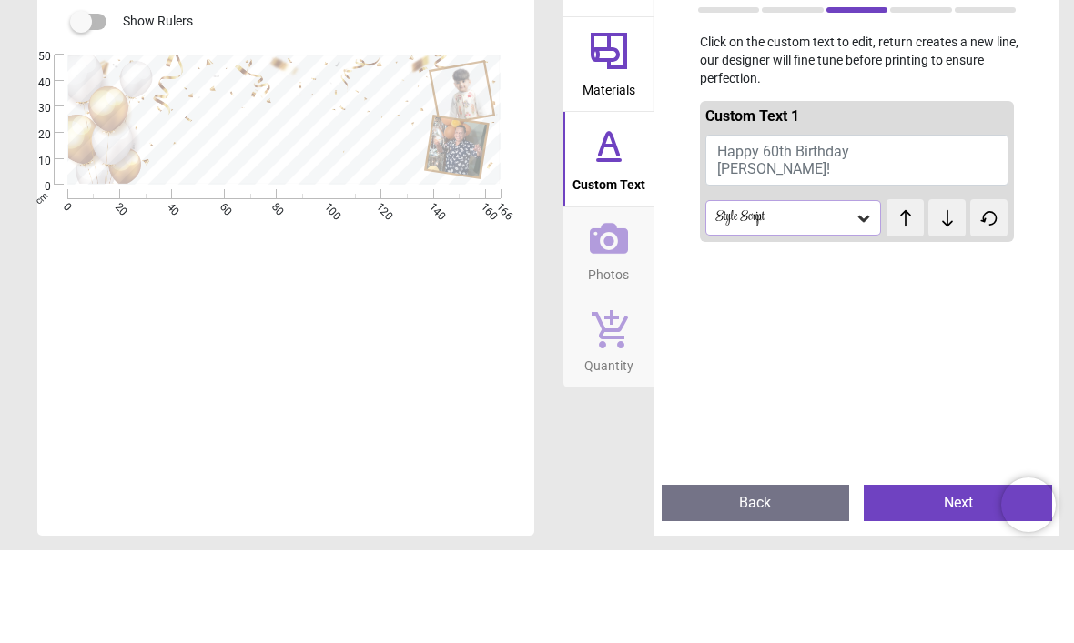
click at [796, 227] on button "Happy 60th Birthday Daniel!" at bounding box center [857, 252] width 304 height 51
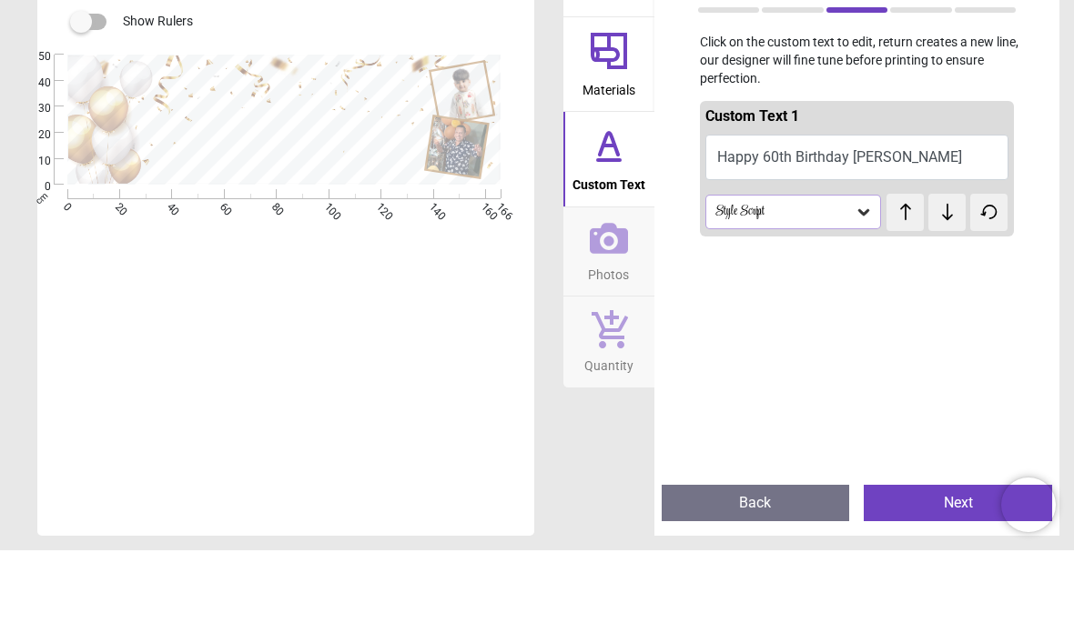
click at [859, 227] on button "Happy 60th Birthday Stephen" at bounding box center [857, 249] width 304 height 45
type textarea "**********"
click at [863, 227] on button "Happy 60th Birthday Stephen" at bounding box center [857, 249] width 304 height 45
click at [930, 227] on button "Happy 60th Birthday Stephen" at bounding box center [857, 249] width 304 height 45
click at [941, 227] on button "Happy 60th Birthday Stephen" at bounding box center [857, 249] width 304 height 45
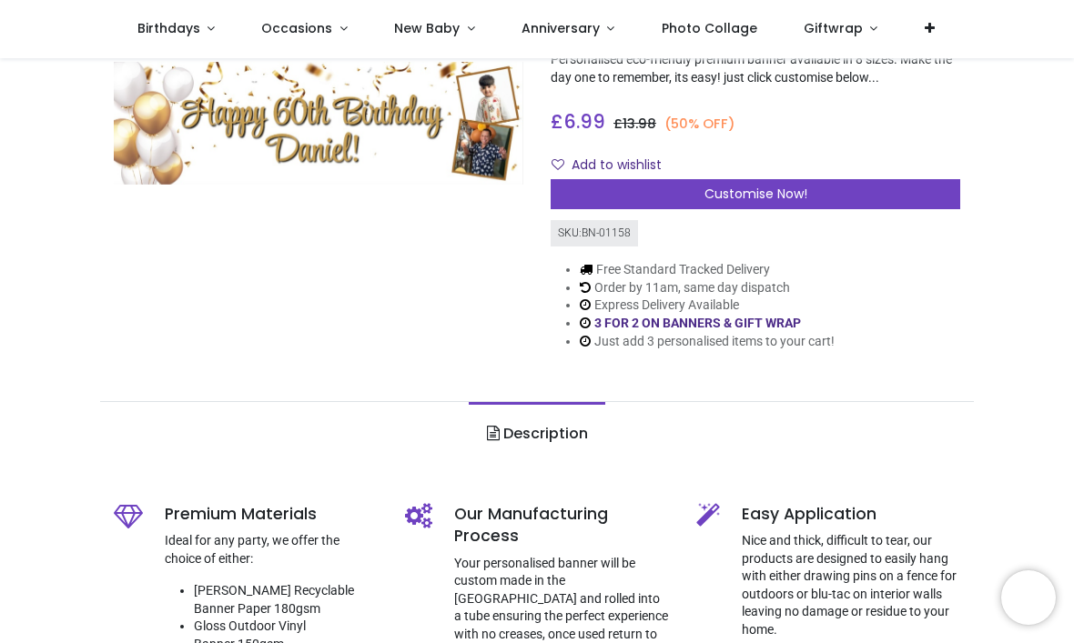
scroll to position [198, 0]
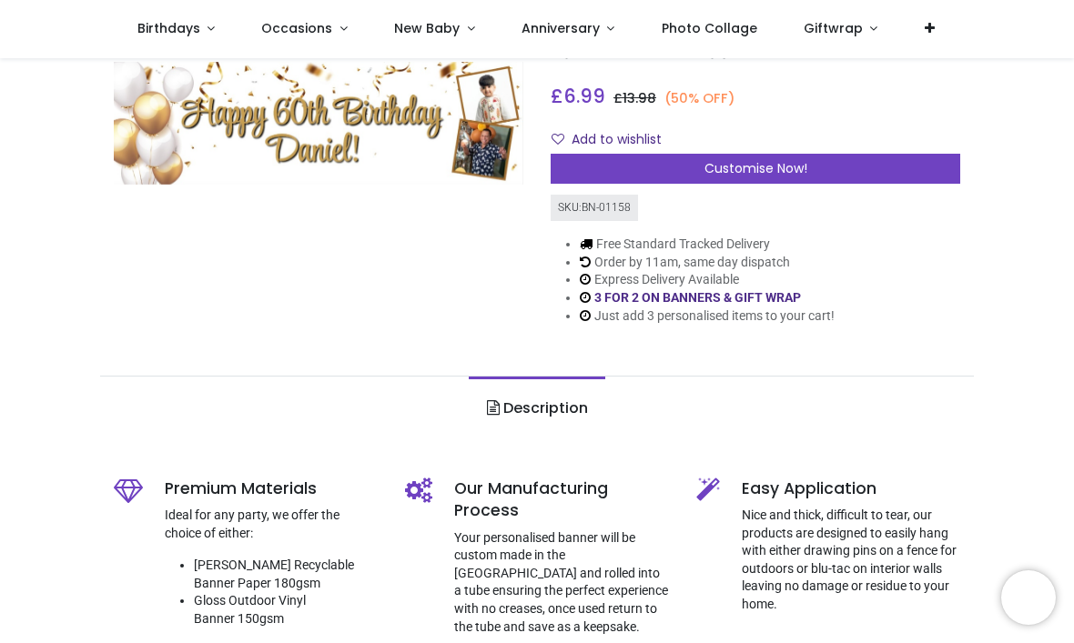
click at [733, 185] on div "Customise Now!" at bounding box center [754, 169] width 409 height 31
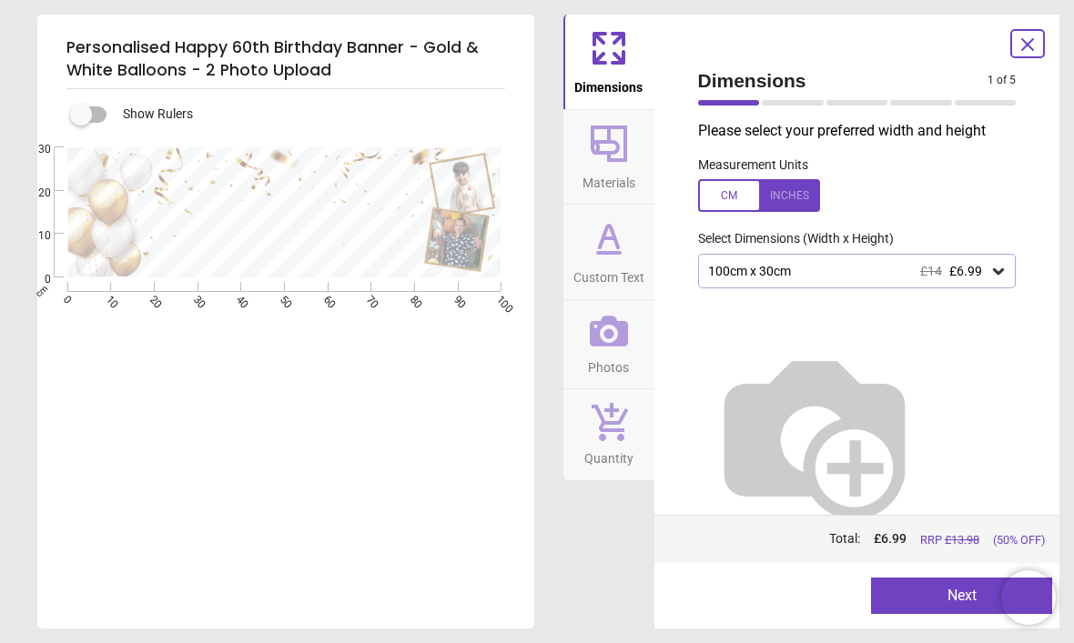
click at [998, 270] on icon at bounding box center [998, 271] width 11 height 6
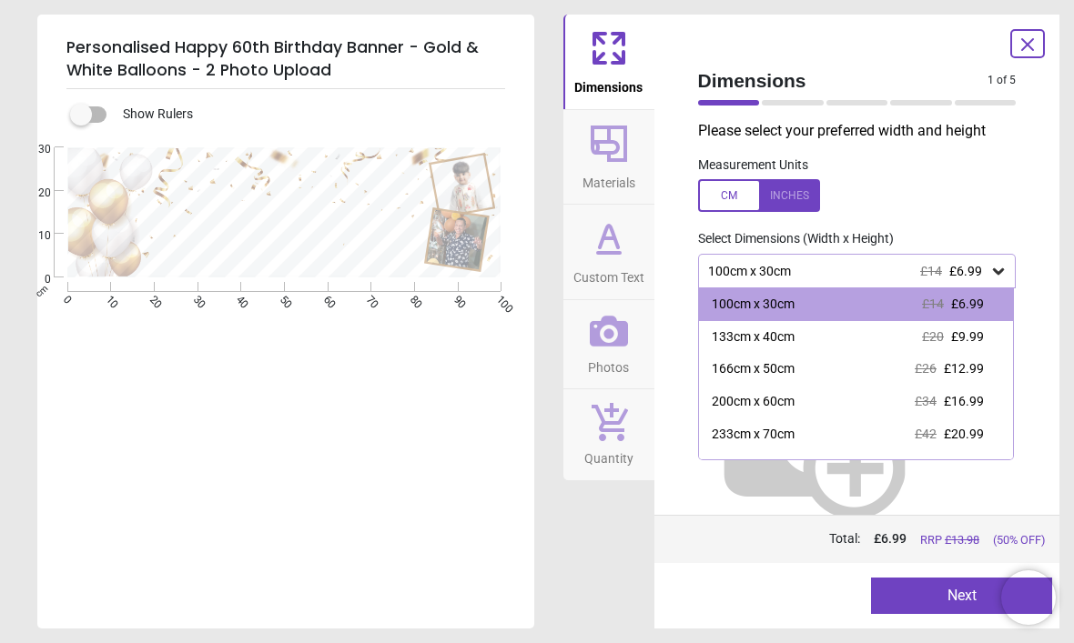
click at [777, 367] on div "166cm x 50cm" at bounding box center [753, 369] width 83 height 18
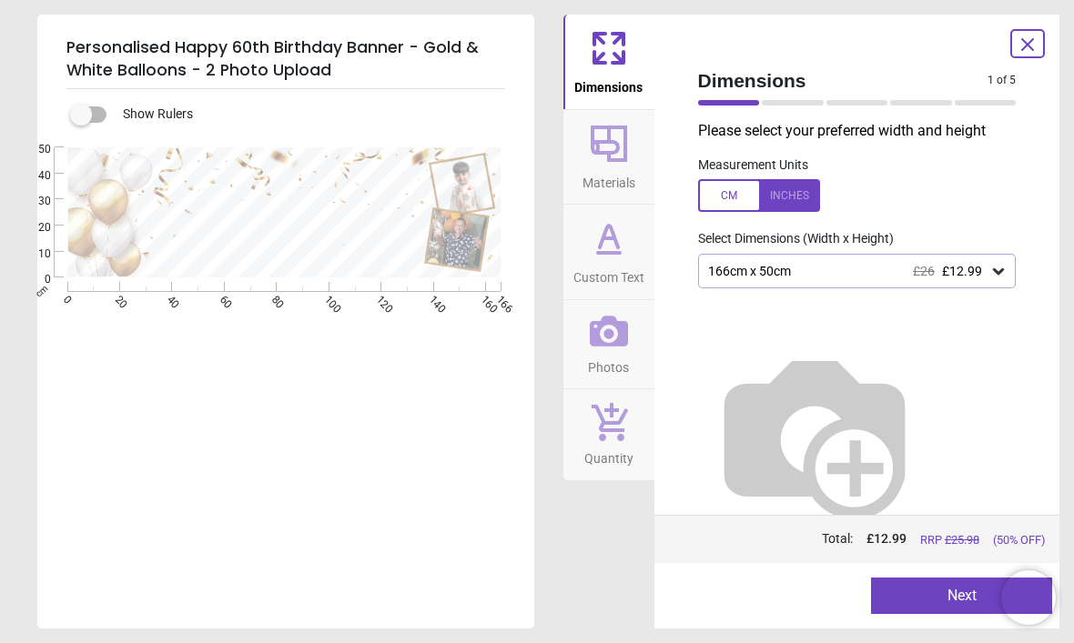
click at [933, 594] on button "Next" at bounding box center [961, 596] width 181 height 36
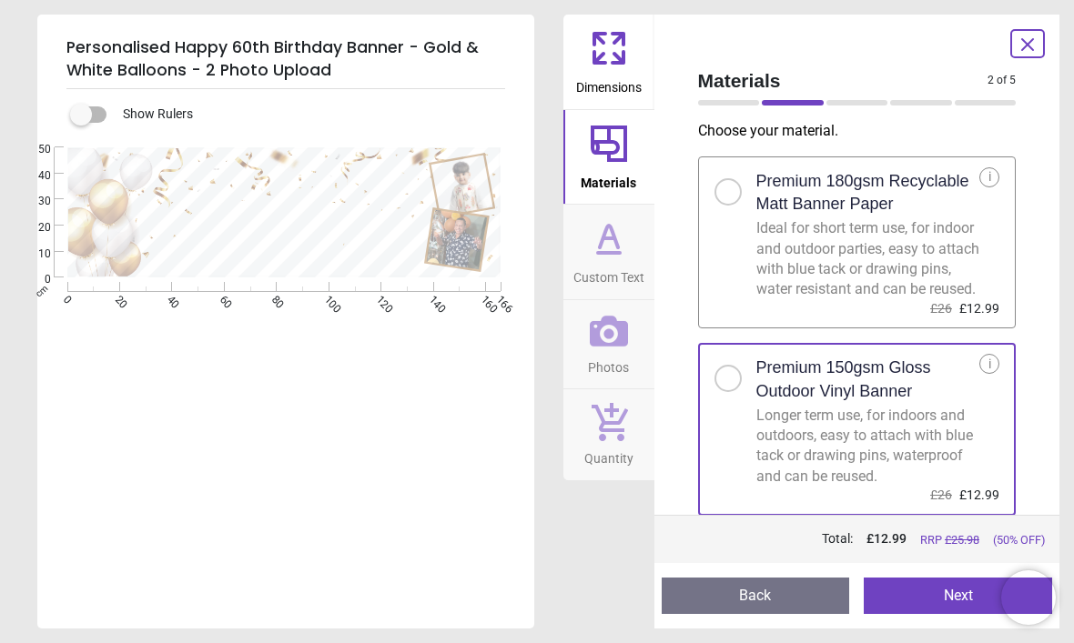
click at [933, 596] on button "Next" at bounding box center [957, 596] width 188 height 36
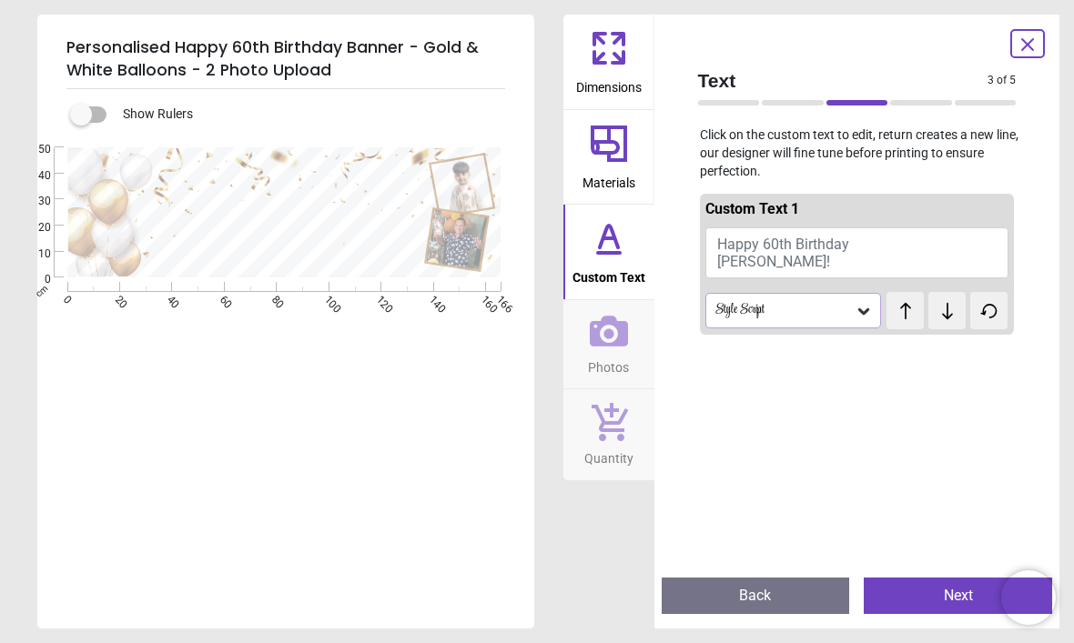
click at [784, 261] on button "Happy 60th Birthday Daniel!" at bounding box center [857, 252] width 304 height 51
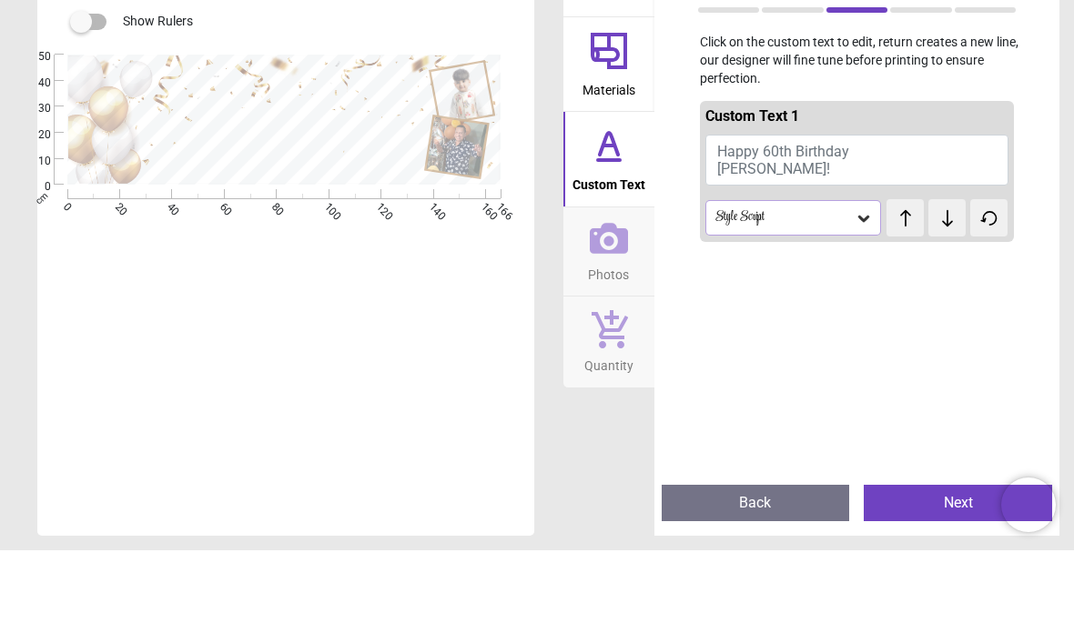
click at [785, 227] on button "Happy 60th Birthday Daniel!" at bounding box center [857, 252] width 304 height 51
type textarea "**********"
click at [869, 293] on div "Style Script" at bounding box center [793, 310] width 177 height 35
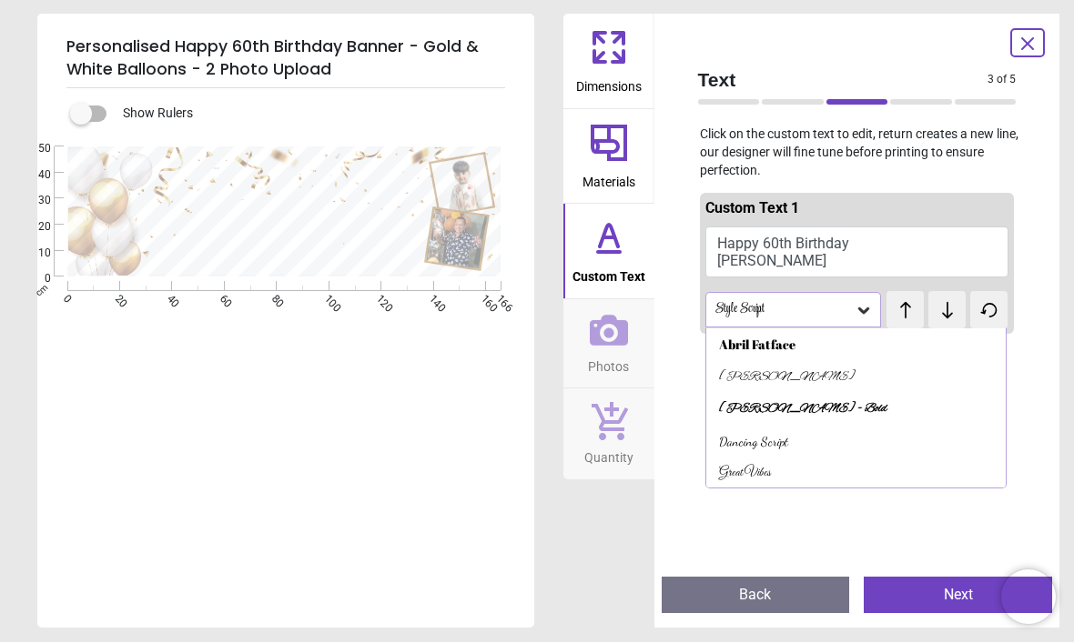
click at [762, 345] on div "Abril Fatface" at bounding box center [757, 346] width 76 height 18
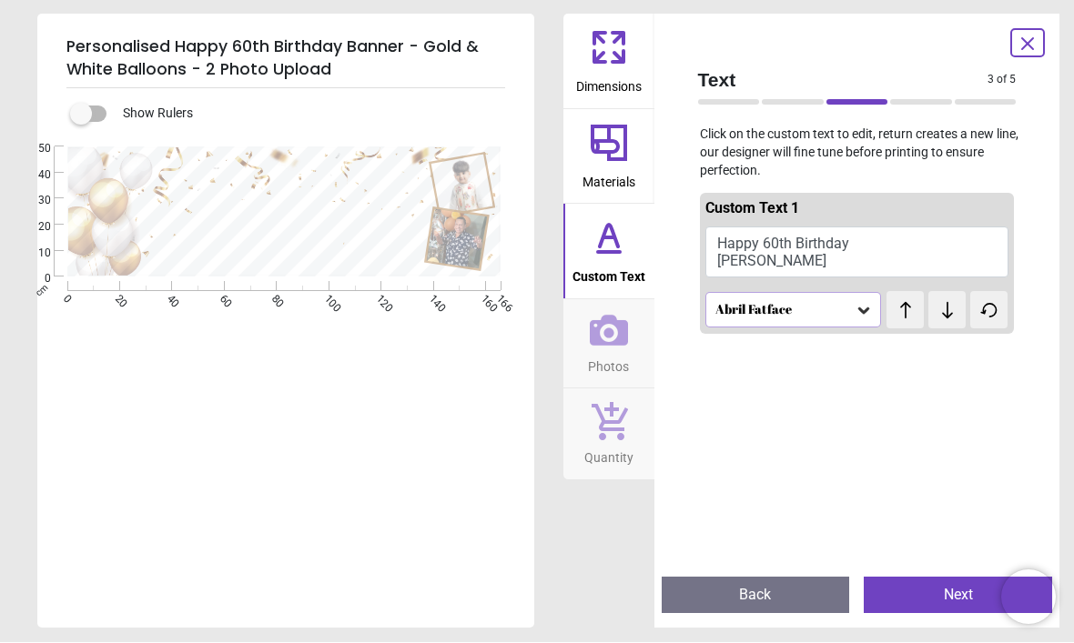
click at [862, 308] on icon at bounding box center [863, 311] width 11 height 6
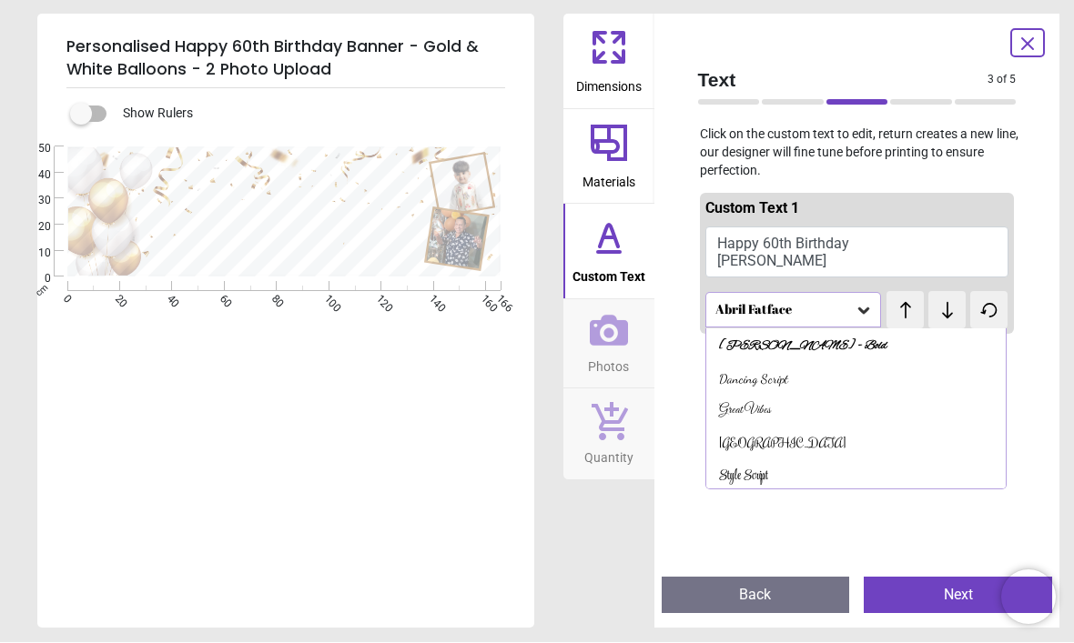
scroll to position [62, 0]
click at [749, 442] on div "Rochester" at bounding box center [782, 446] width 127 height 18
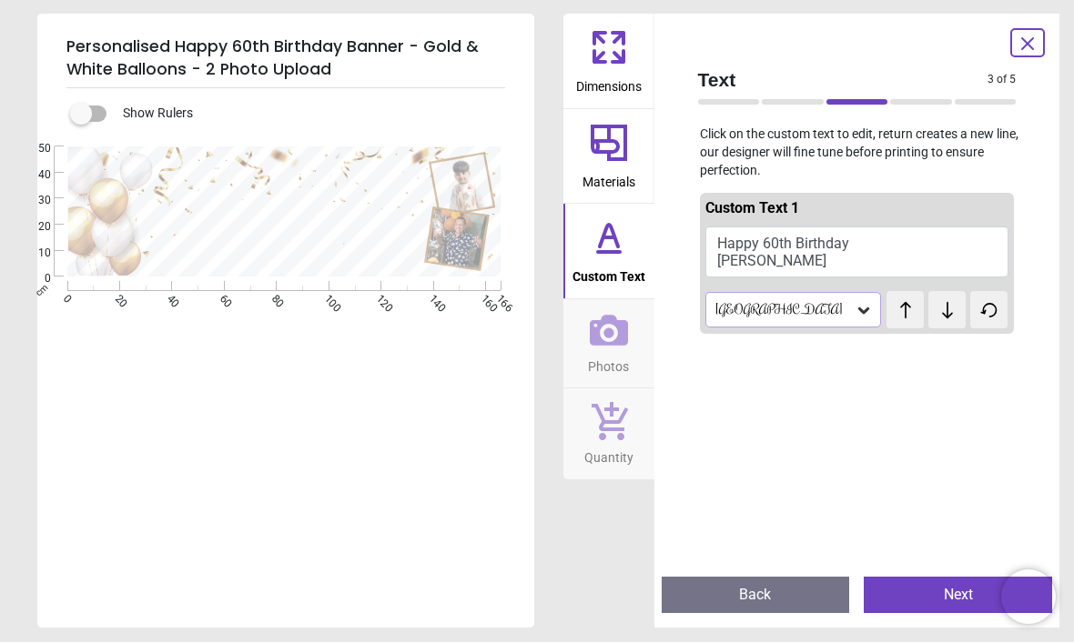
scroll to position [0, 0]
click at [860, 321] on div "Rochester" at bounding box center [793, 310] width 177 height 35
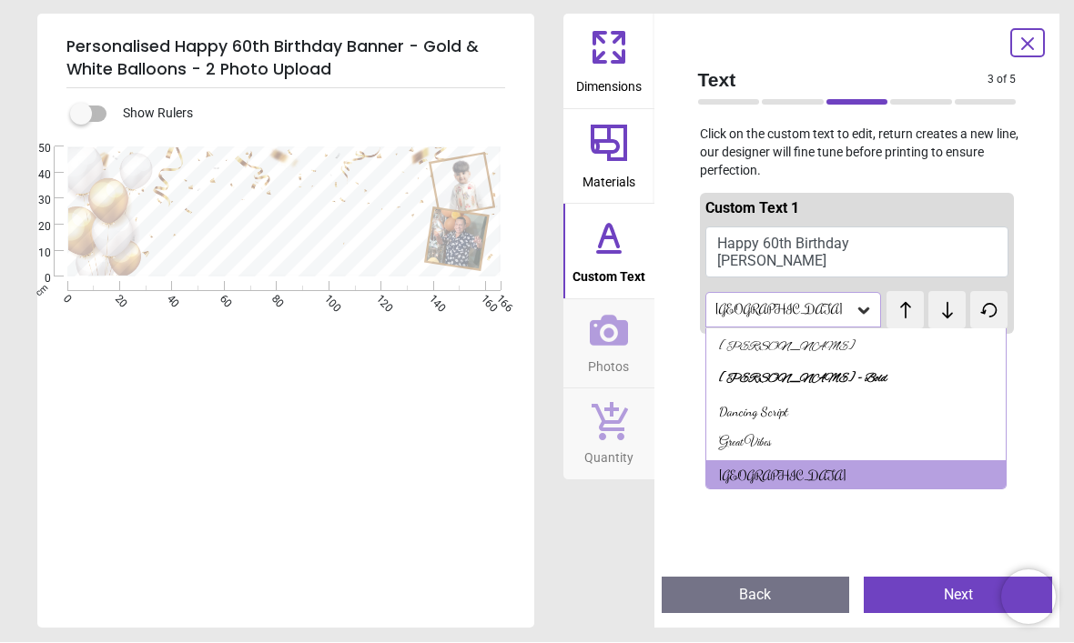
scroll to position [31, 0]
click at [795, 379] on div "Alex Brush - Bold" at bounding box center [803, 379] width 168 height 18
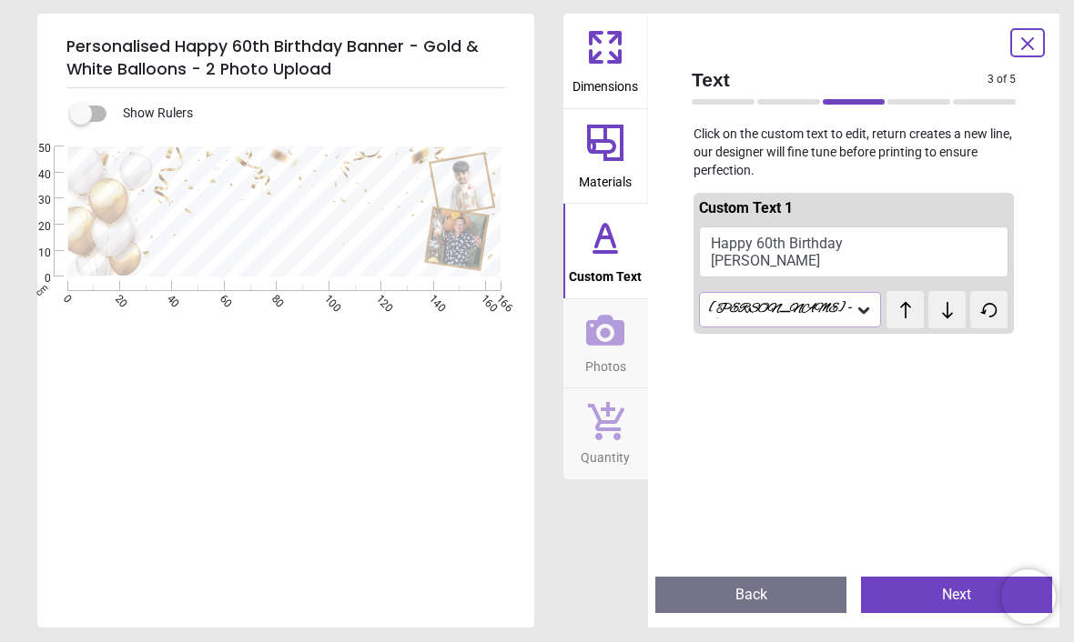
click at [869, 316] on icon at bounding box center [863, 311] width 18 height 18
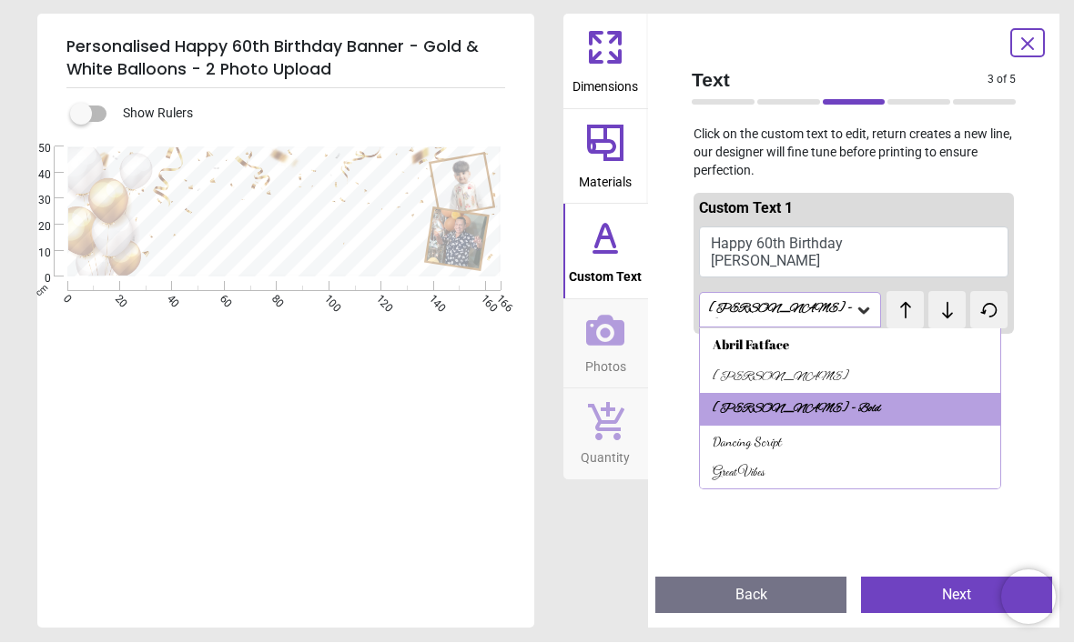
scroll to position [0, 0]
click at [755, 342] on div "Abril Fatface" at bounding box center [750, 346] width 76 height 18
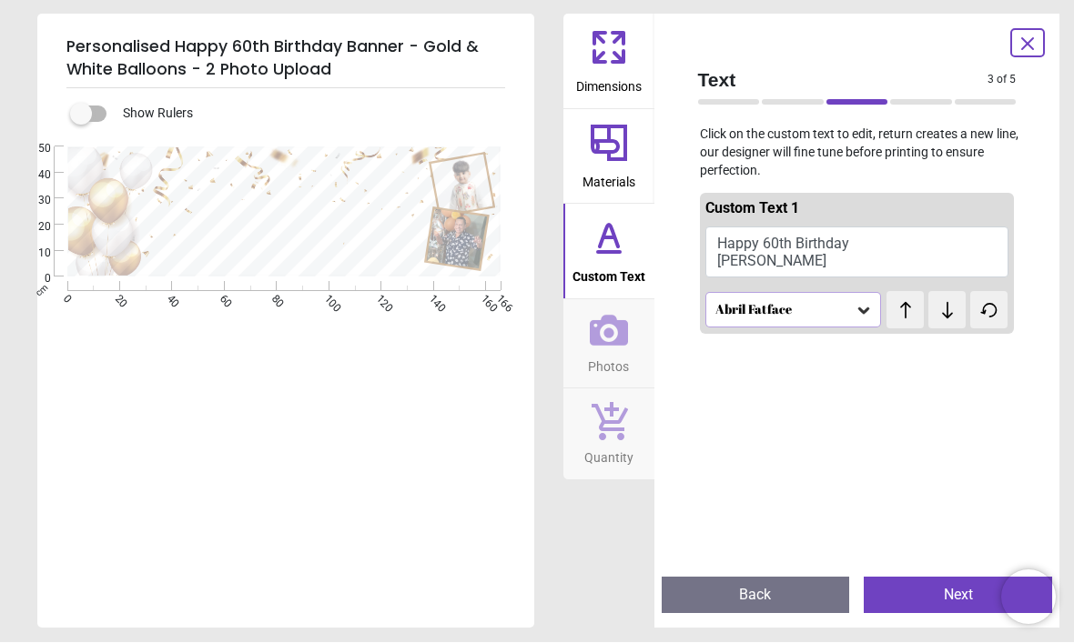
click at [930, 590] on button "Next" at bounding box center [957, 596] width 188 height 36
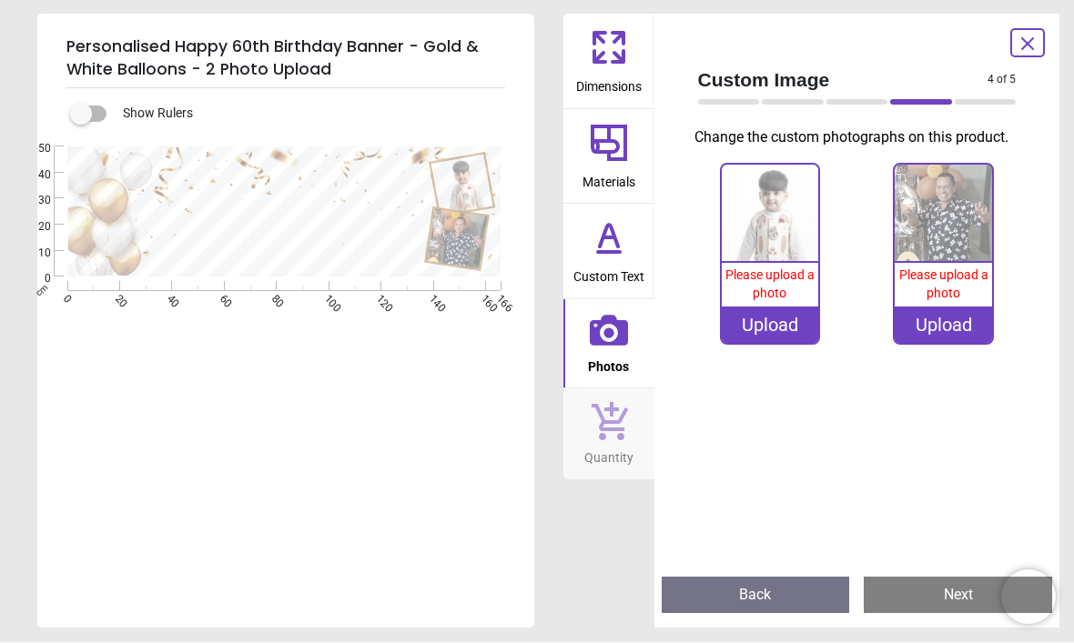
click at [766, 334] on div "Upload" at bounding box center [770, 326] width 97 height 36
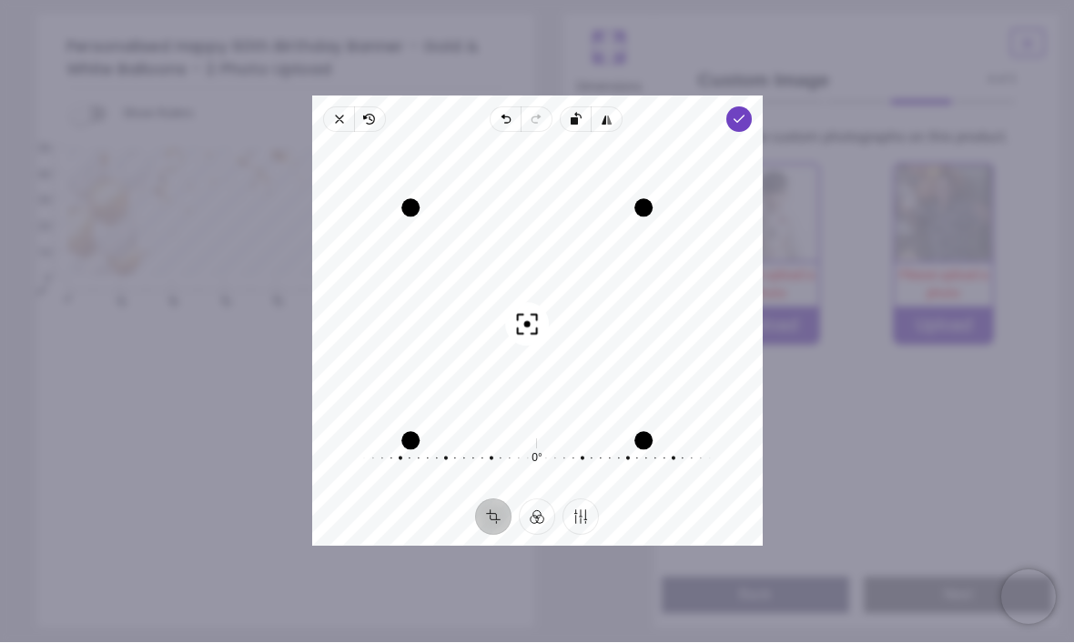
click at [762, 133] on div "Recenter 0° Reset" at bounding box center [537, 316] width 450 height 367
click at [745, 113] on icon "button" at bounding box center [738, 120] width 15 height 15
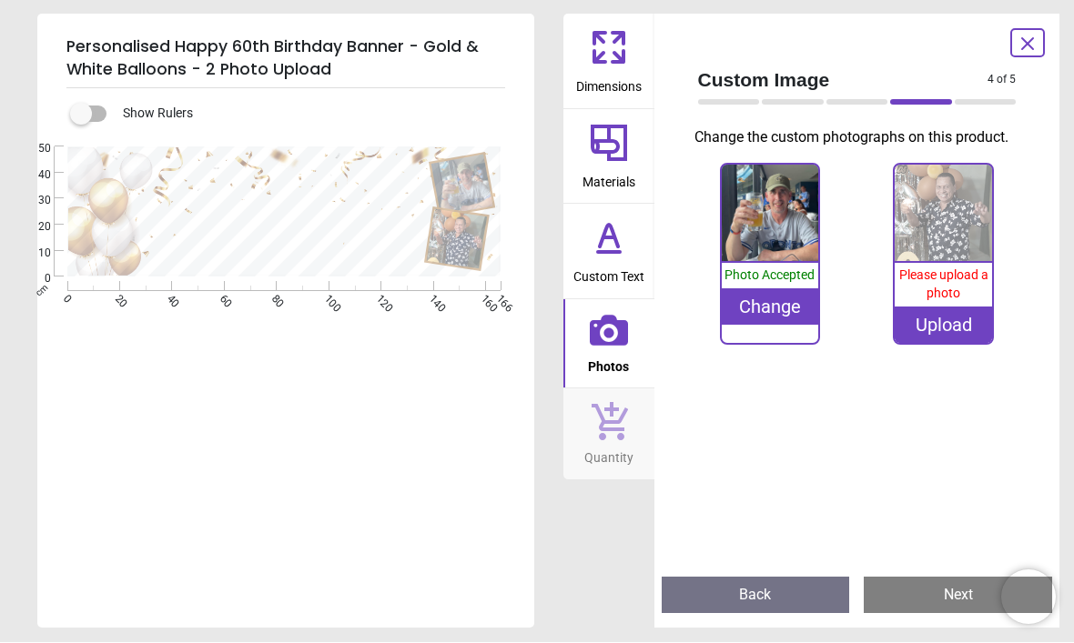
click at [945, 301] on span "Please upload a photo" at bounding box center [943, 284] width 89 height 33
click at [940, 301] on span "Please upload a photo" at bounding box center [943, 284] width 89 height 33
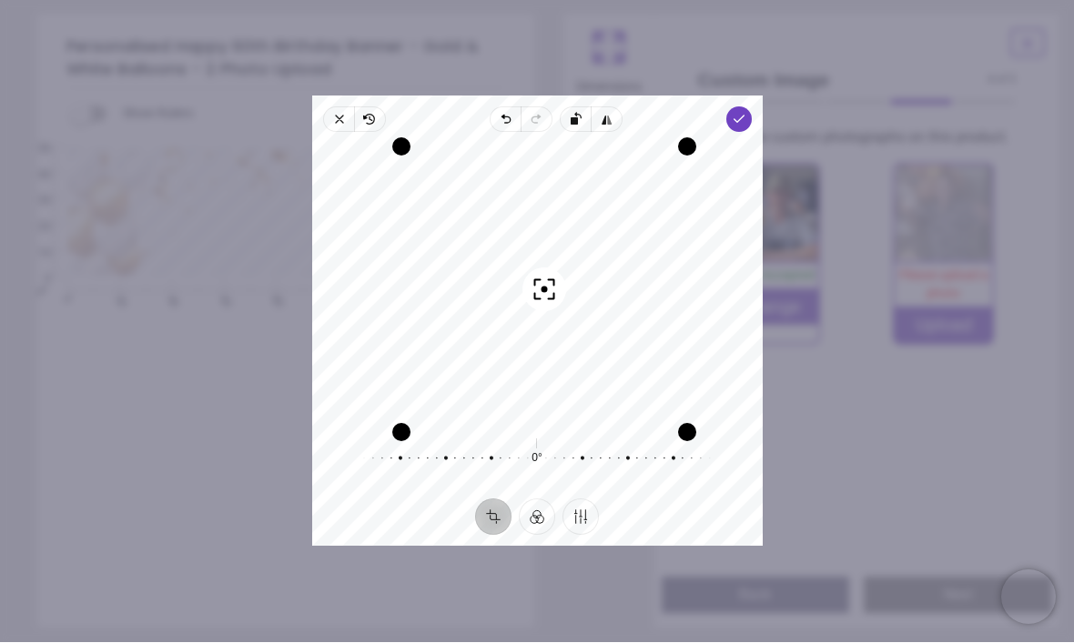
click at [433, 296] on div "Recenter" at bounding box center [537, 283] width 421 height 272
click at [751, 107] on span "Done" at bounding box center [737, 119] width 25 height 25
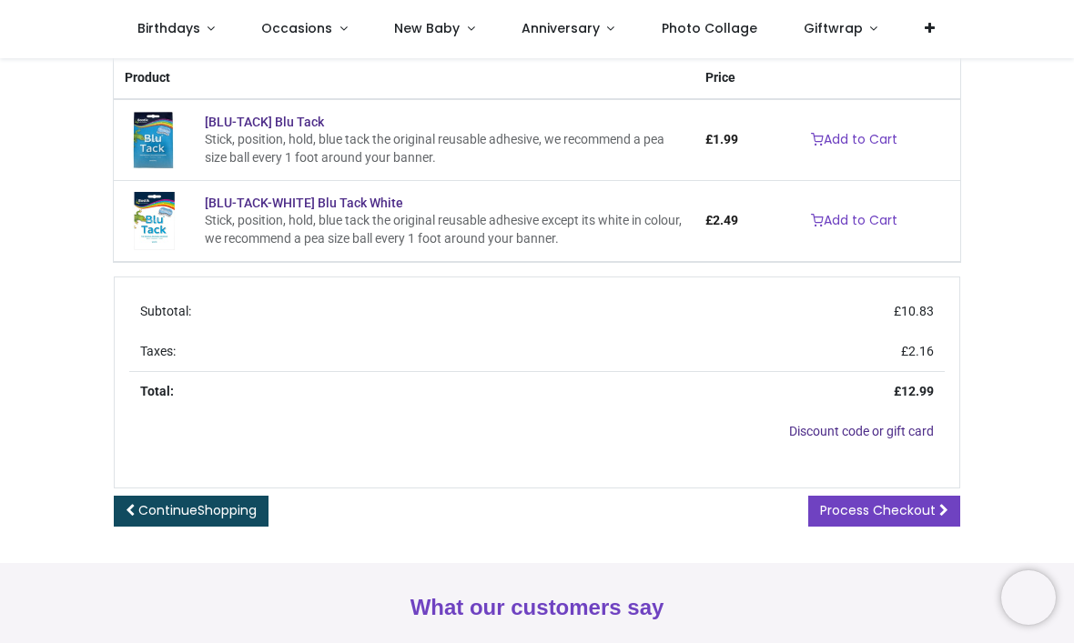
scroll to position [362, 0]
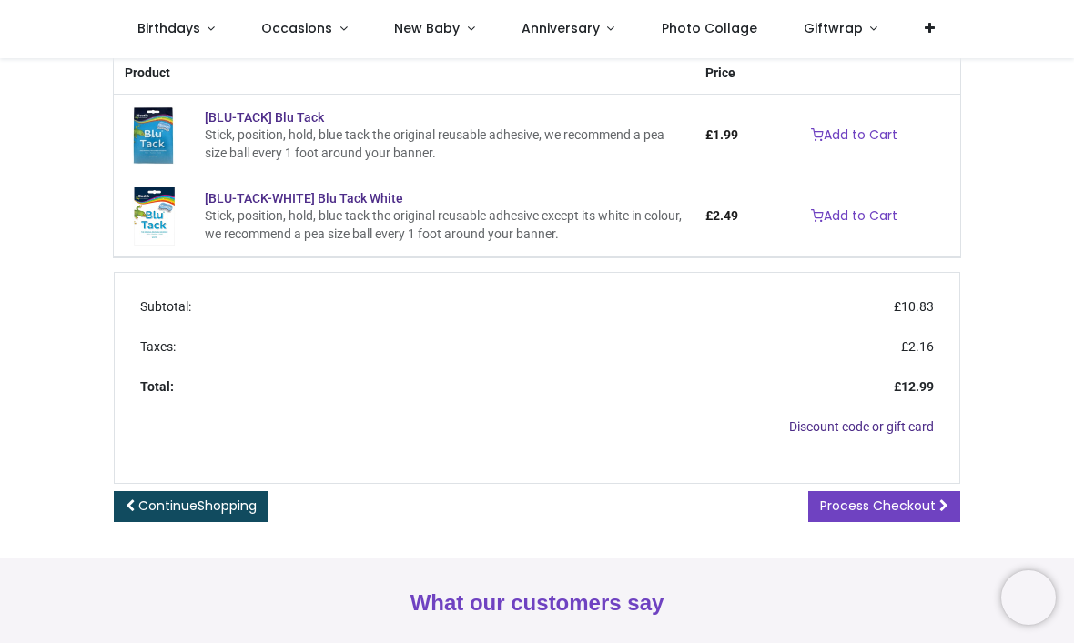
click at [850, 515] on span "Process Checkout" at bounding box center [878, 506] width 116 height 18
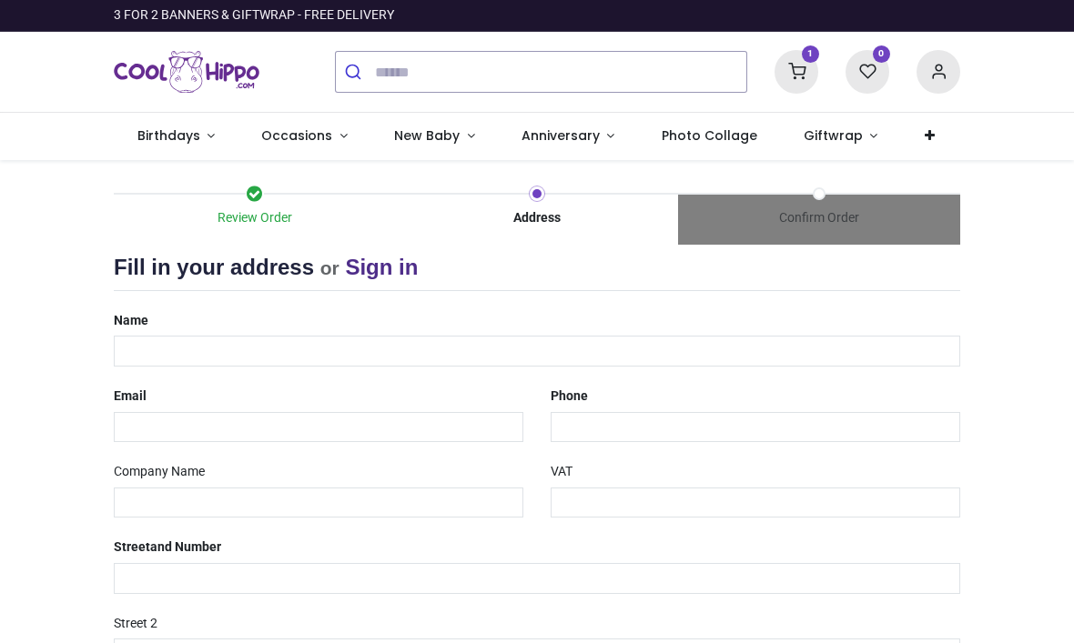
select select "***"
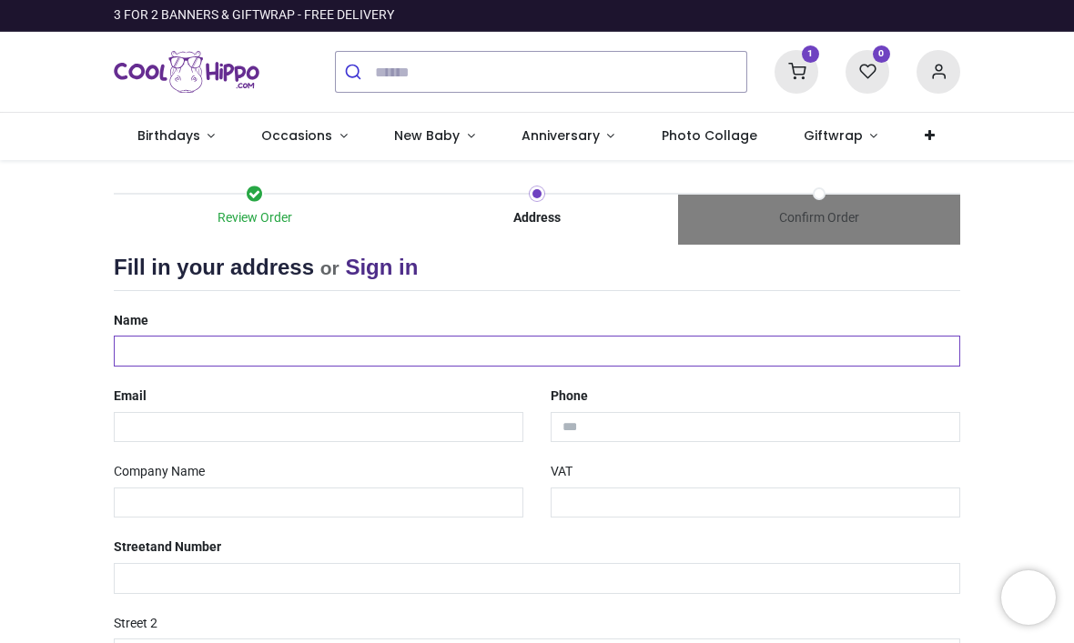
click at [253, 358] on input "text" at bounding box center [537, 351] width 846 height 31
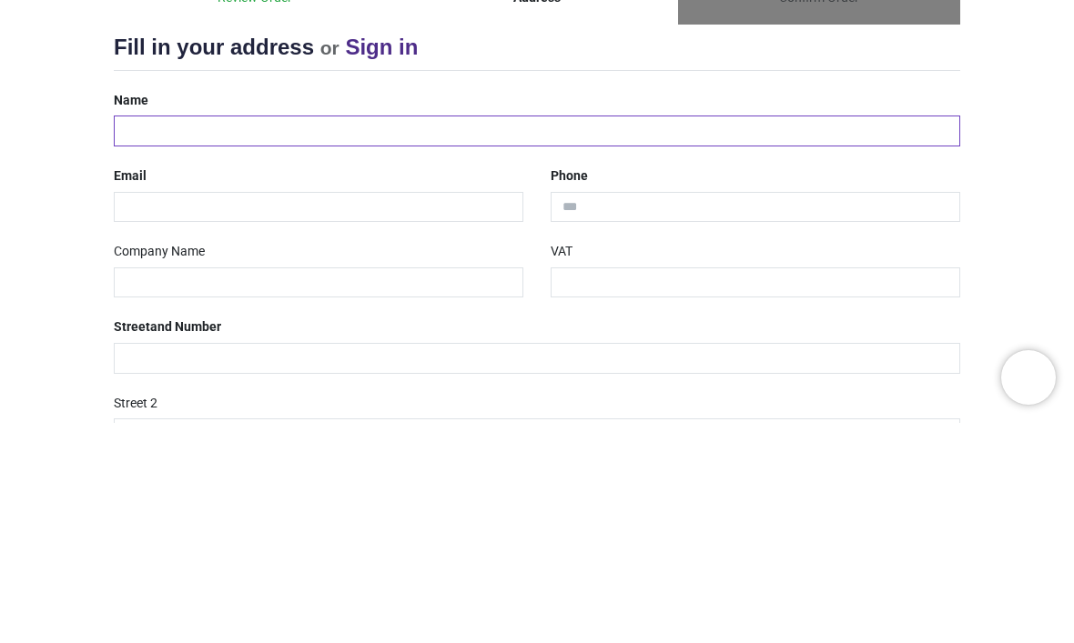
type input "********"
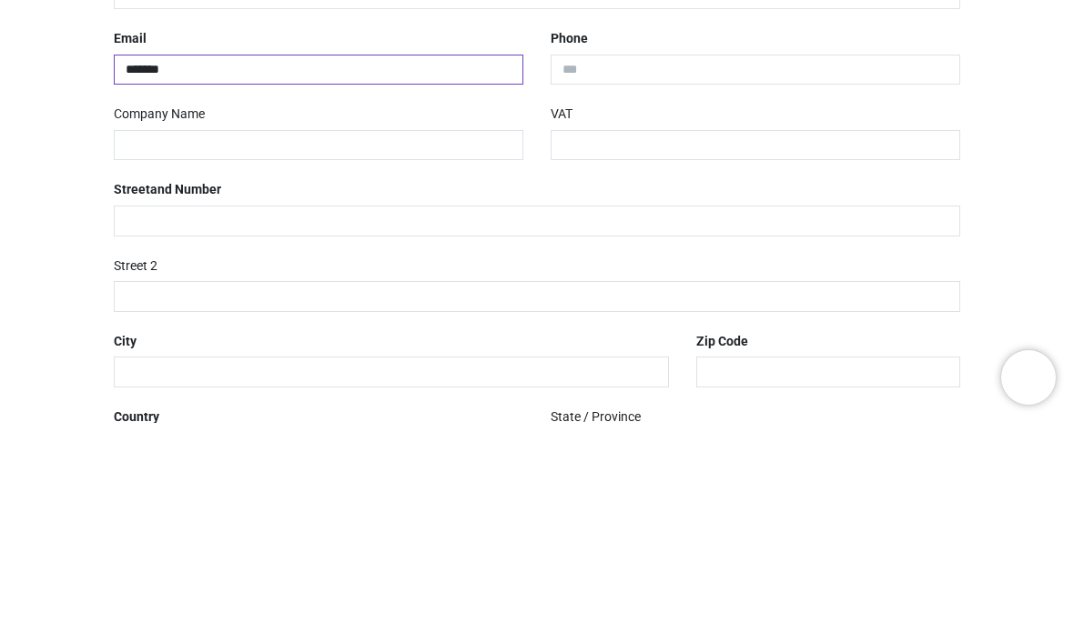
scroll to position [141, 0]
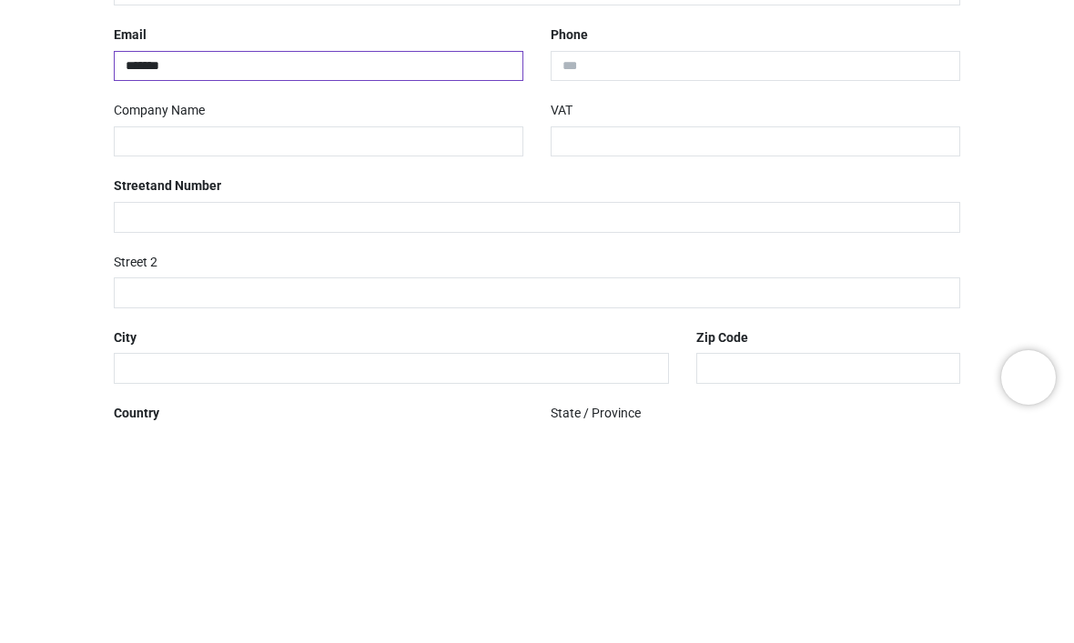
type input "*******"
click at [609, 271] on input "tel" at bounding box center [754, 286] width 409 height 31
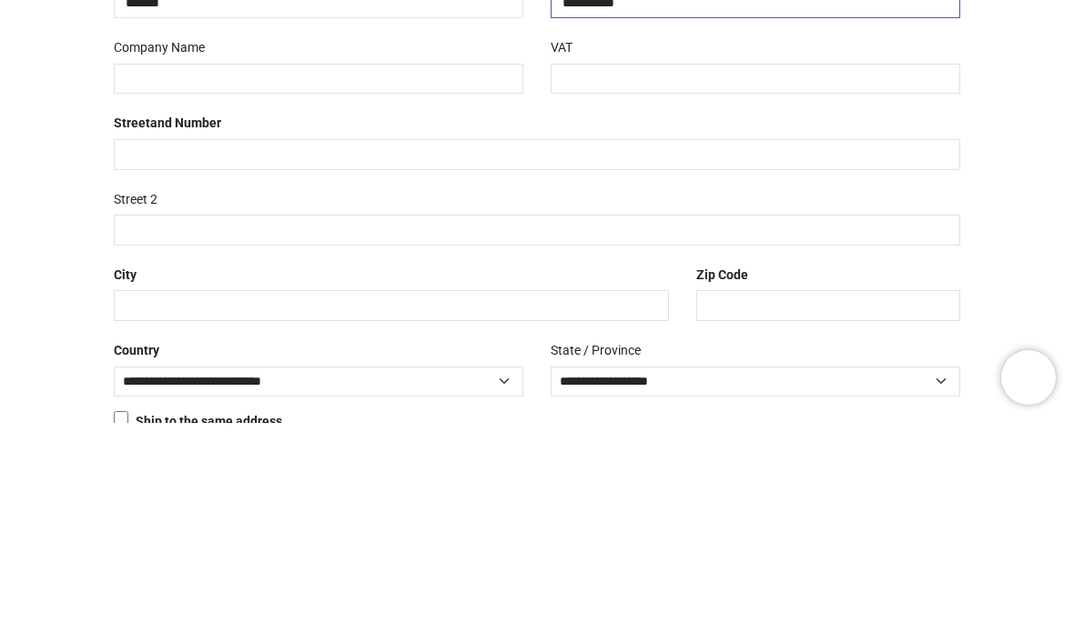
scroll to position [224, 0]
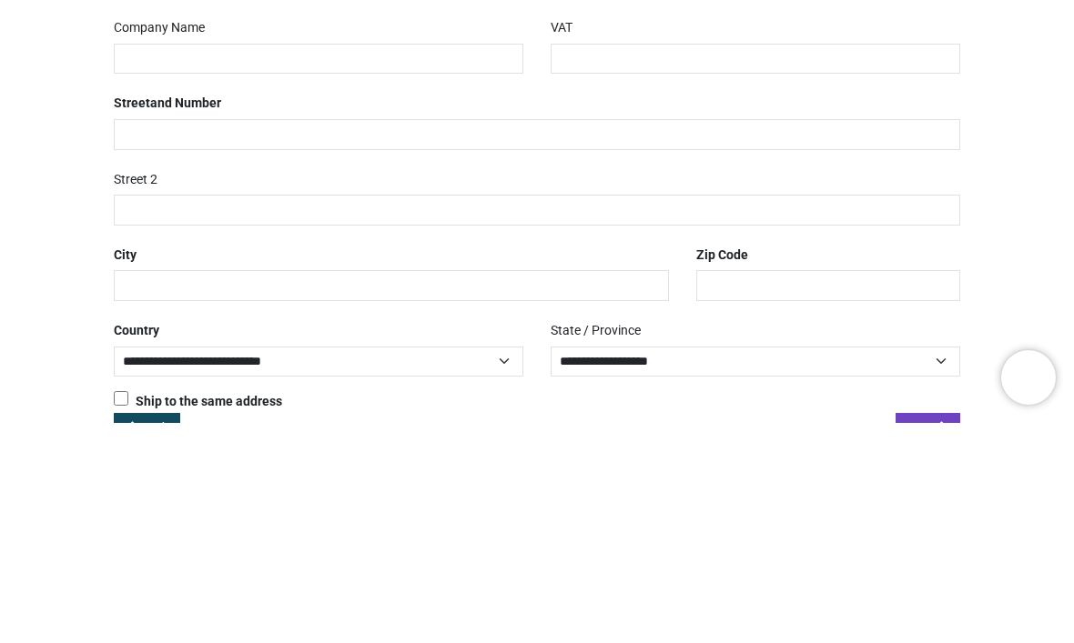
type input "**********"
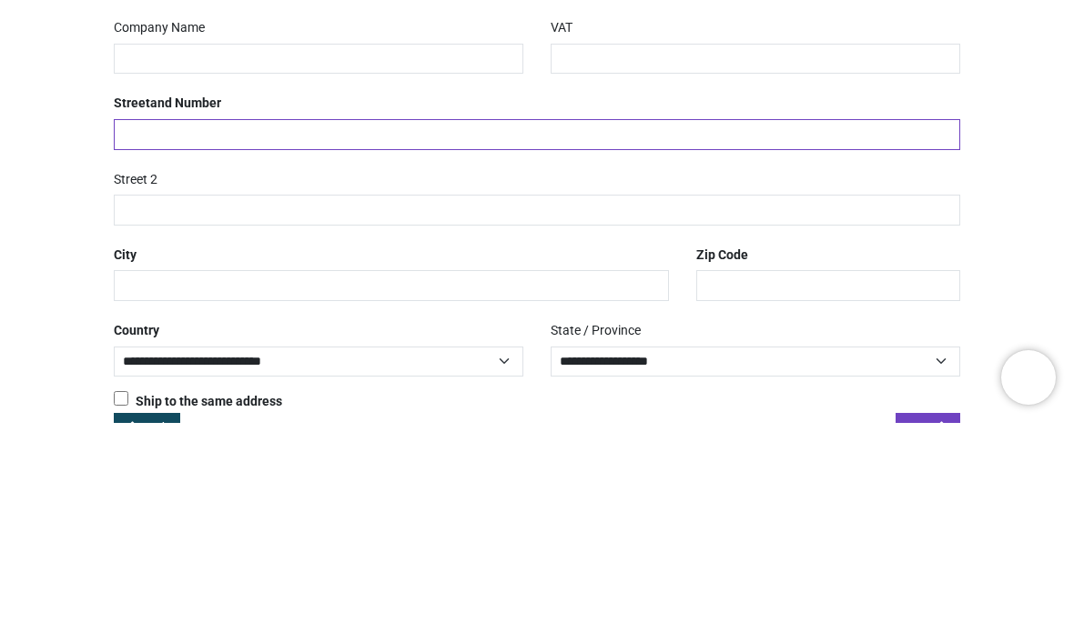
click at [253, 339] on input "text" at bounding box center [537, 354] width 846 height 31
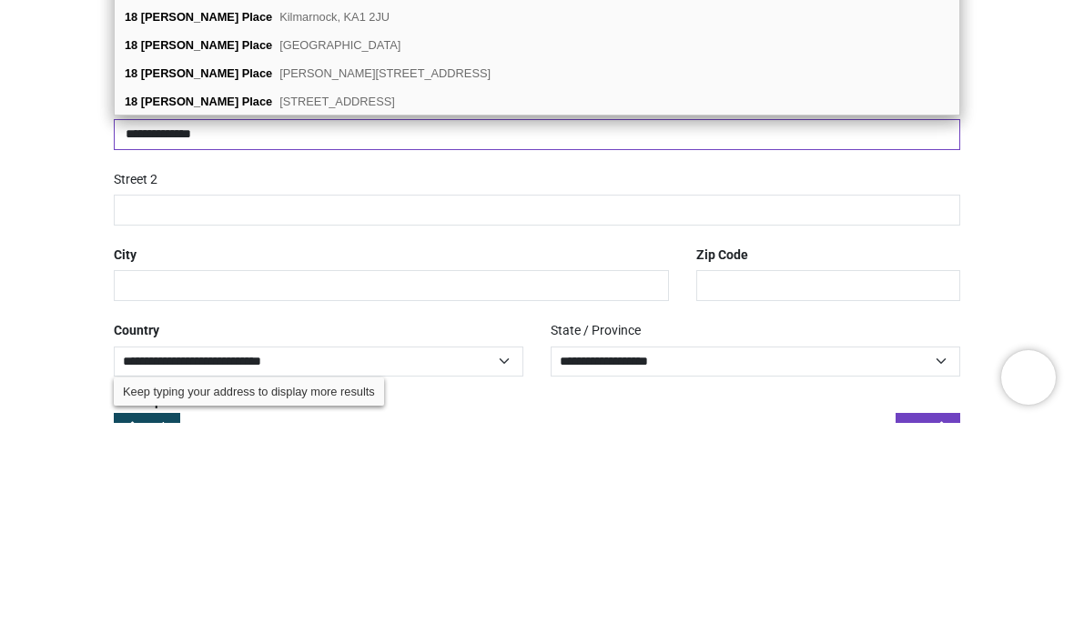
type input "**********"
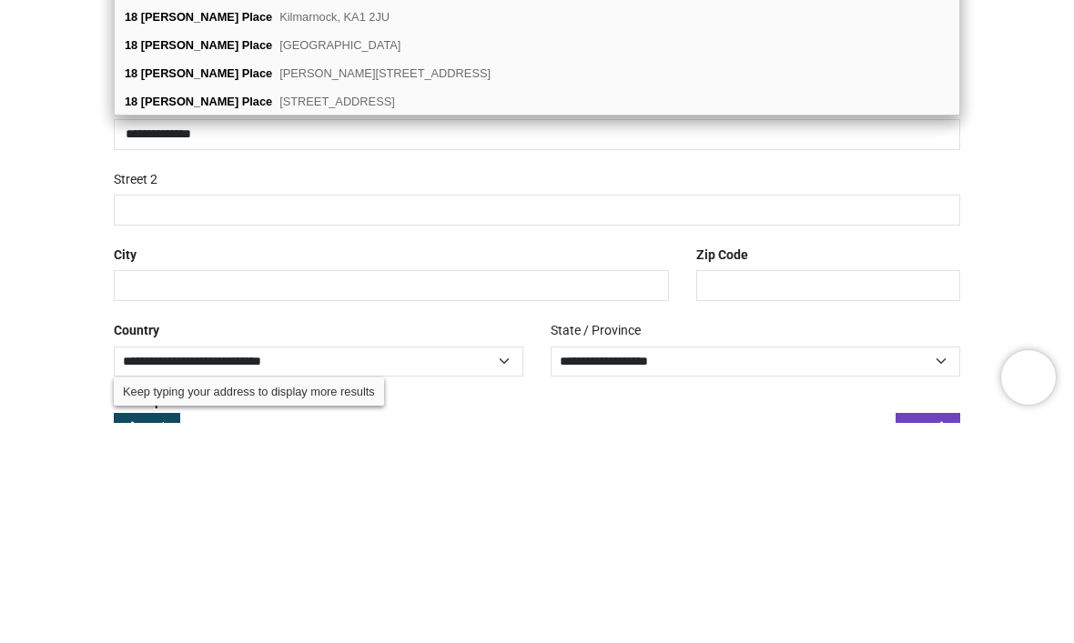
click at [294, 223] on div "18 Holly Place Kilmarnock, KA1 2JU" at bounding box center [537, 237] width 844 height 28
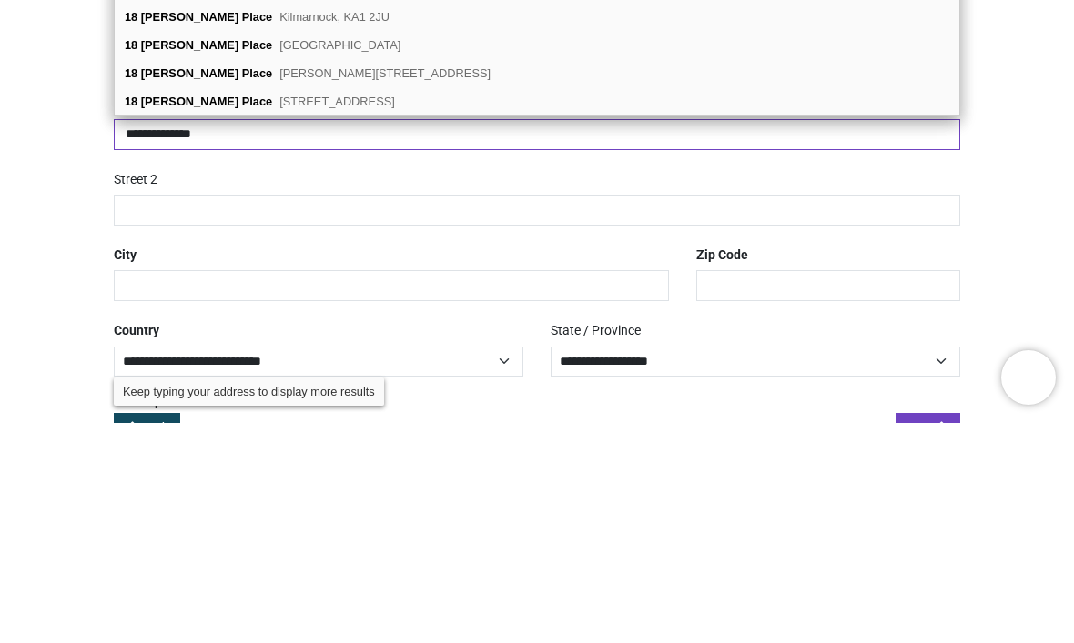
type input "*******"
select select "***"
type input "**********"
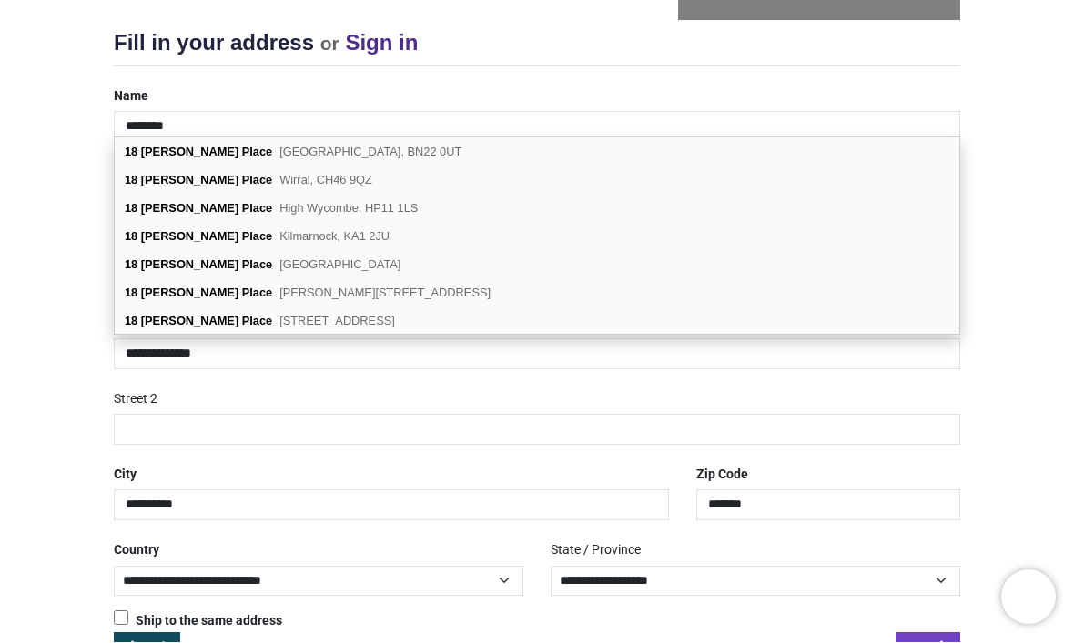
click at [279, 242] on span "Kilmarnock, KA1 2JU" at bounding box center [334, 237] width 110 height 14
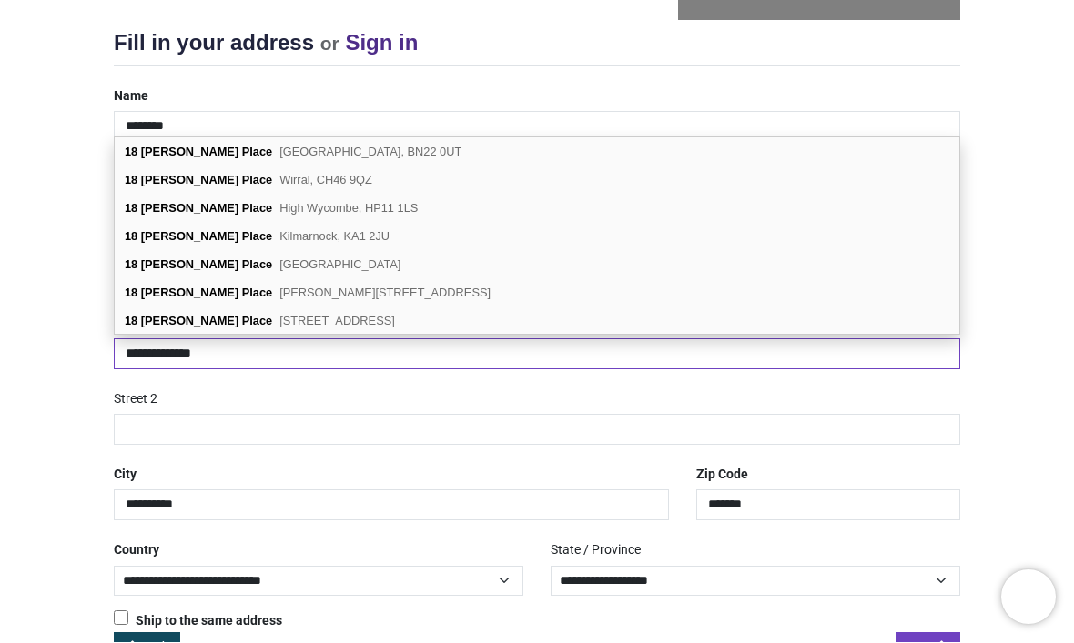
select select "***"
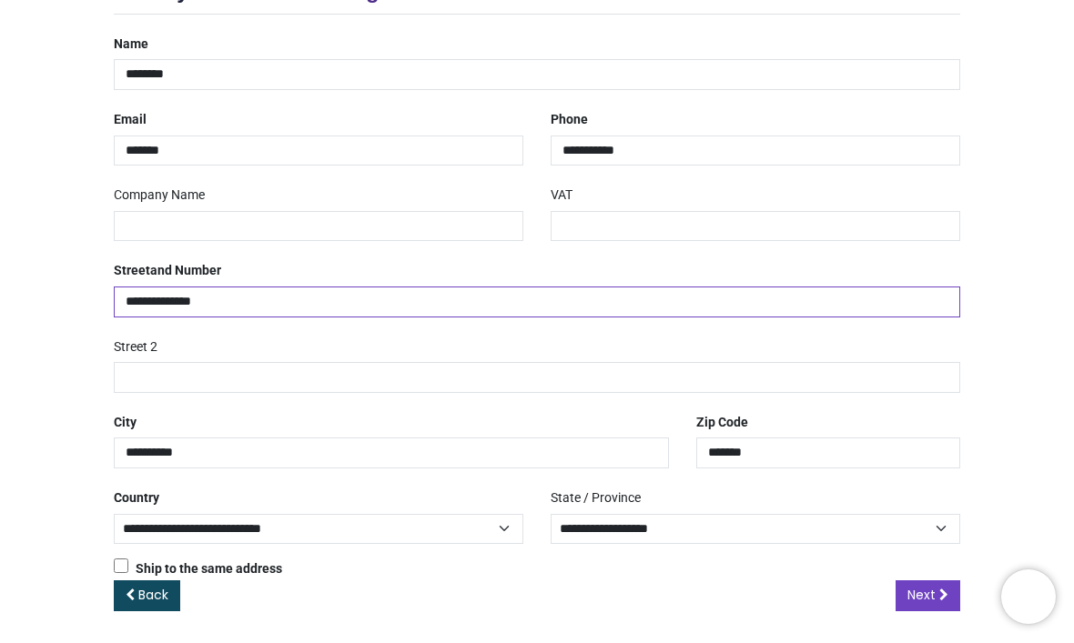
scroll to position [275, 0]
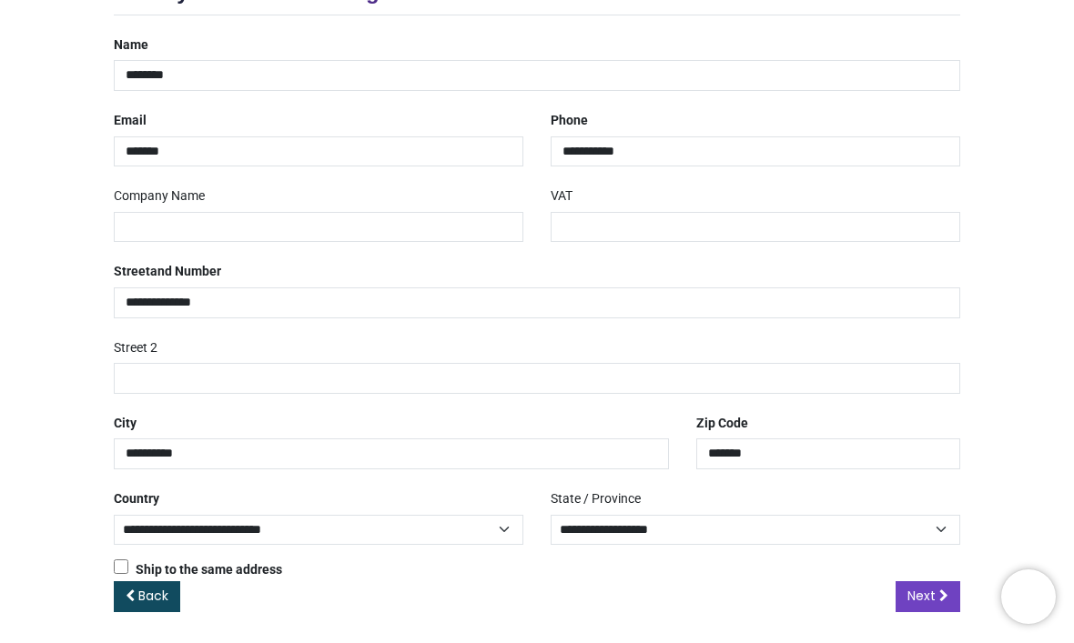
click at [924, 600] on span "Next" at bounding box center [921, 597] width 28 height 18
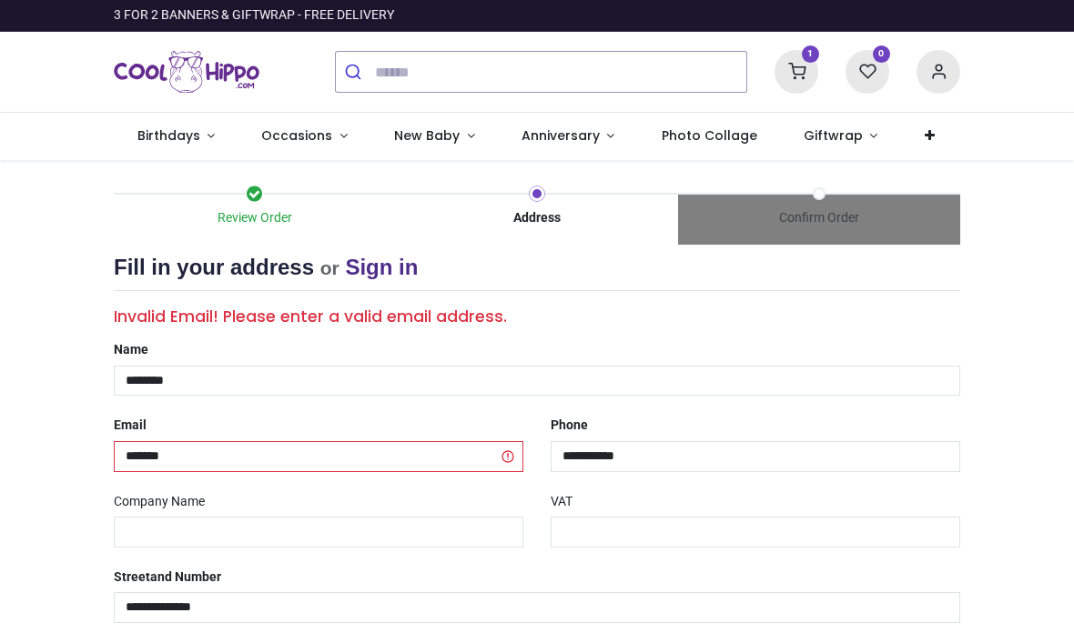
select select "***"
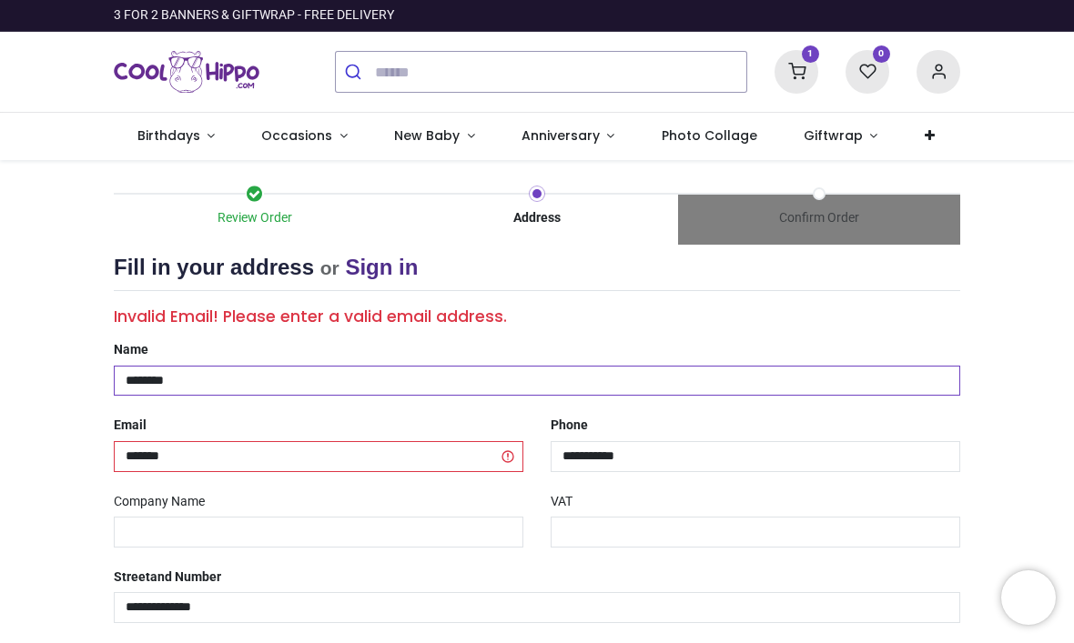
click at [231, 377] on input "********" at bounding box center [537, 381] width 846 height 31
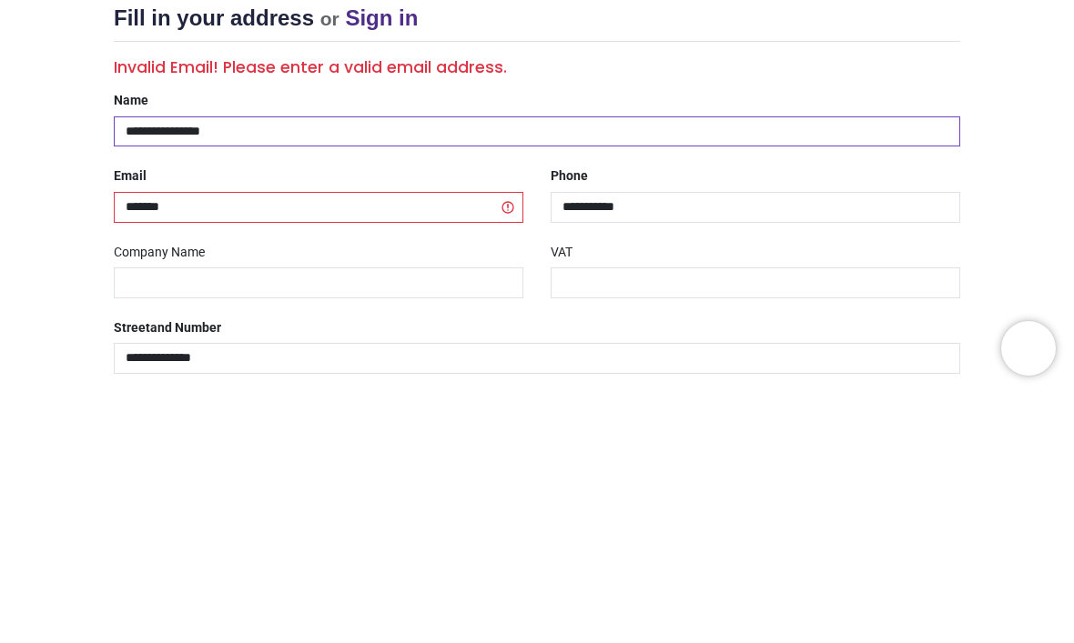
type input "**********"
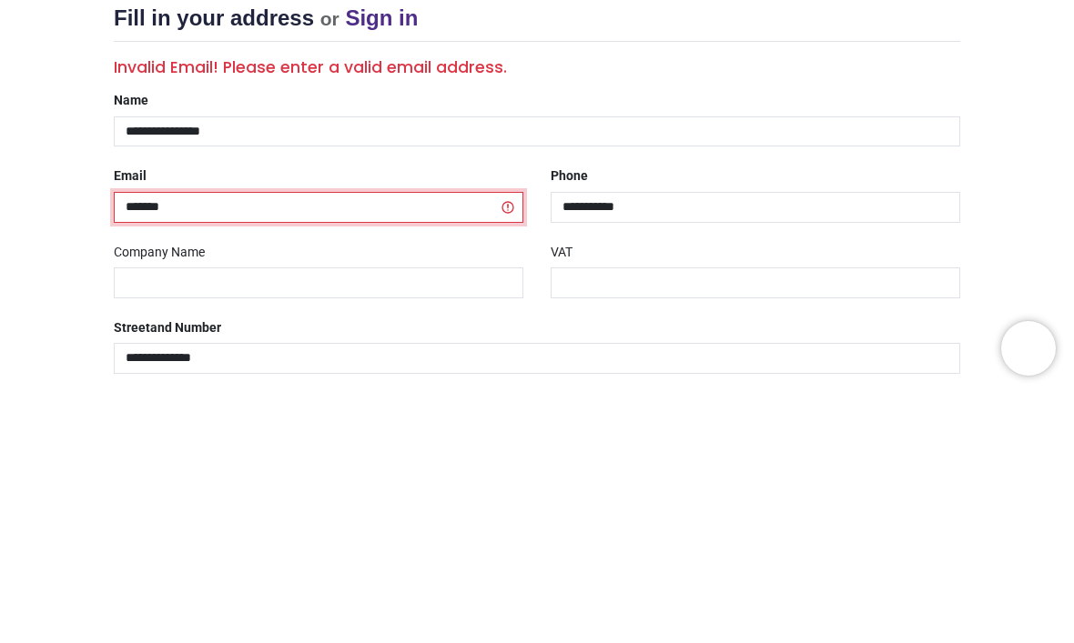
click at [208, 441] on input "*******" at bounding box center [318, 456] width 409 height 31
type input "*"
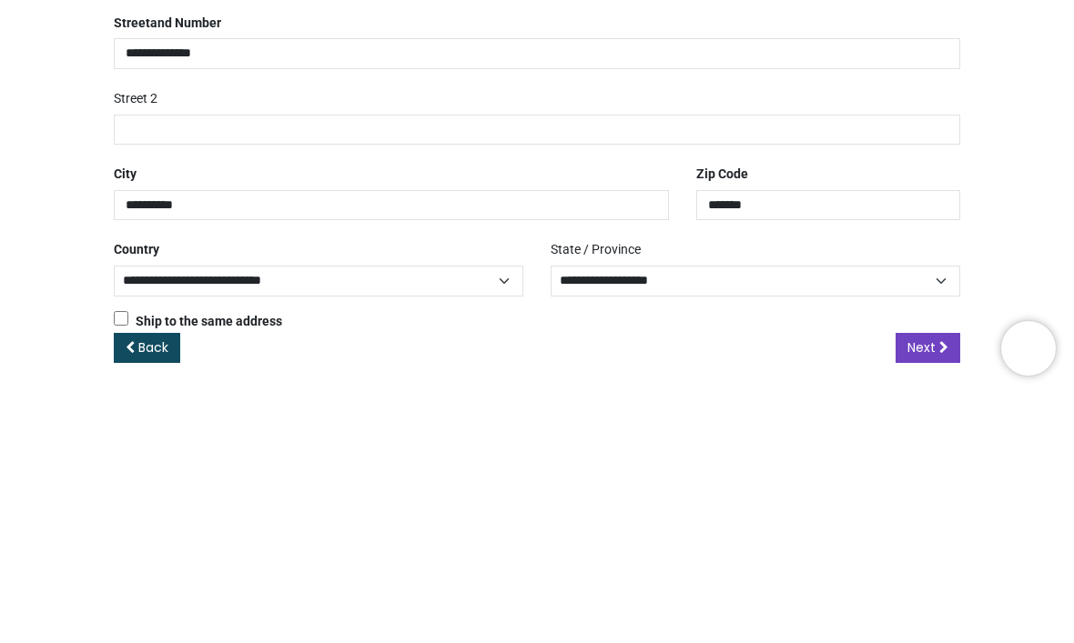
scroll to position [304, 0]
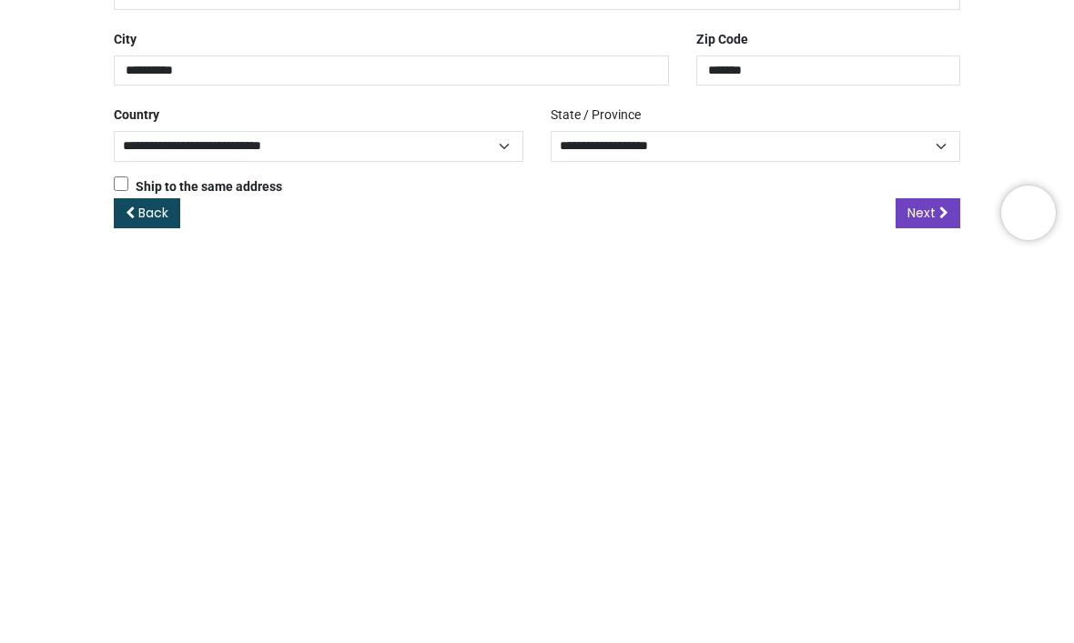
type input "**********"
click at [918, 589] on span "Next" at bounding box center [921, 598] width 28 height 18
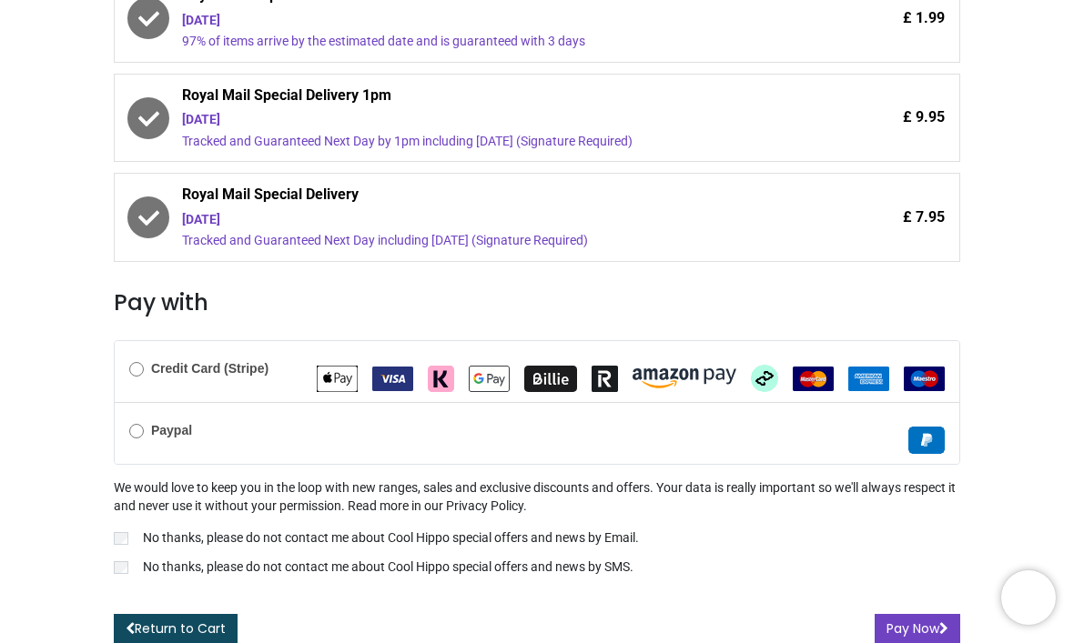
scroll to position [480, 0]
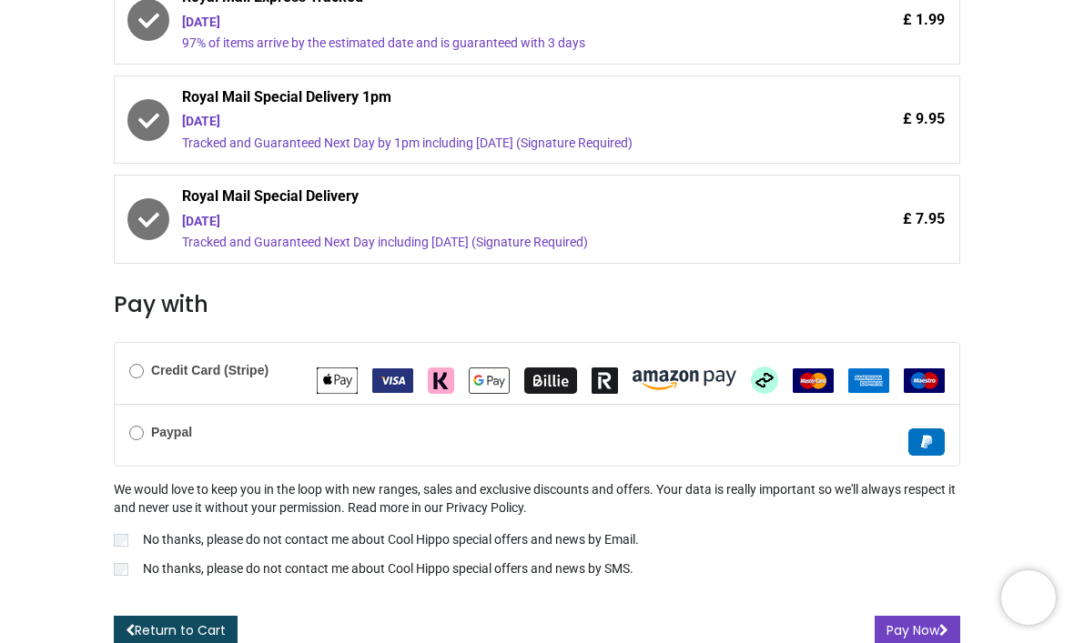
click at [917, 632] on button "Pay Now" at bounding box center [917, 631] width 86 height 31
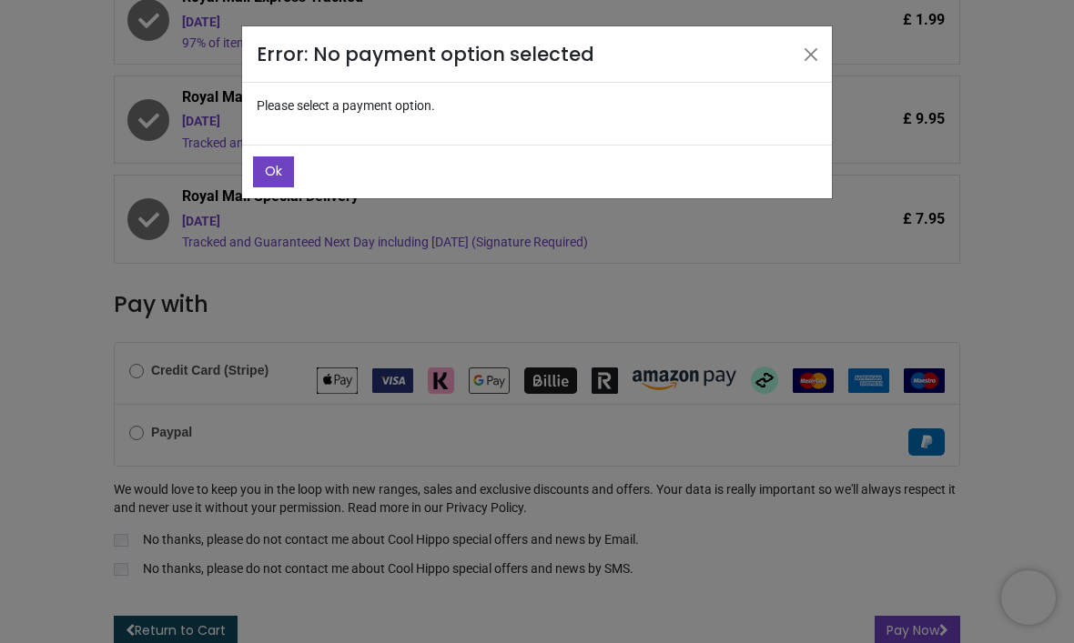
click at [142, 430] on div "Error: No payment option selected Please select a payment option. Ok" at bounding box center [537, 321] width 1074 height 643
click at [275, 178] on span "Ok" at bounding box center [273, 171] width 17 height 18
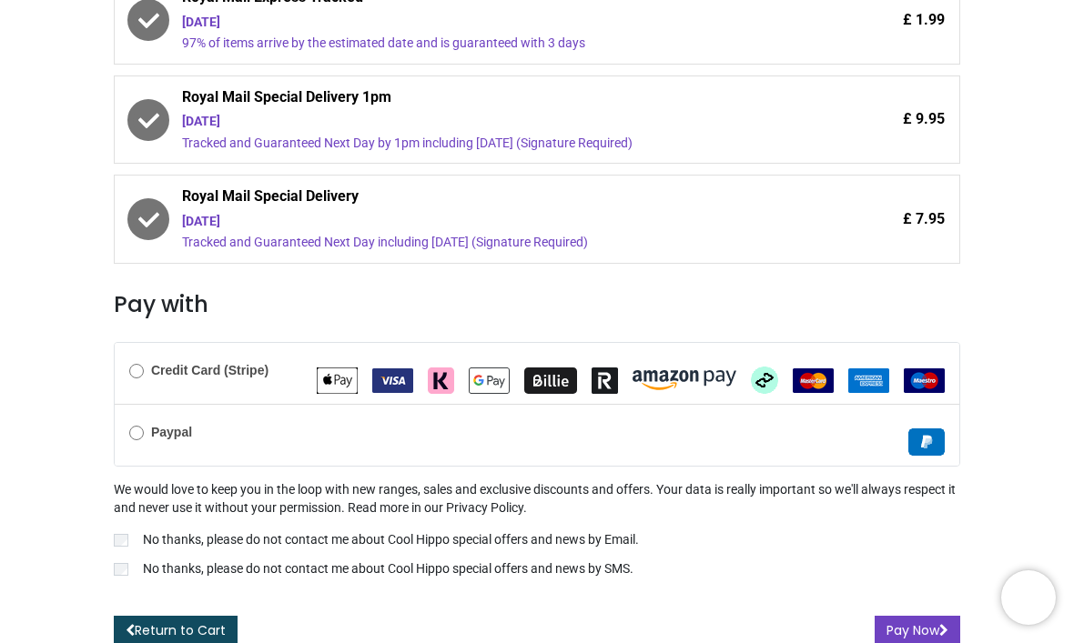
click at [903, 624] on button "Pay Now" at bounding box center [917, 631] width 86 height 31
